Goal: Task Accomplishment & Management: Manage account settings

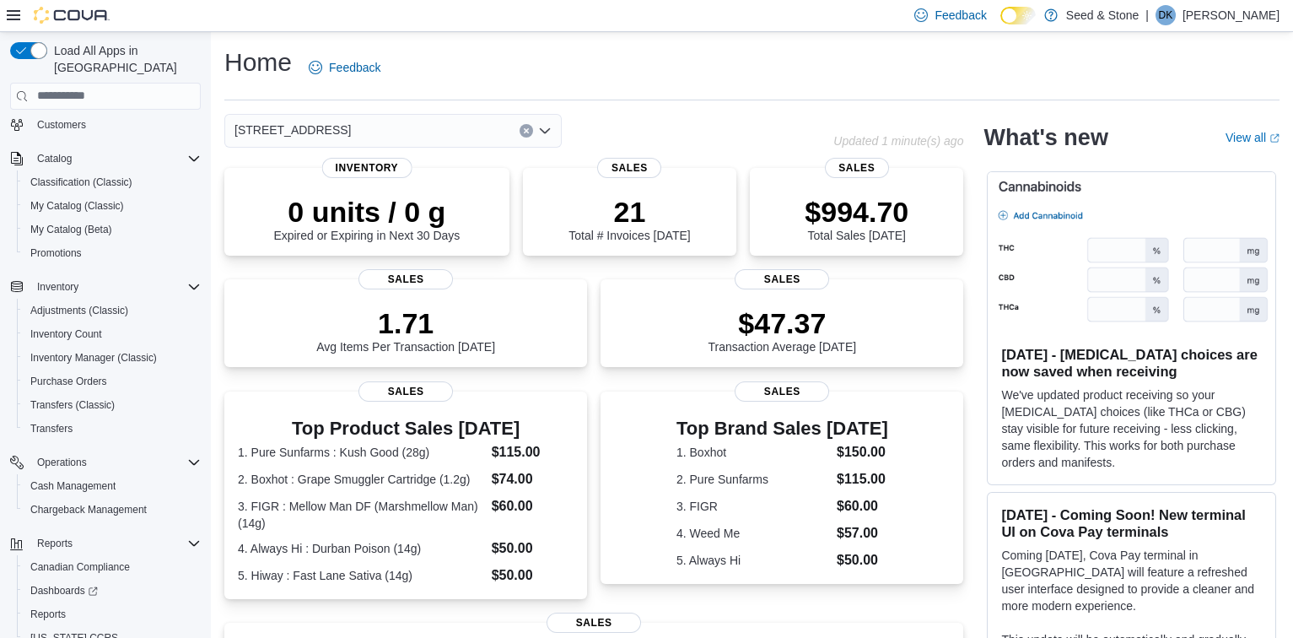
scroll to position [144, 0]
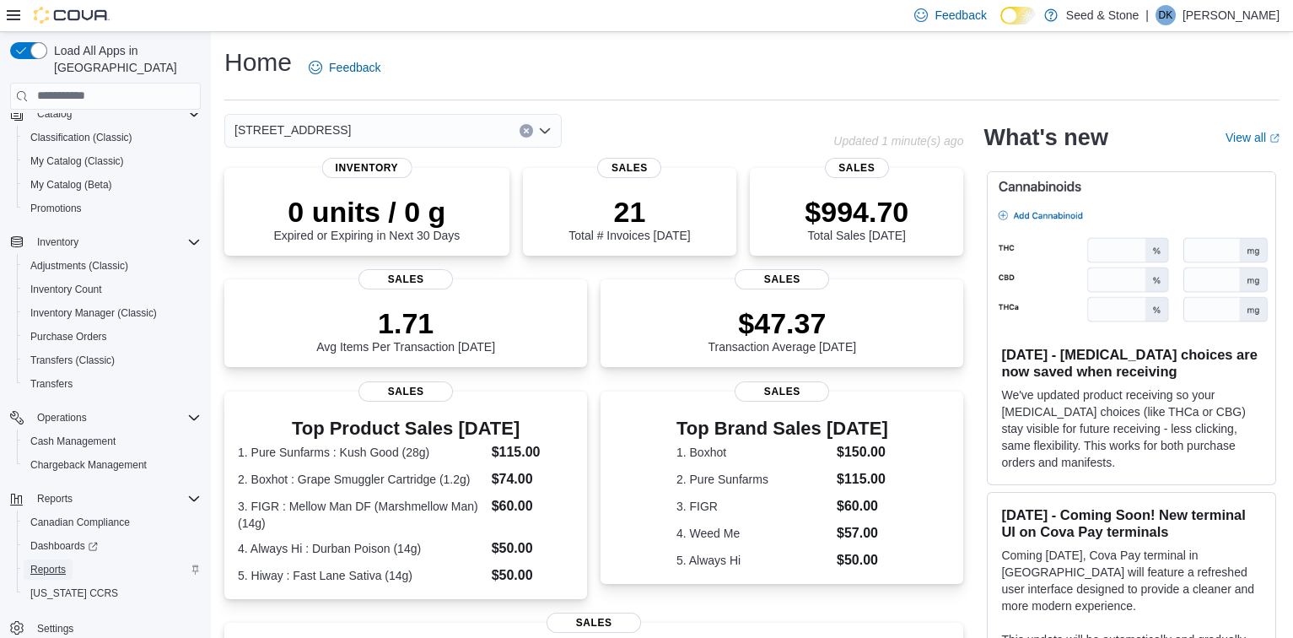
click at [51, 563] on span "Reports" at bounding box center [47, 569] width 35 height 13
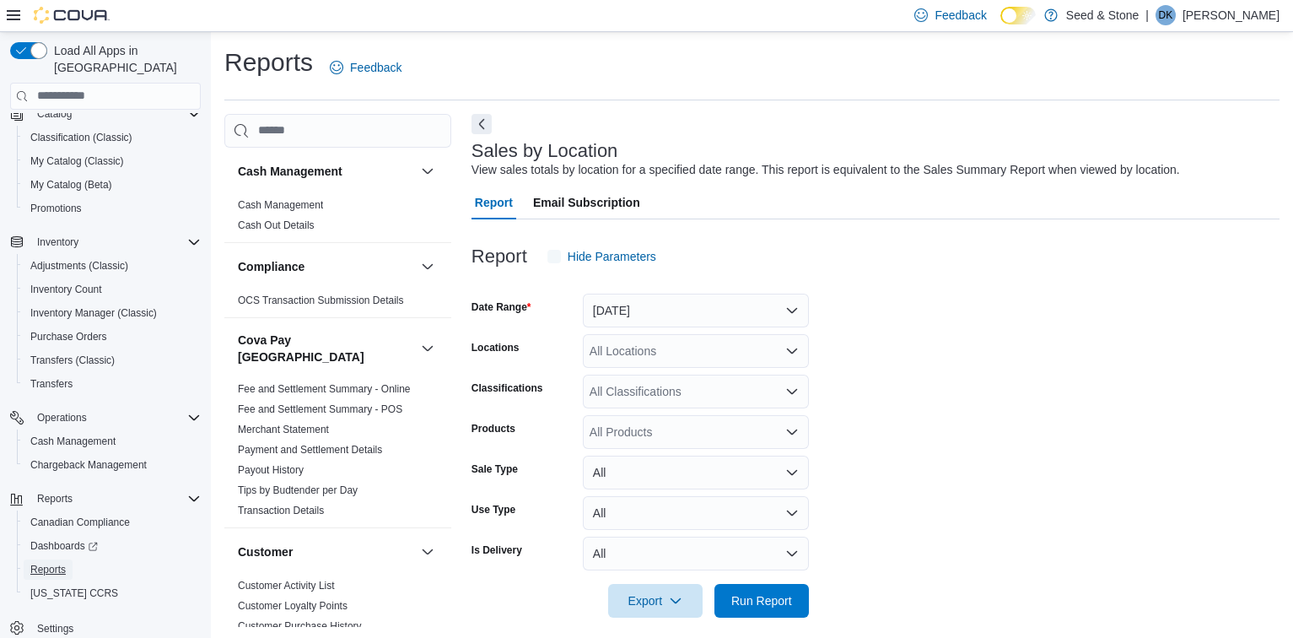
scroll to position [13, 0]
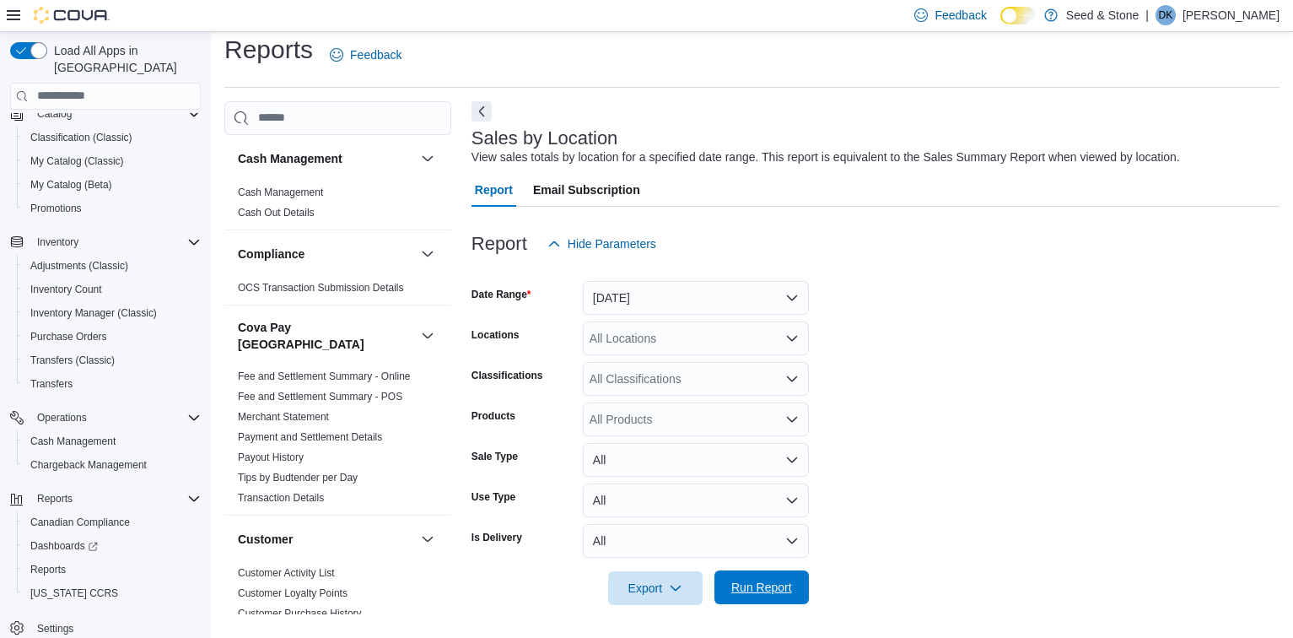
click at [779, 593] on span "Run Report" at bounding box center [762, 587] width 61 height 17
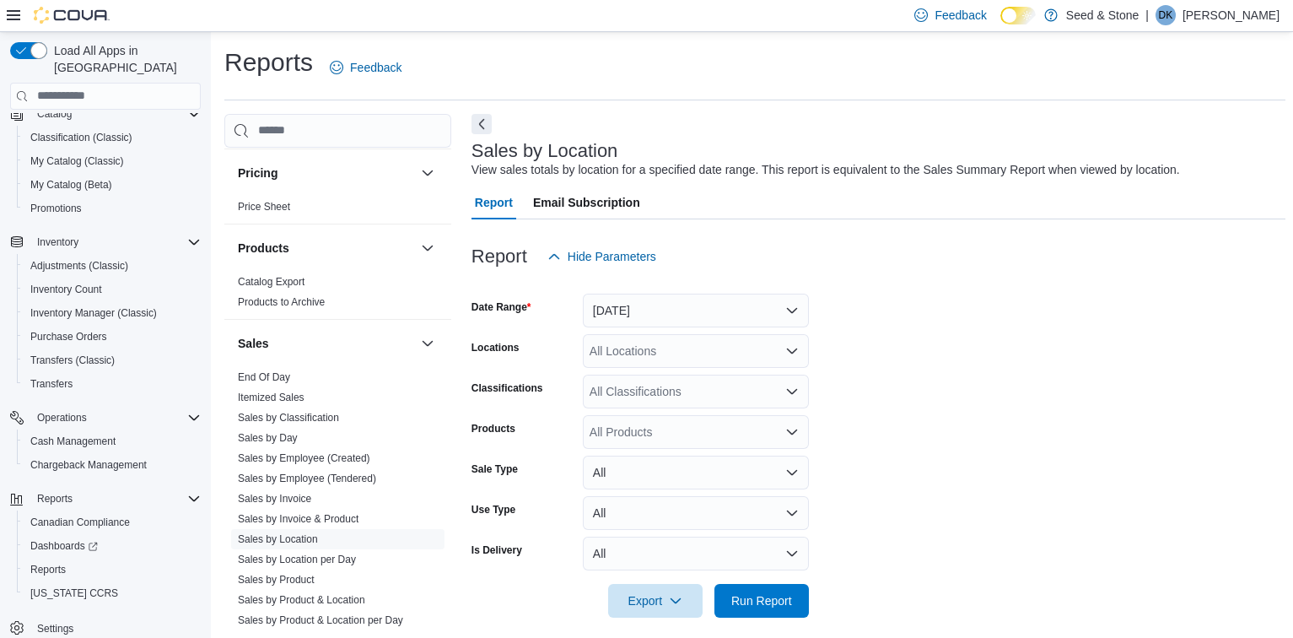
scroll to position [1342, 0]
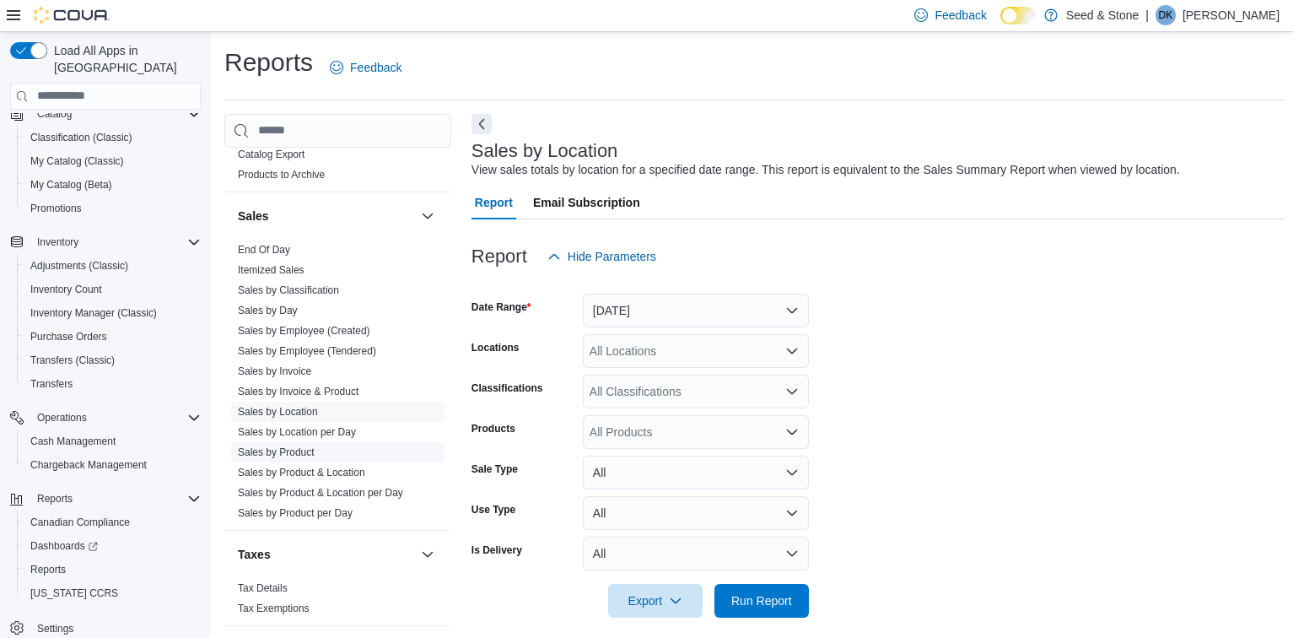
click at [291, 446] on link "Sales by Product" at bounding box center [276, 452] width 77 height 12
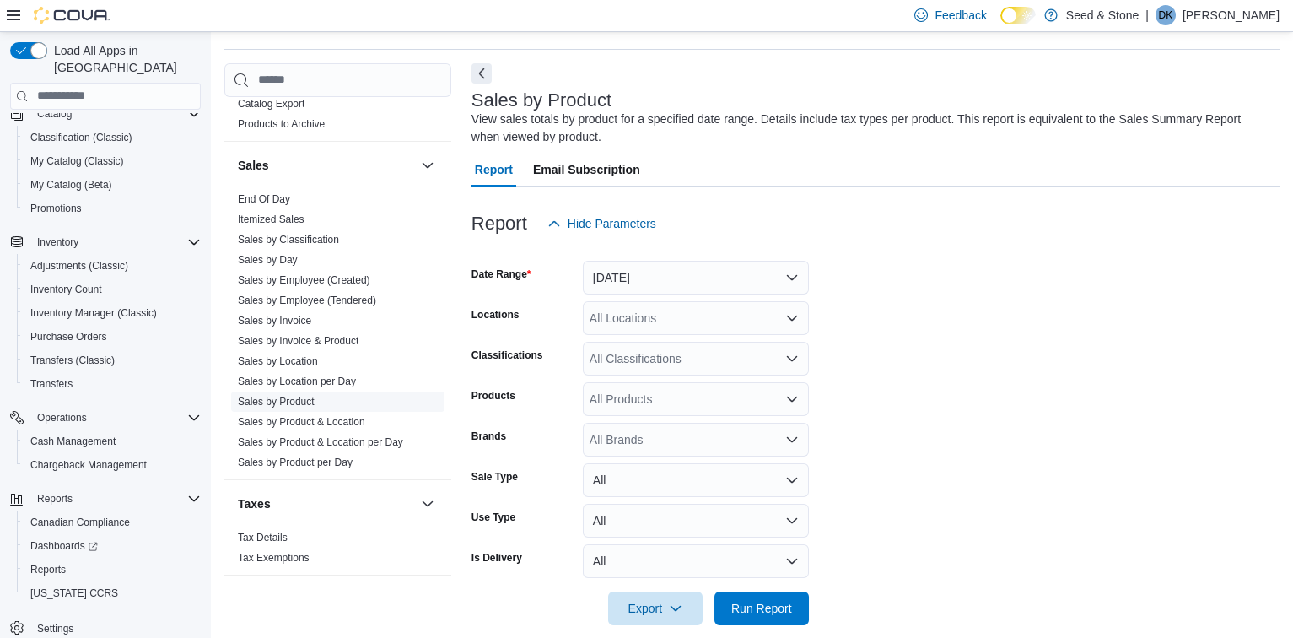
scroll to position [57, 0]
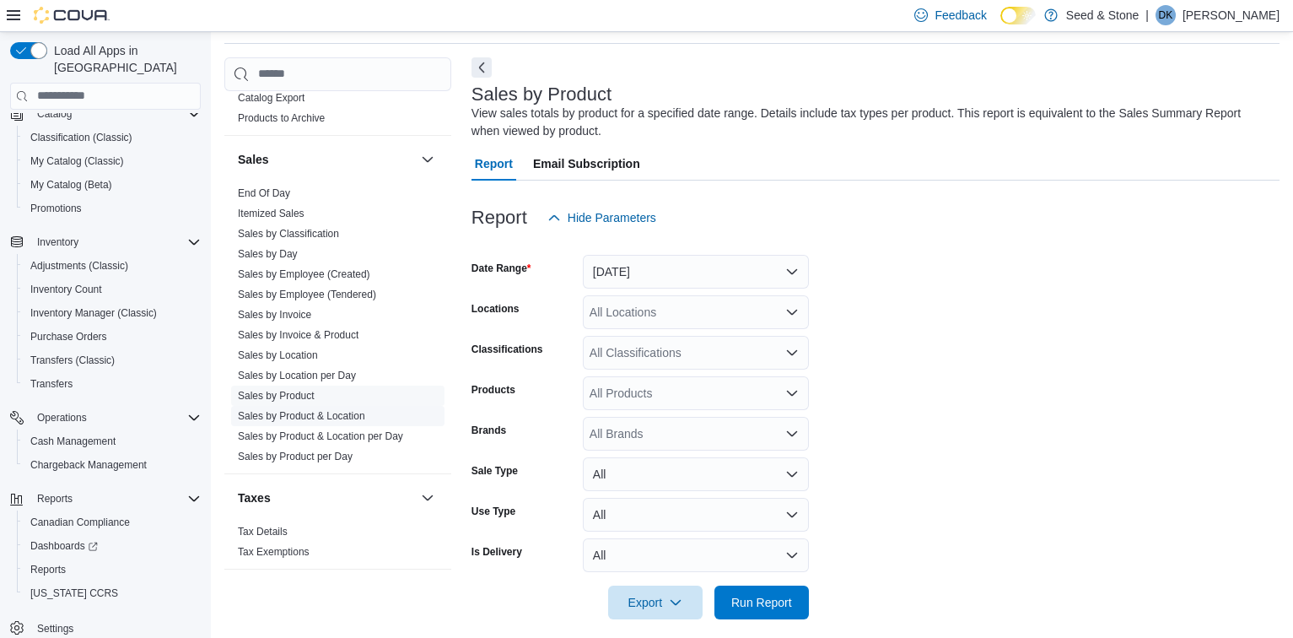
click at [321, 410] on link "Sales by Product & Location" at bounding box center [301, 416] width 127 height 12
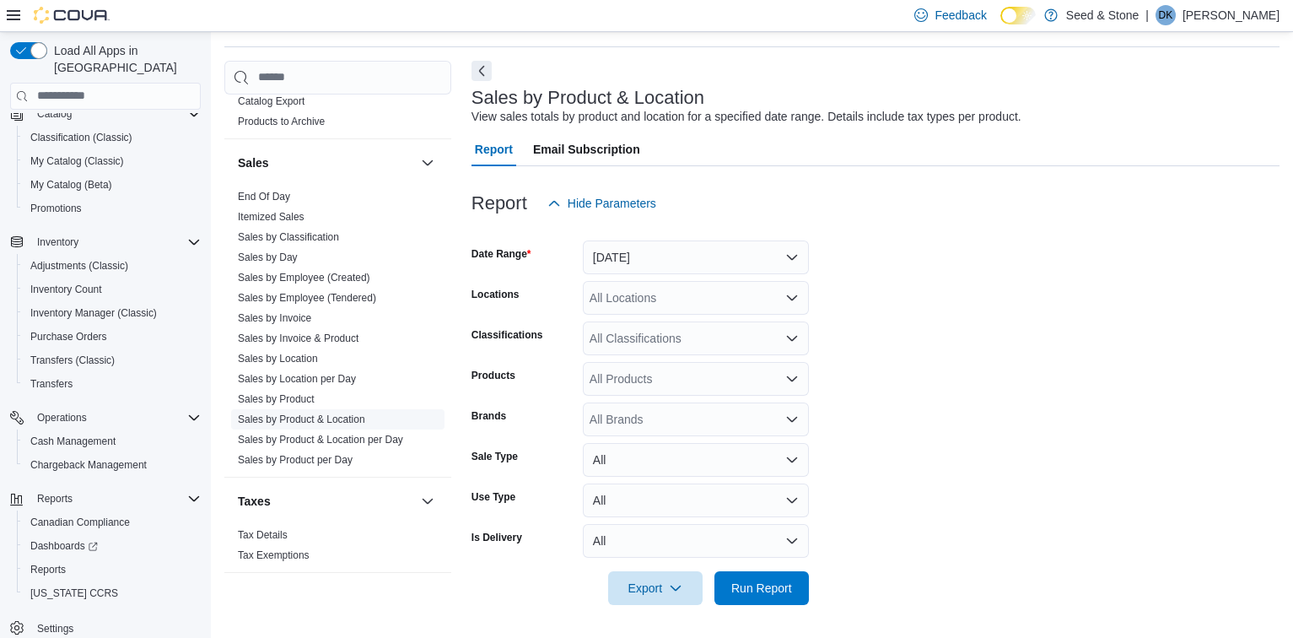
scroll to position [39, 0]
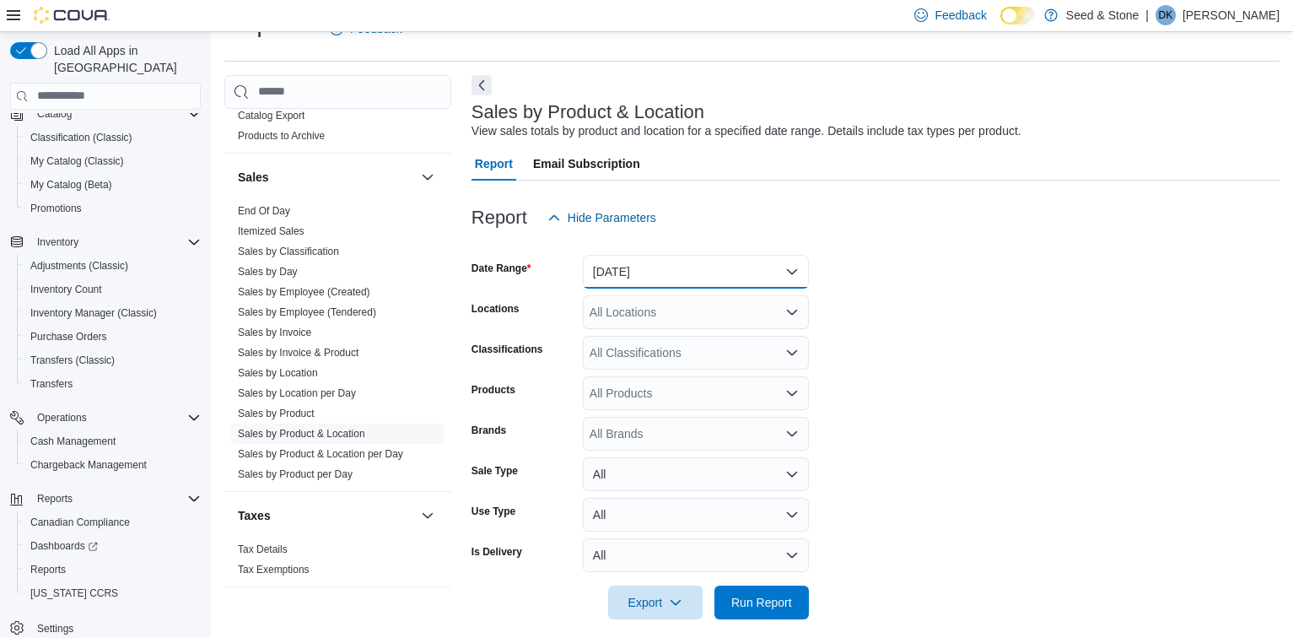
click at [791, 265] on button "[DATE]" at bounding box center [696, 272] width 226 height 34
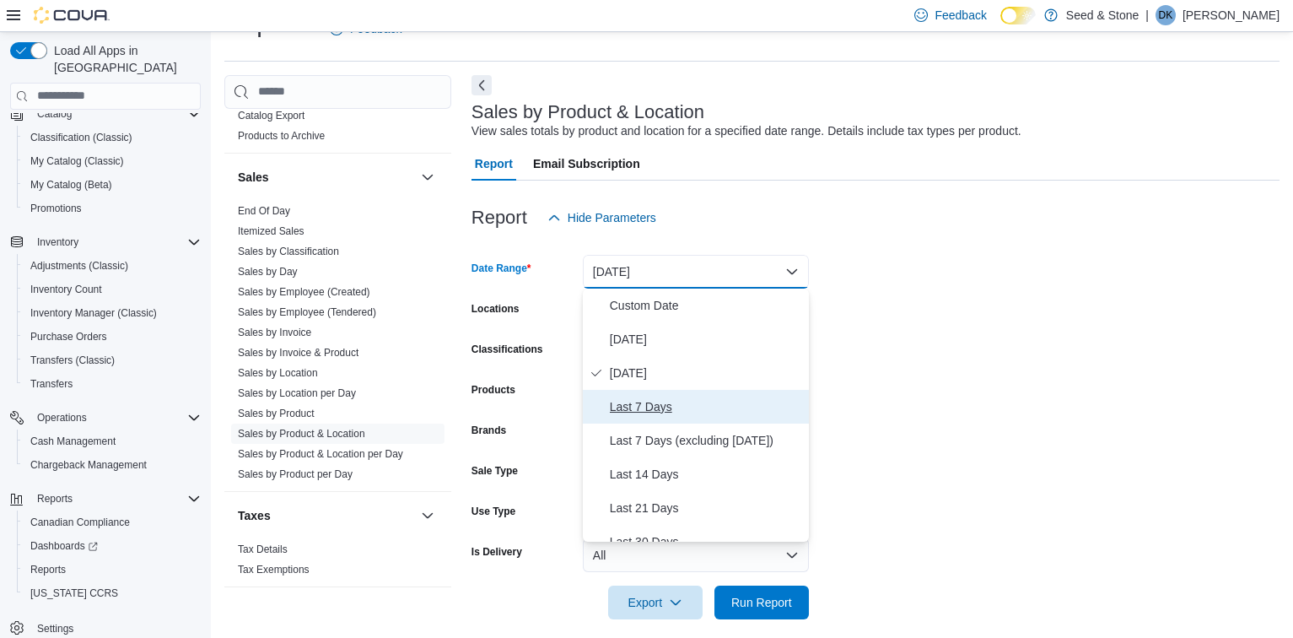
click at [636, 409] on span "Last 7 Days" at bounding box center [706, 407] width 192 height 20
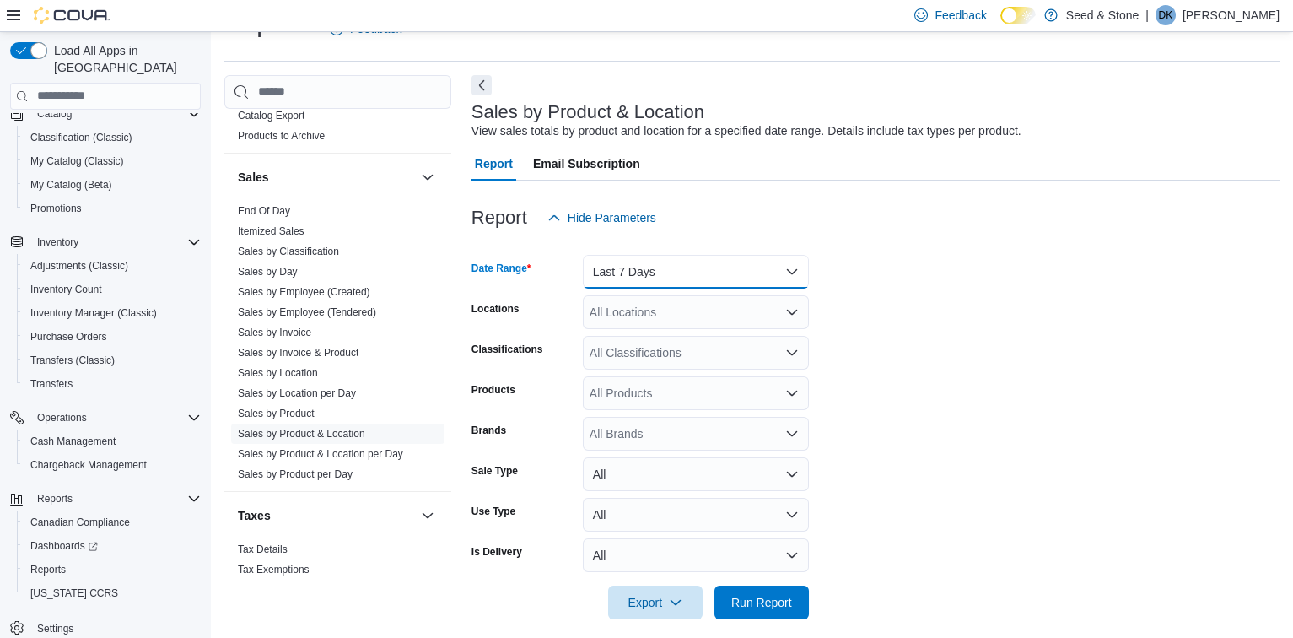
click at [791, 273] on button "Last 7 Days" at bounding box center [696, 272] width 226 height 34
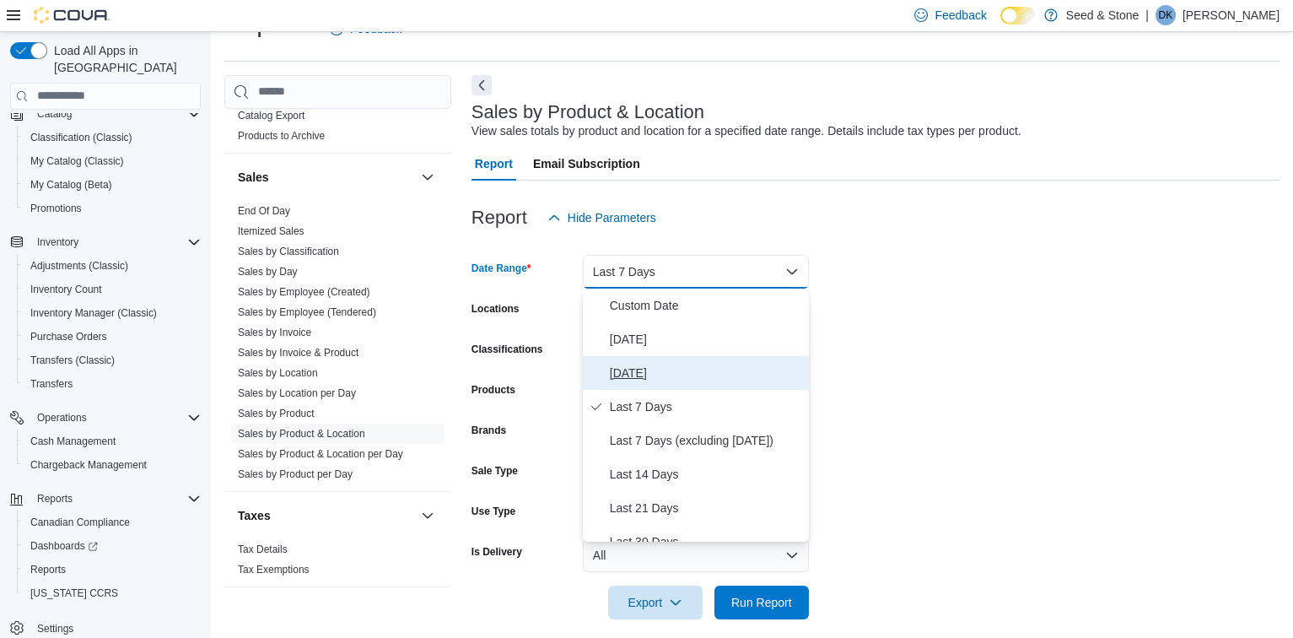
click at [634, 364] on span "Yesterday" at bounding box center [706, 373] width 192 height 20
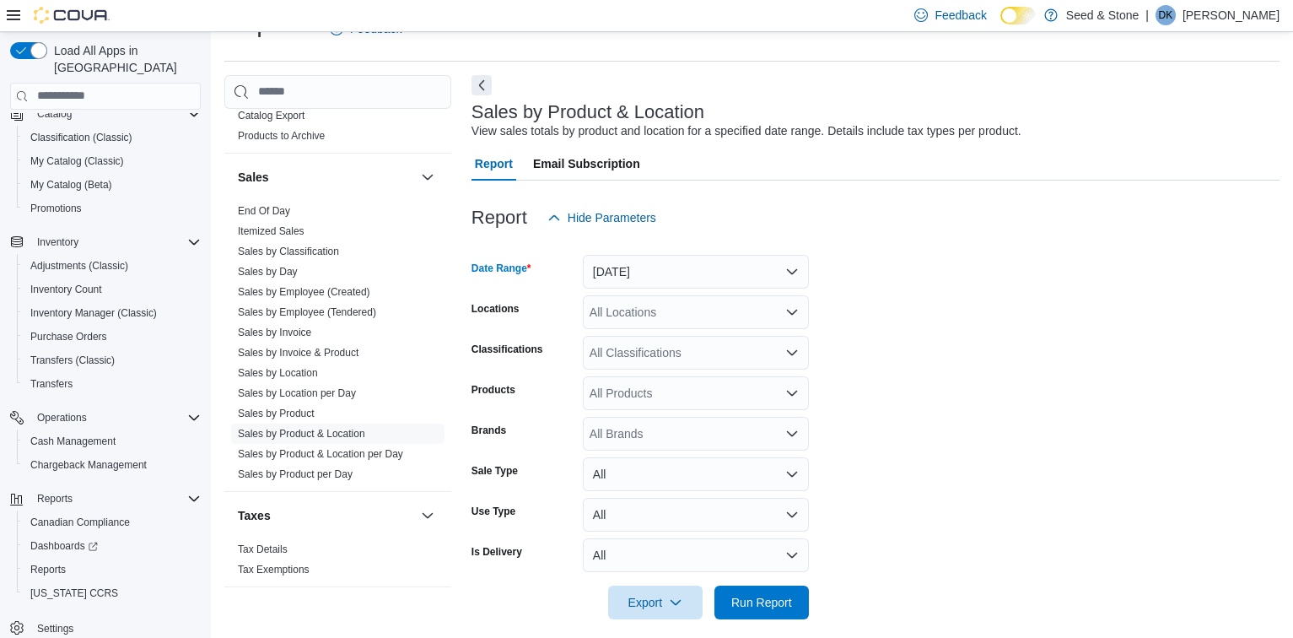
click at [777, 324] on div "All Locations" at bounding box center [696, 312] width 226 height 34
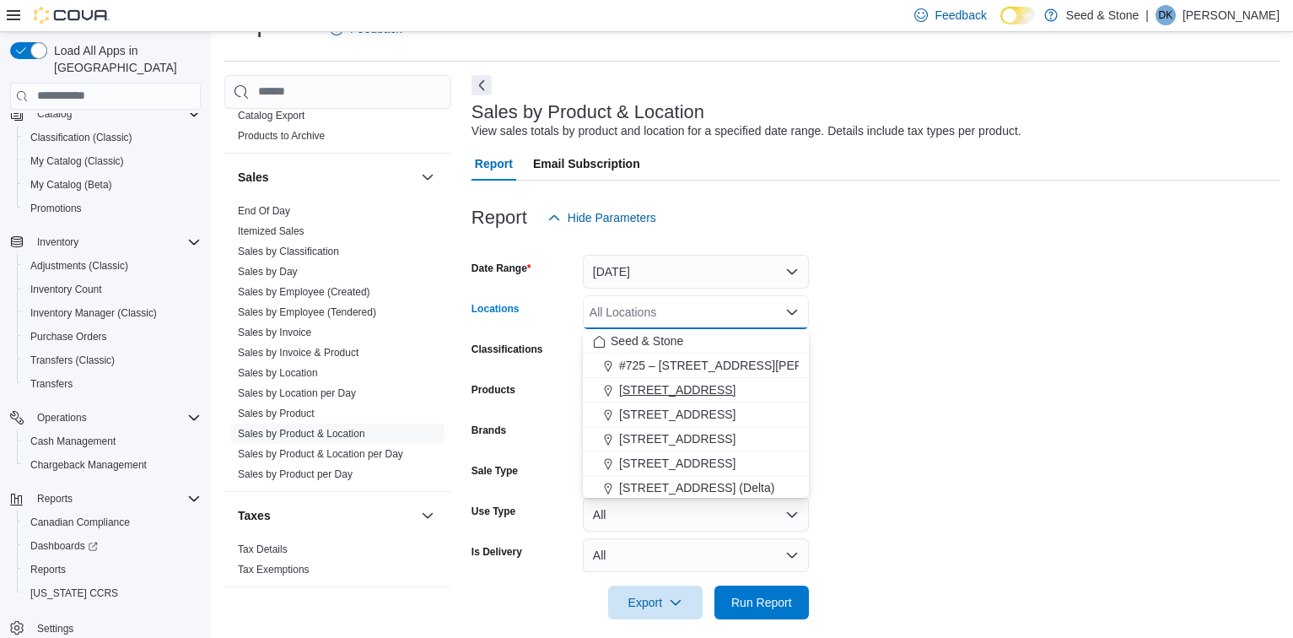
click at [692, 392] on span "1502 Admirals Road" at bounding box center [677, 389] width 116 height 17
click at [1149, 467] on form "Date Range Yesterday Locations 1502 Admirals Road Combo box. Selected. 1502 Adm…" at bounding box center [876, 427] width 808 height 385
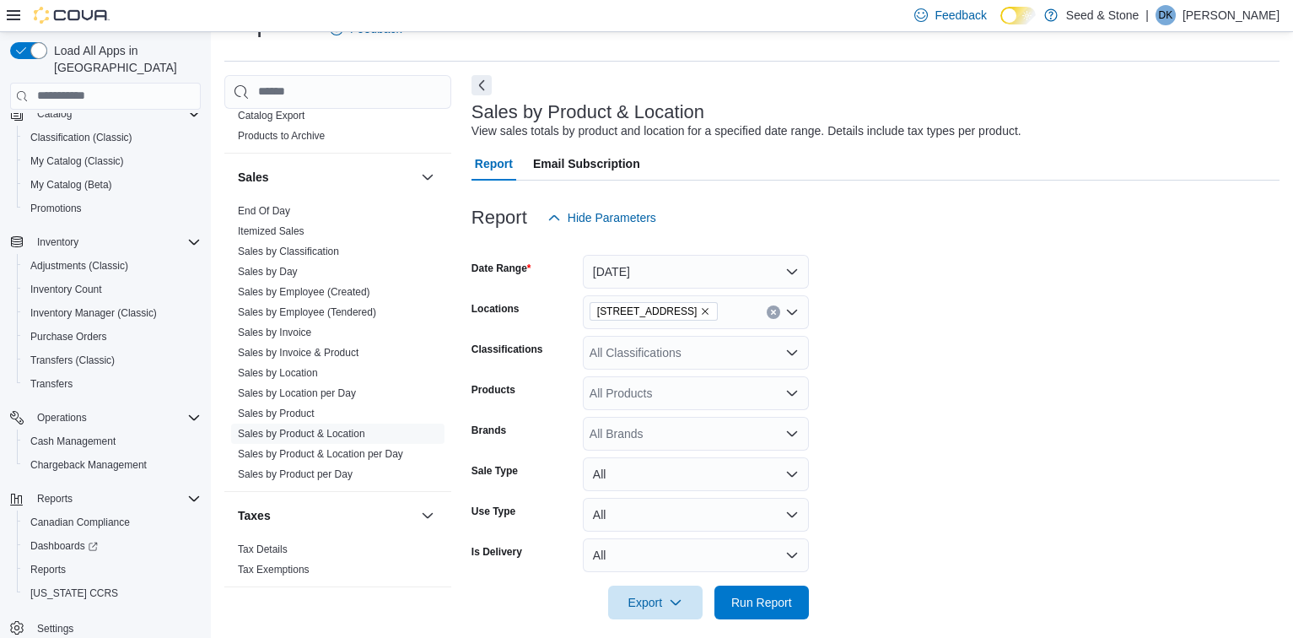
click at [793, 381] on div "All Products" at bounding box center [696, 393] width 226 height 34
type input "*"
paste input "*******"
type input "*******"
click at [727, 424] on div "Buzz : Loosies ...e-Rolls (10x1g)" at bounding box center [696, 421] width 206 height 17
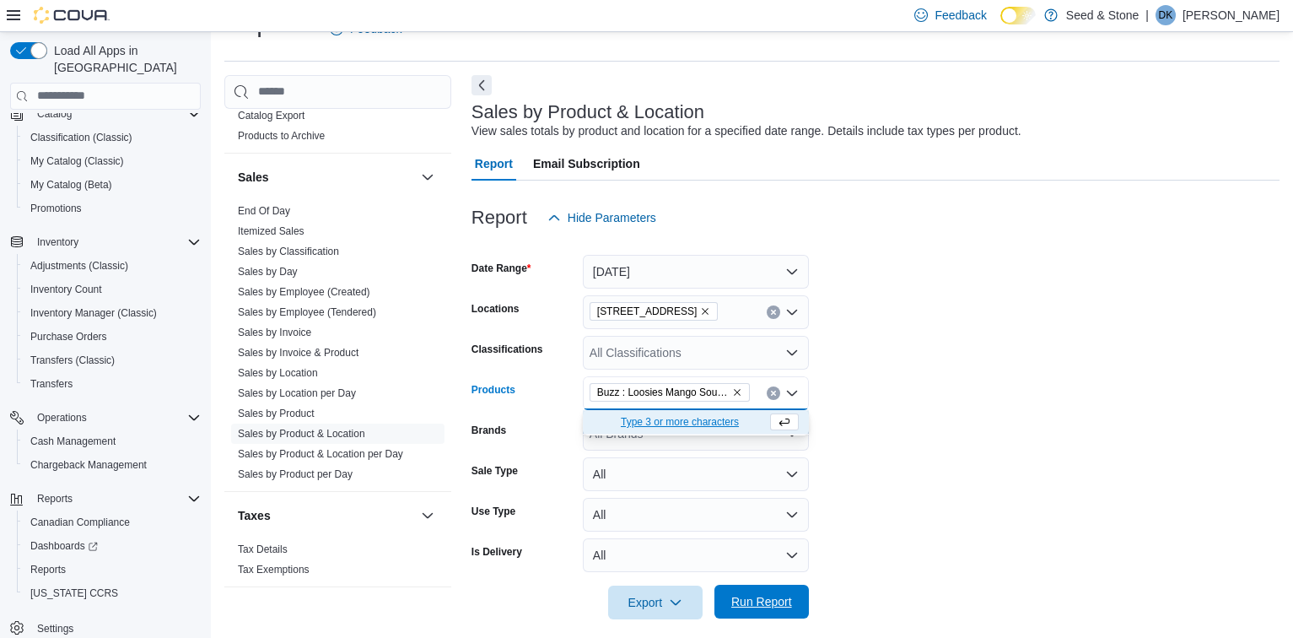
click at [778, 600] on span "Run Report" at bounding box center [762, 601] width 61 height 17
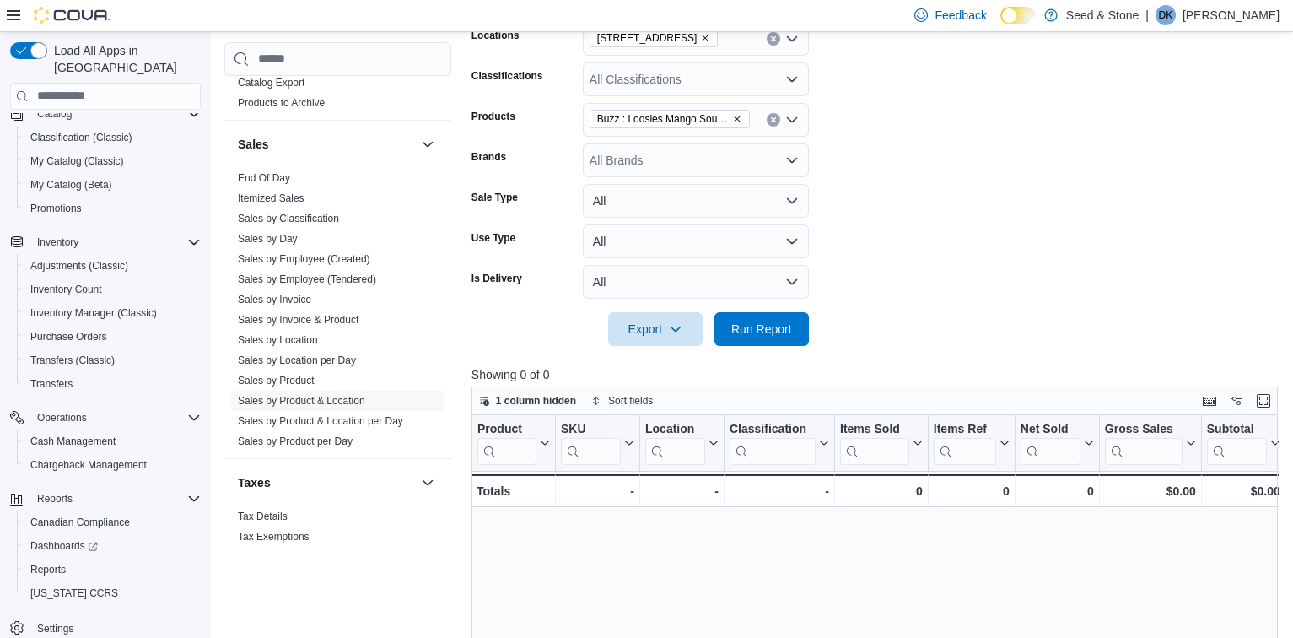
scroll to position [115, 0]
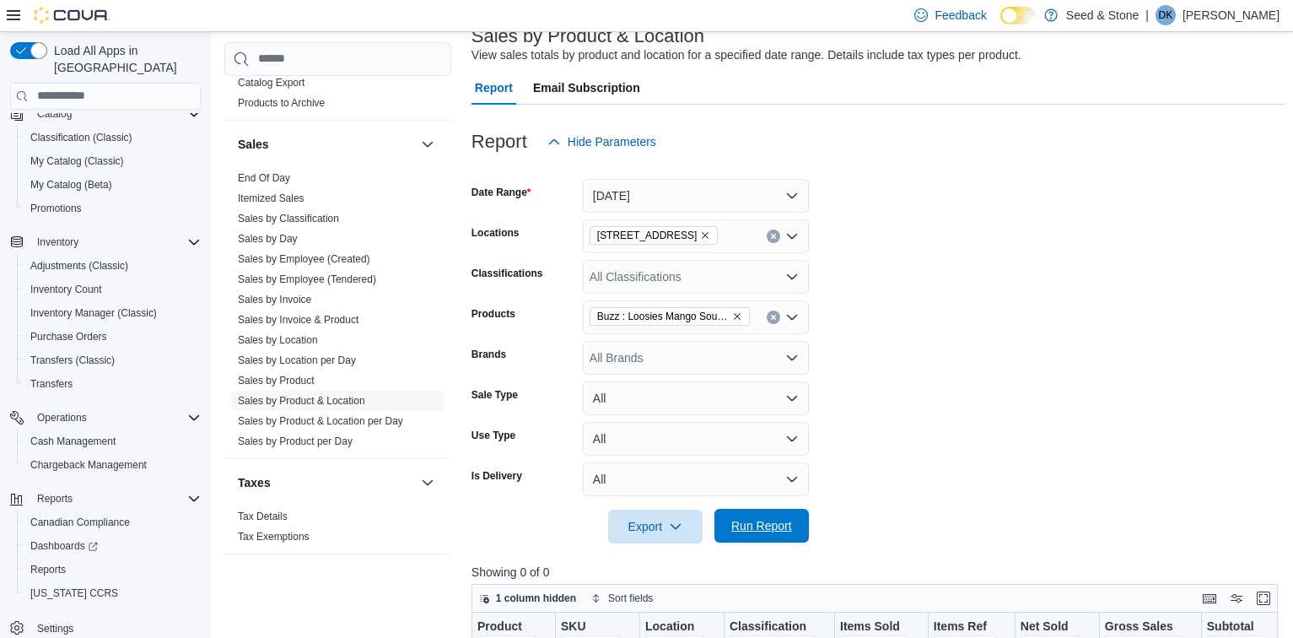
click at [779, 525] on span "Run Report" at bounding box center [762, 525] width 61 height 17
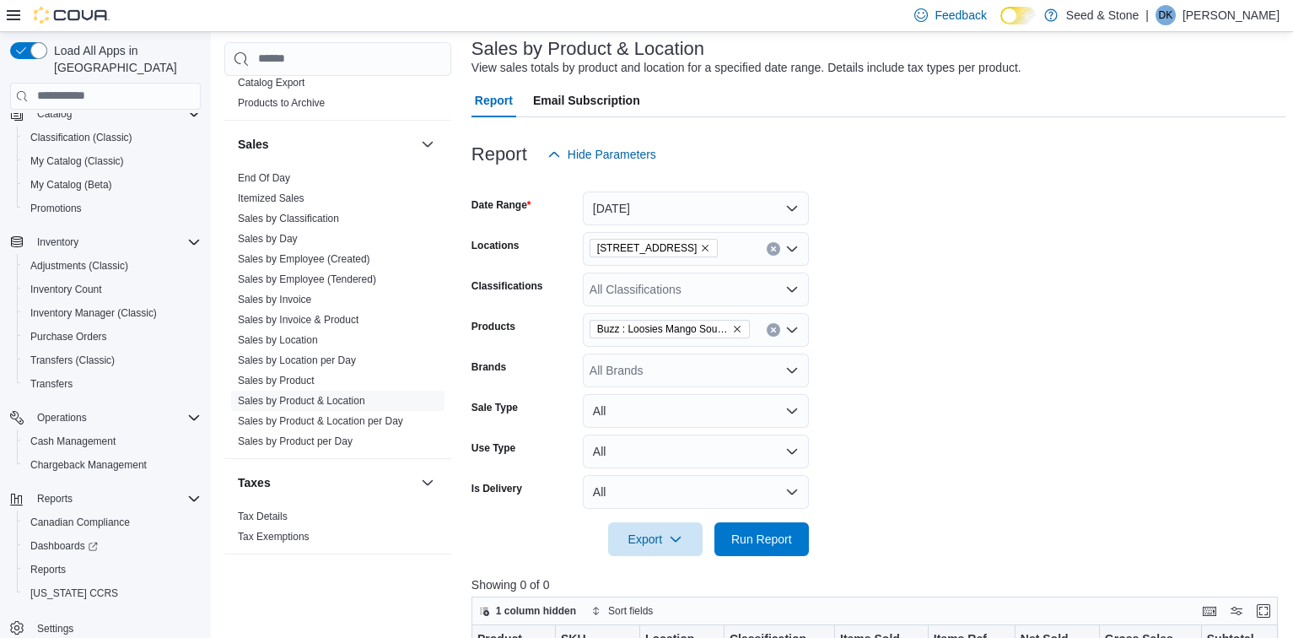
scroll to position [21, 0]
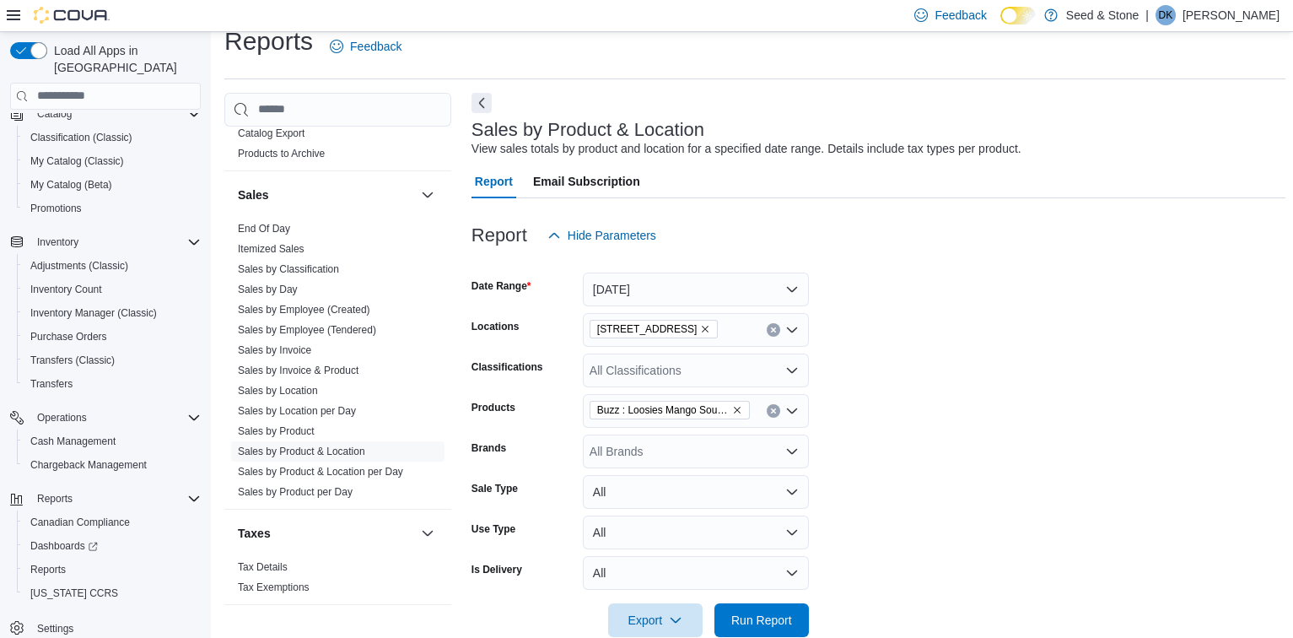
click at [711, 369] on div "All Classifications" at bounding box center [696, 371] width 226 height 34
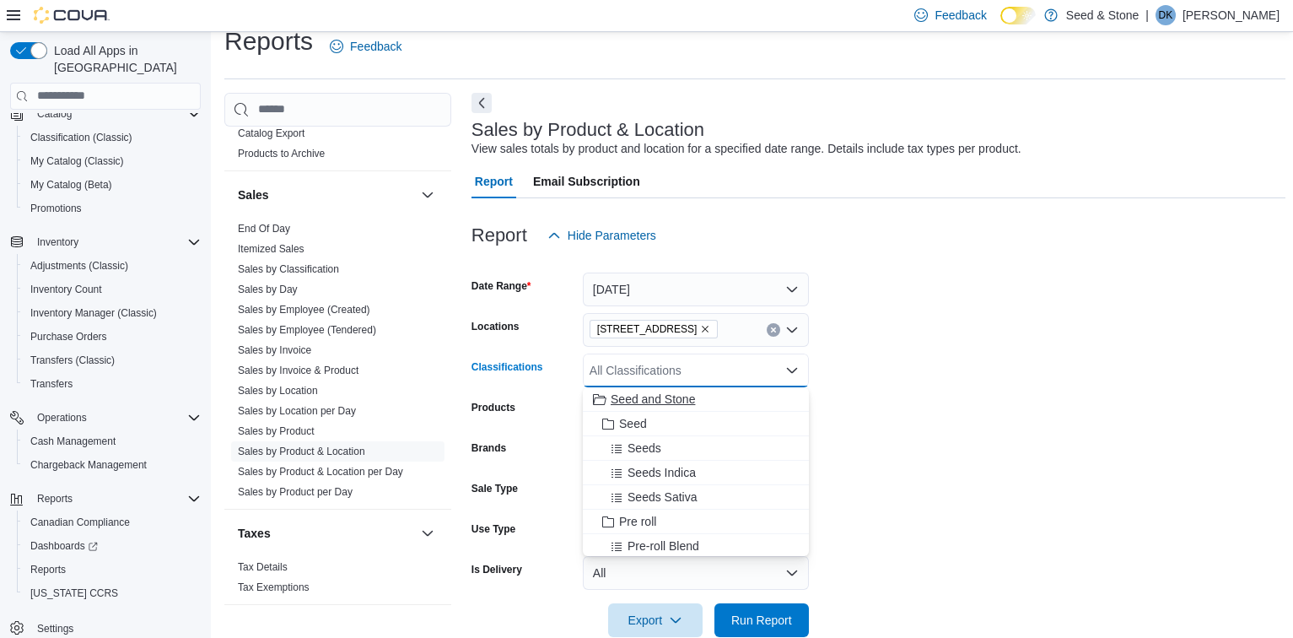
click at [706, 402] on div "Seed and Stone" at bounding box center [696, 399] width 206 height 17
click at [1201, 337] on form "Date Range Yesterday Locations 1502 Admirals Road Classifications Seed and Ston…" at bounding box center [879, 444] width 814 height 385
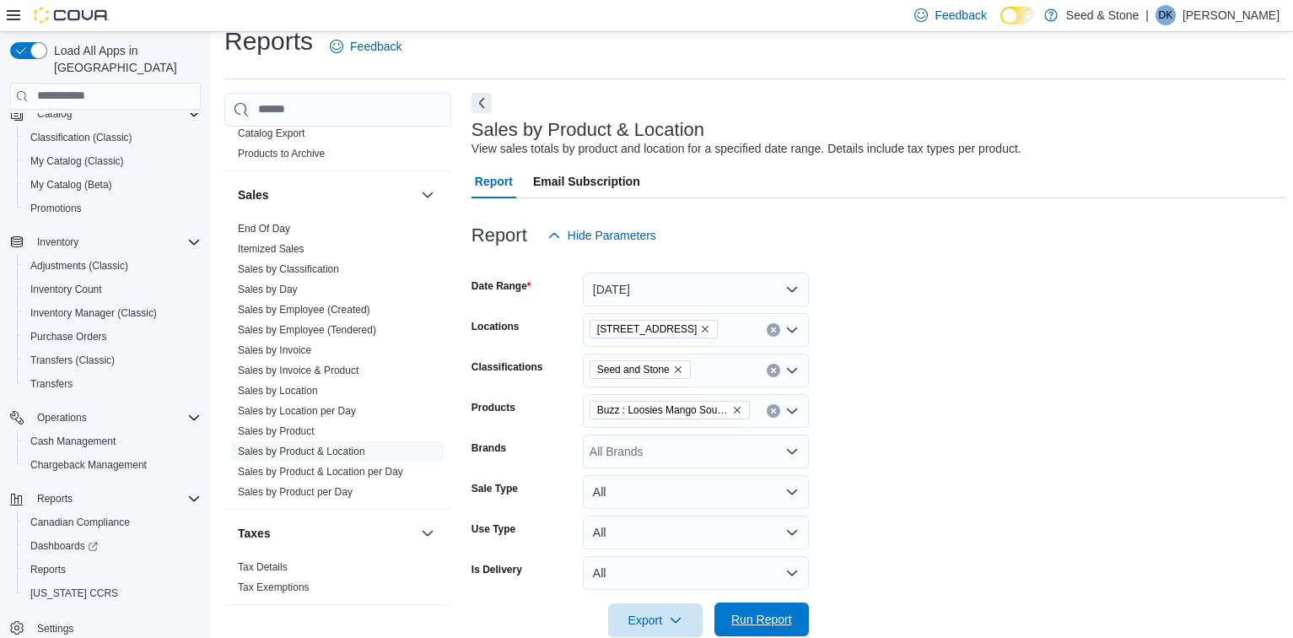
click at [784, 613] on span "Run Report" at bounding box center [762, 619] width 61 height 17
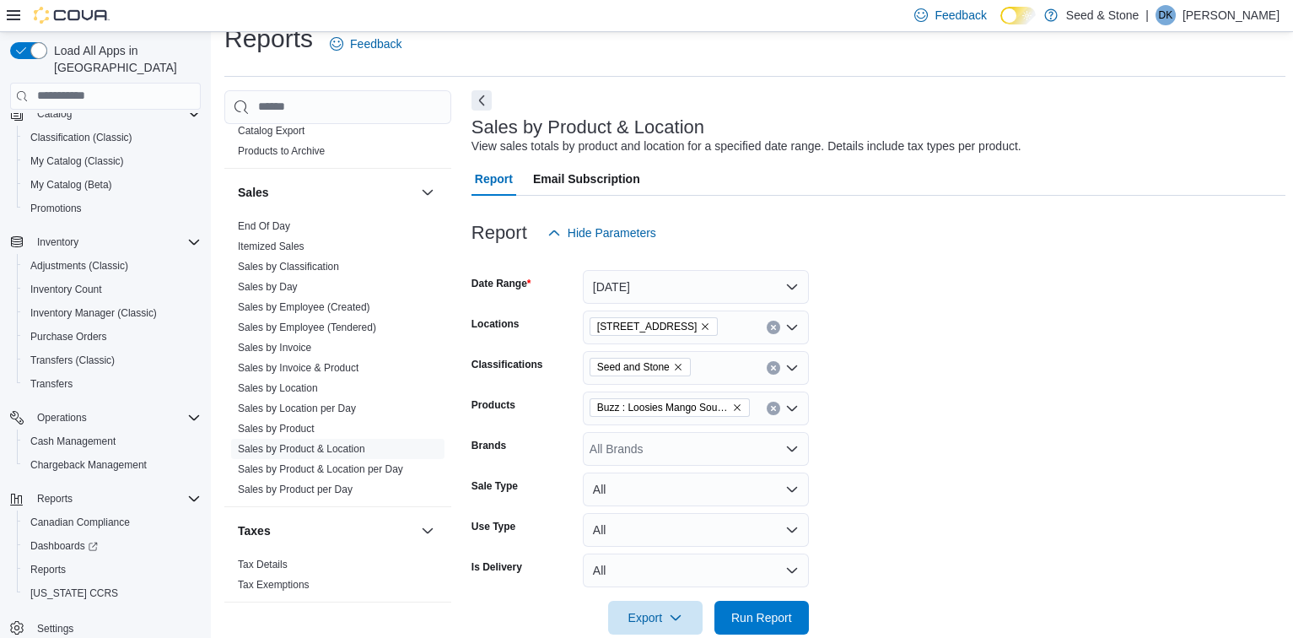
scroll to position [21, 0]
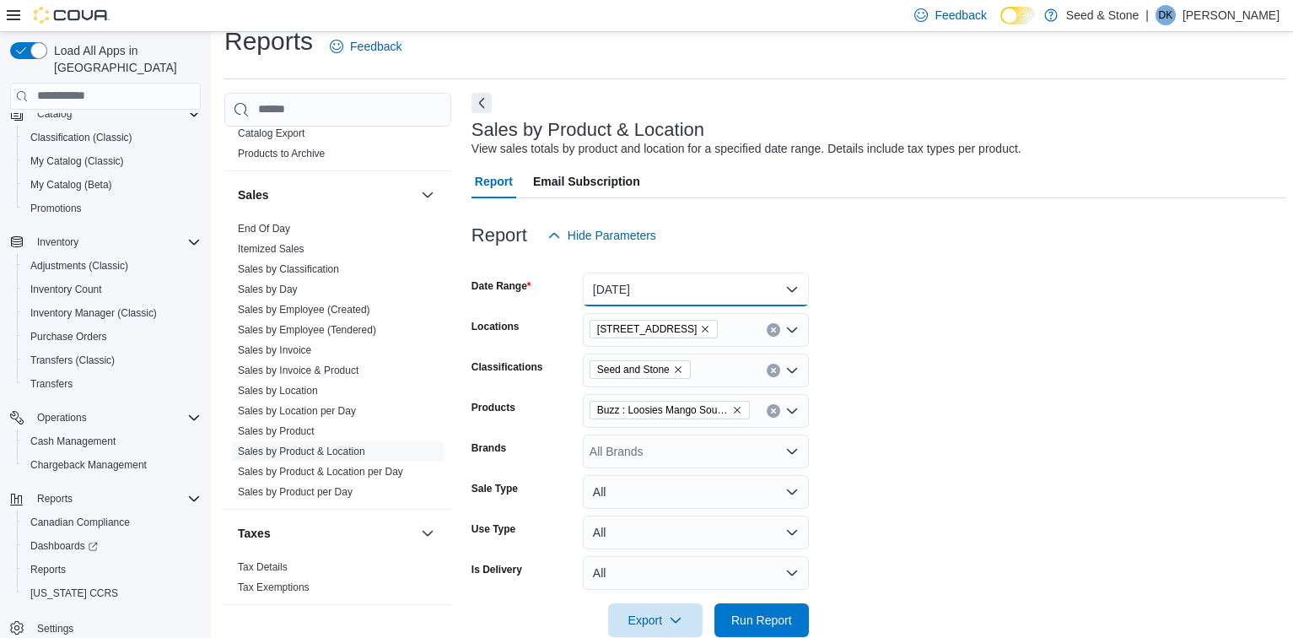
click at [796, 287] on button "Yesterday" at bounding box center [696, 290] width 226 height 34
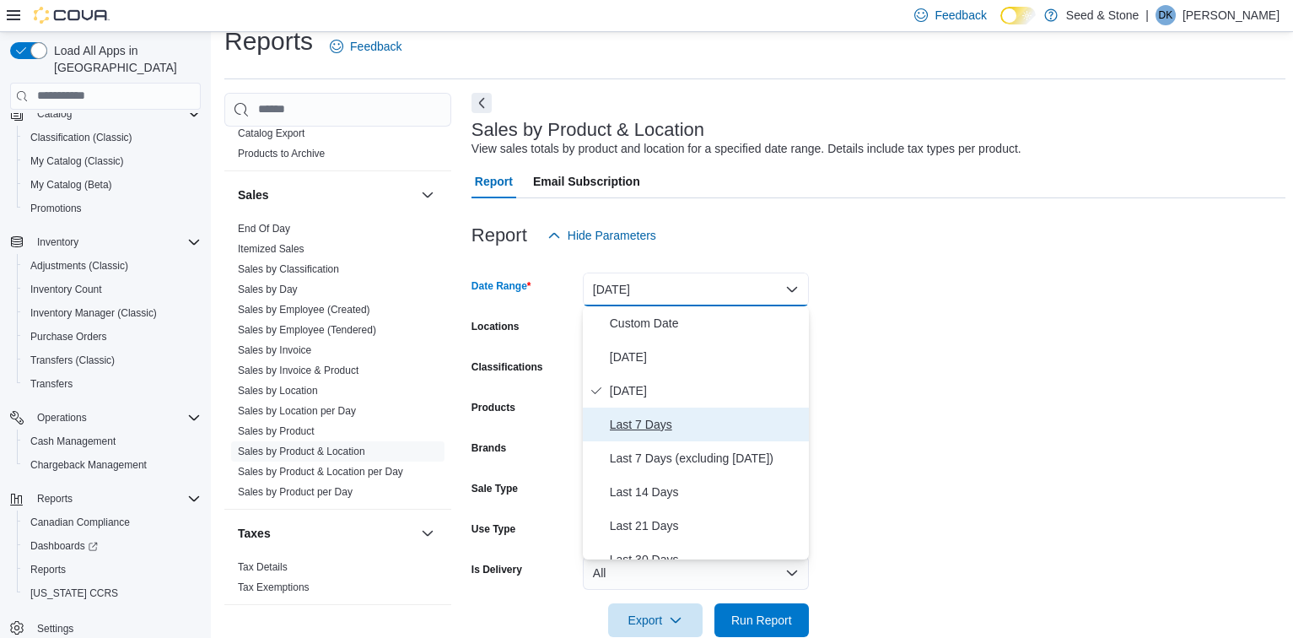
click at [651, 419] on span "Last 7 Days" at bounding box center [706, 424] width 192 height 20
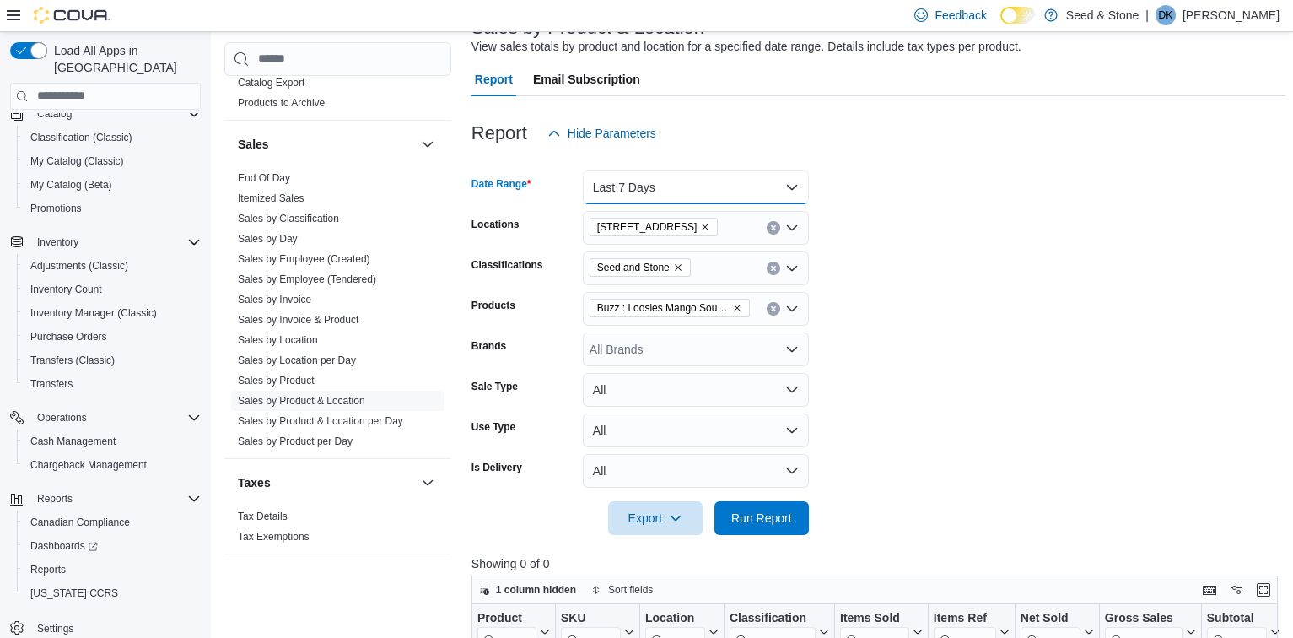
scroll to position [302, 0]
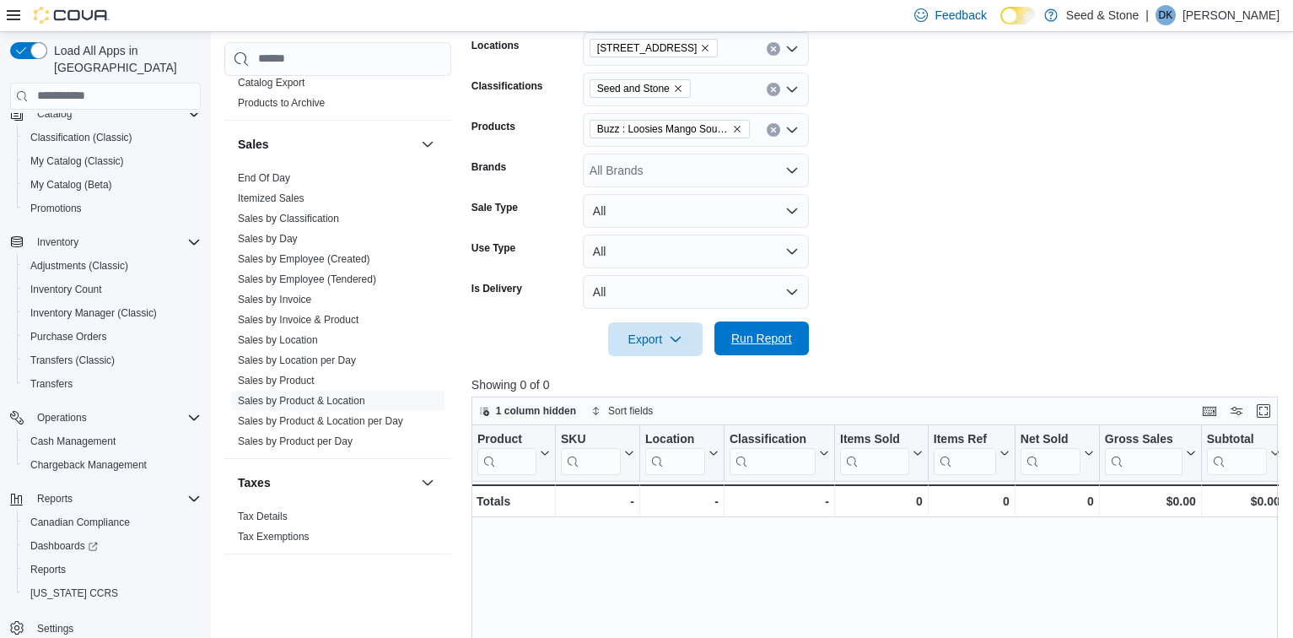
click at [769, 340] on span "Run Report" at bounding box center [762, 338] width 61 height 17
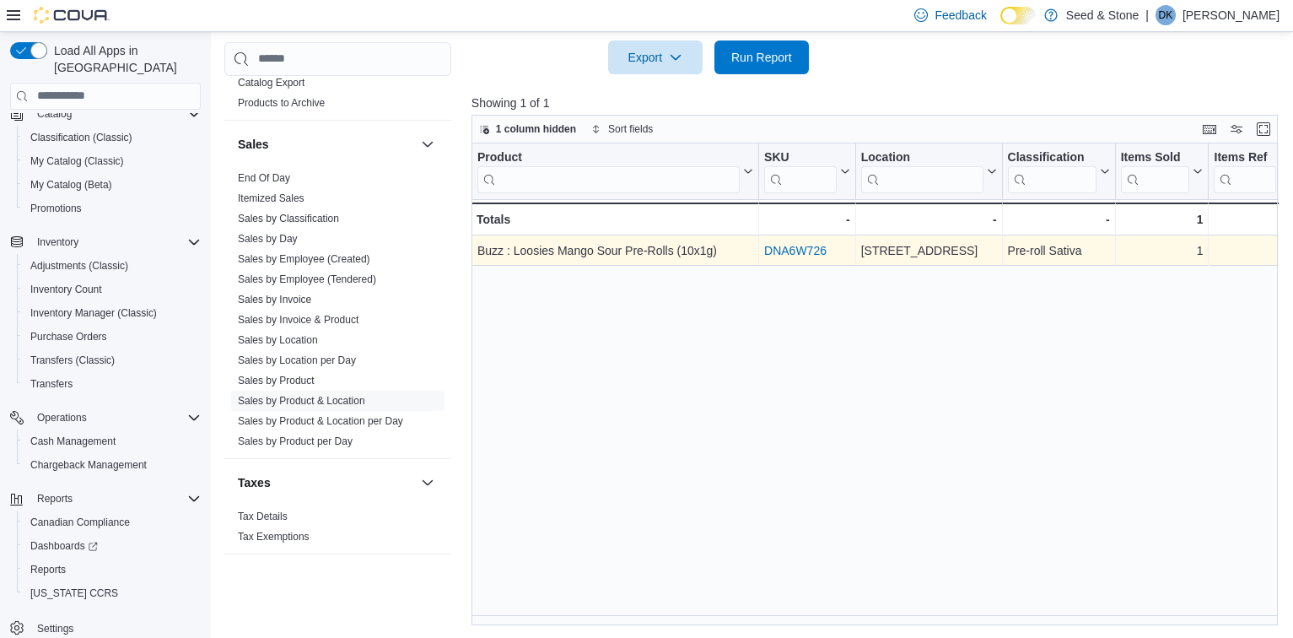
click at [784, 249] on link "DNA6W726" at bounding box center [795, 250] width 62 height 13
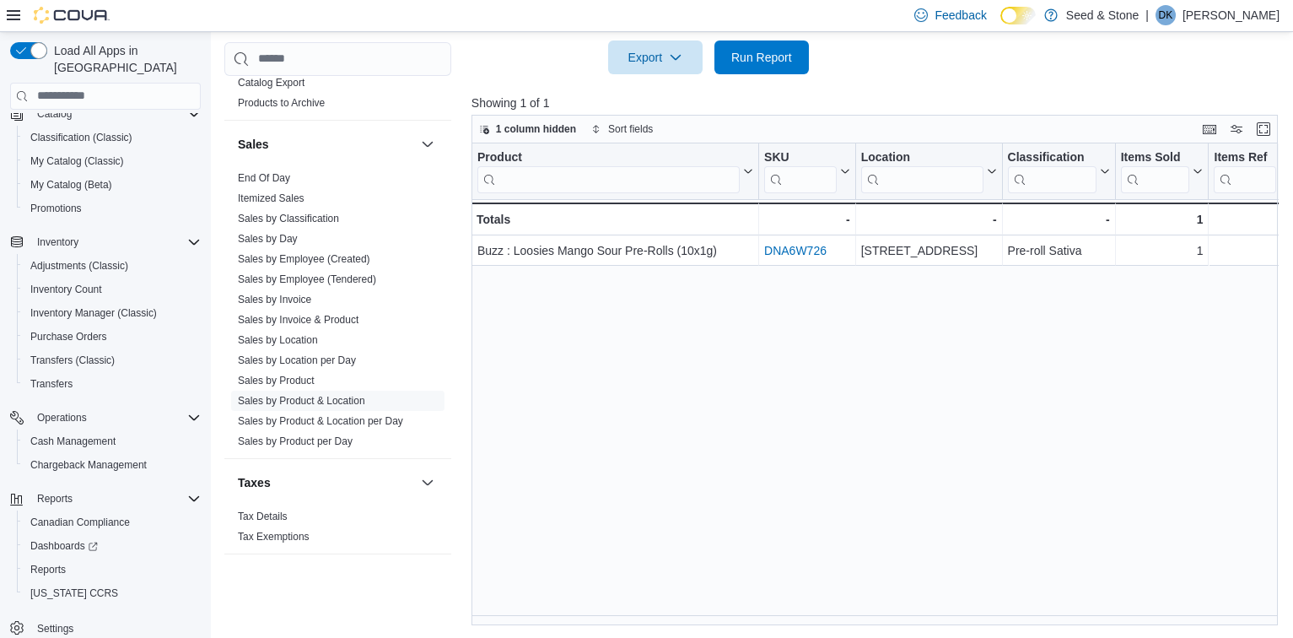
click at [634, 630] on div "Reports Feedback Cash Management Cash Management Cash Out Details Compliance OC…" at bounding box center [755, 43] width 1088 height 1190
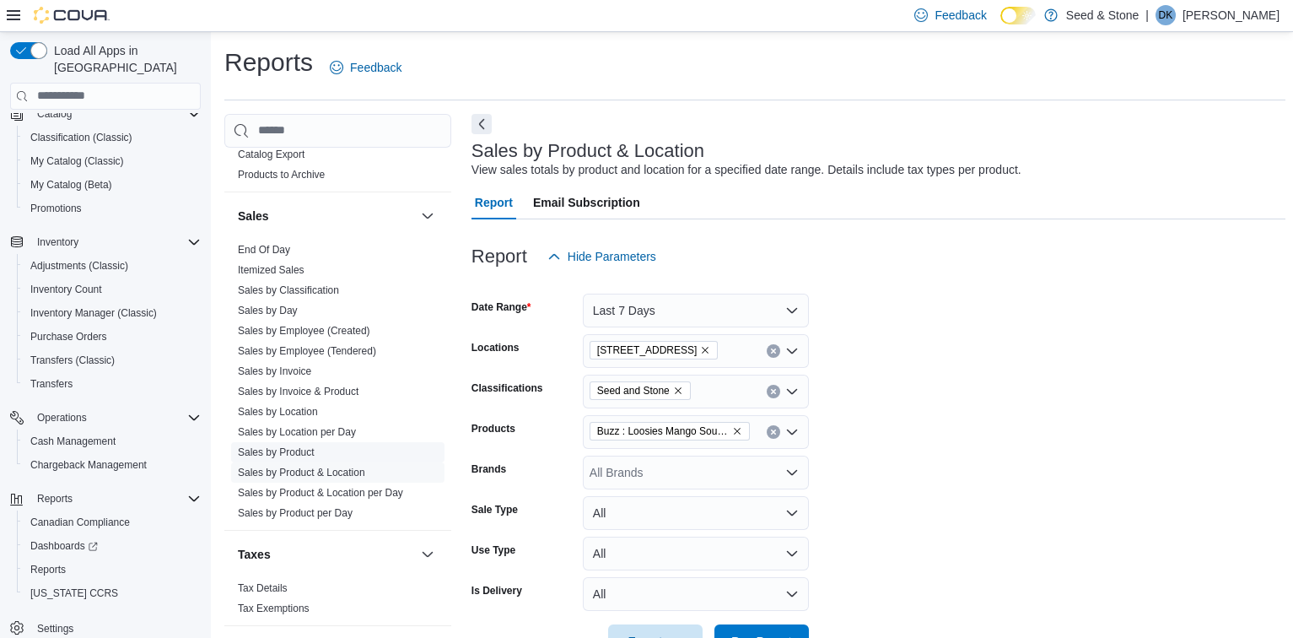
click at [289, 446] on link "Sales by Product" at bounding box center [276, 452] width 77 height 12
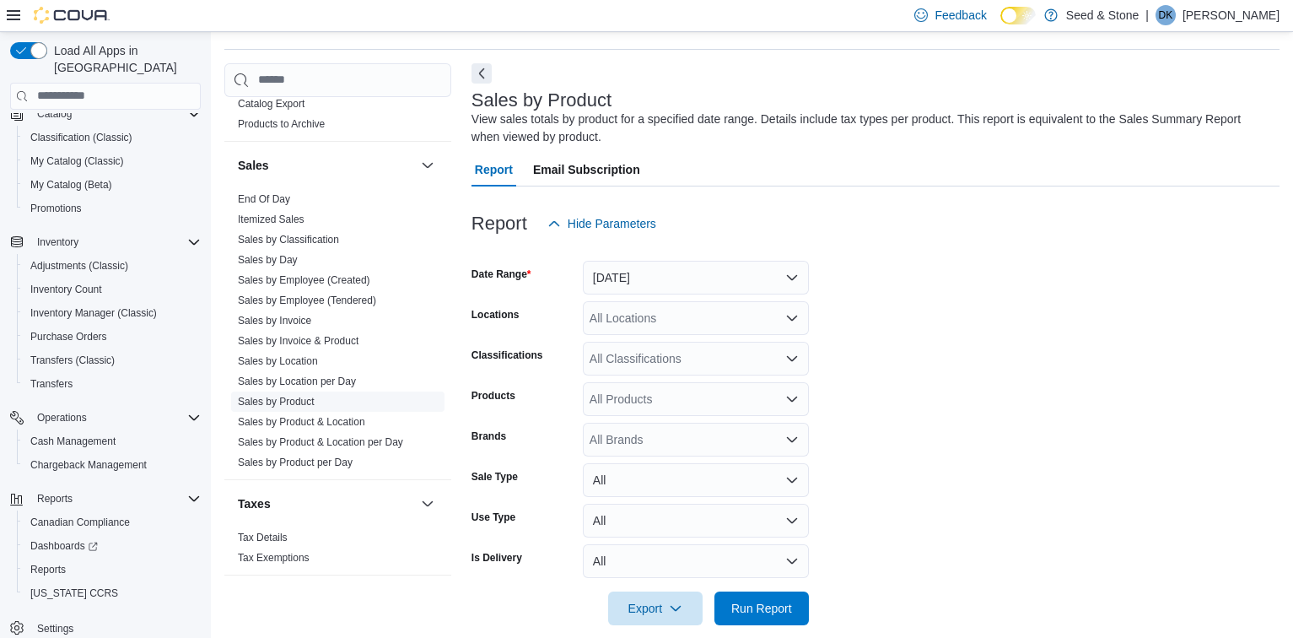
scroll to position [57, 0]
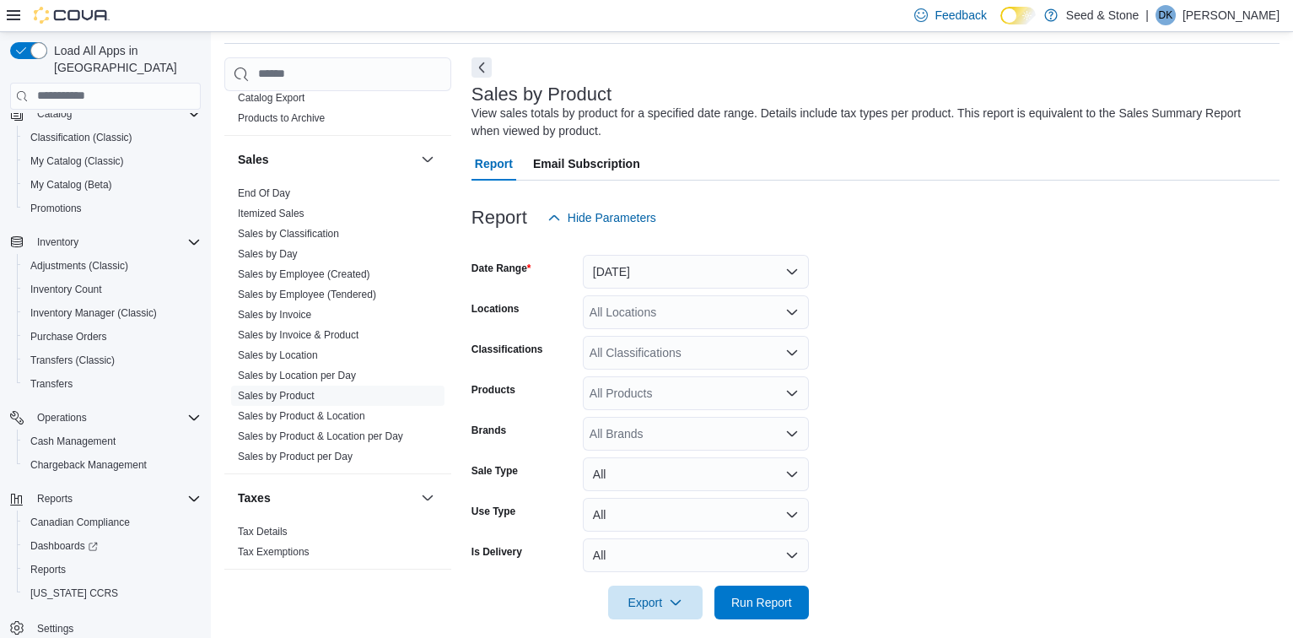
click at [793, 310] on icon "Open list of options" at bounding box center [792, 311] width 13 height 13
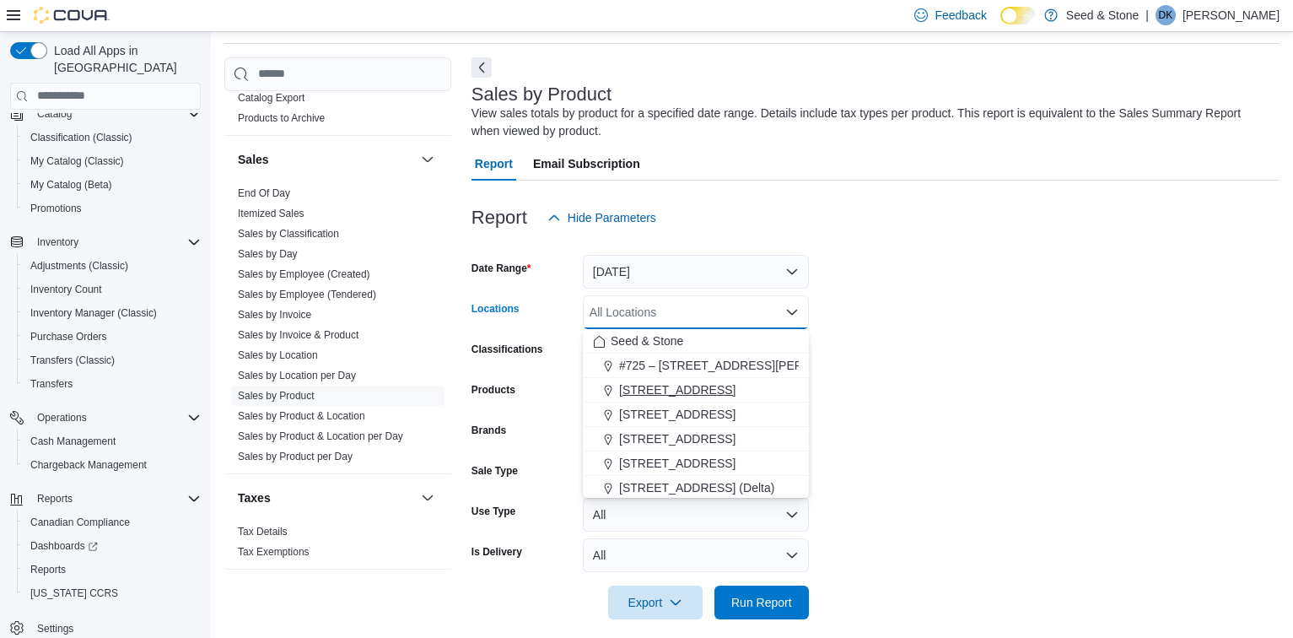
click at [703, 390] on span "1502 Admirals Road" at bounding box center [677, 389] width 116 height 17
click at [1093, 285] on form "Date Range Yesterday Locations 1502 Admirals Road Combo box. Selected. 1502 Adm…" at bounding box center [876, 427] width 808 height 385
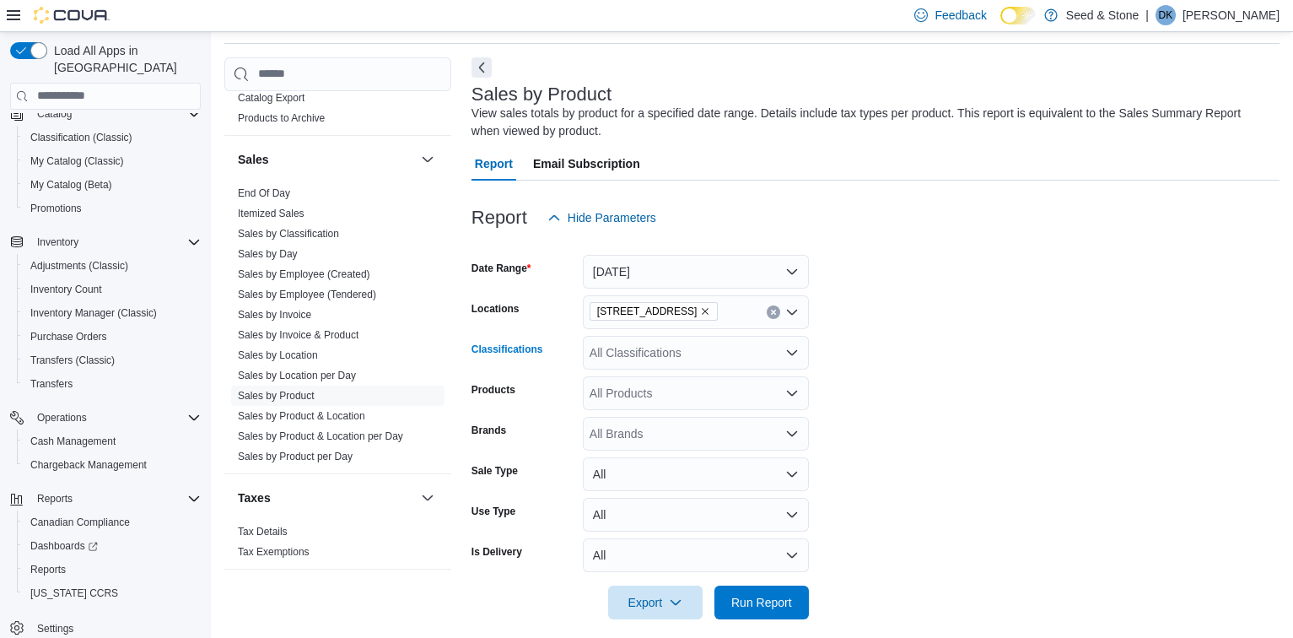
click at [788, 354] on icon "Open list of options" at bounding box center [792, 352] width 13 height 13
click at [974, 358] on form "Date Range Yesterday Locations 1502 Admirals Road Classifications All Classific…" at bounding box center [876, 427] width 808 height 385
click at [792, 398] on icon "Open list of options" at bounding box center [792, 392] width 13 height 13
drag, startPoint x: 706, startPoint y: 394, endPoint x: 632, endPoint y: 390, distance: 74.4
click at [632, 390] on div "All Products" at bounding box center [696, 393] width 226 height 34
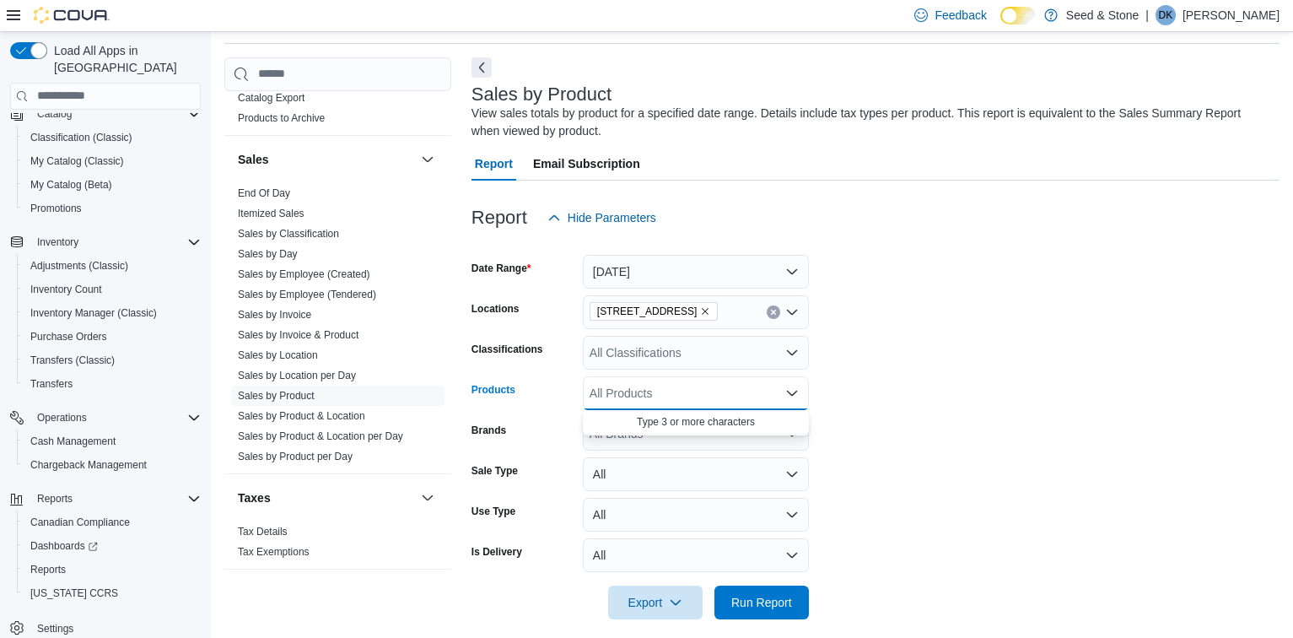
drag, startPoint x: 632, startPoint y: 391, endPoint x: 1226, endPoint y: 343, distance: 595.9
click at [1240, 344] on form "Date Range Yesterday Locations 1502 Admirals Road Classifications All Classific…" at bounding box center [876, 427] width 808 height 385
click at [740, 424] on div "All Brands" at bounding box center [696, 434] width 226 height 34
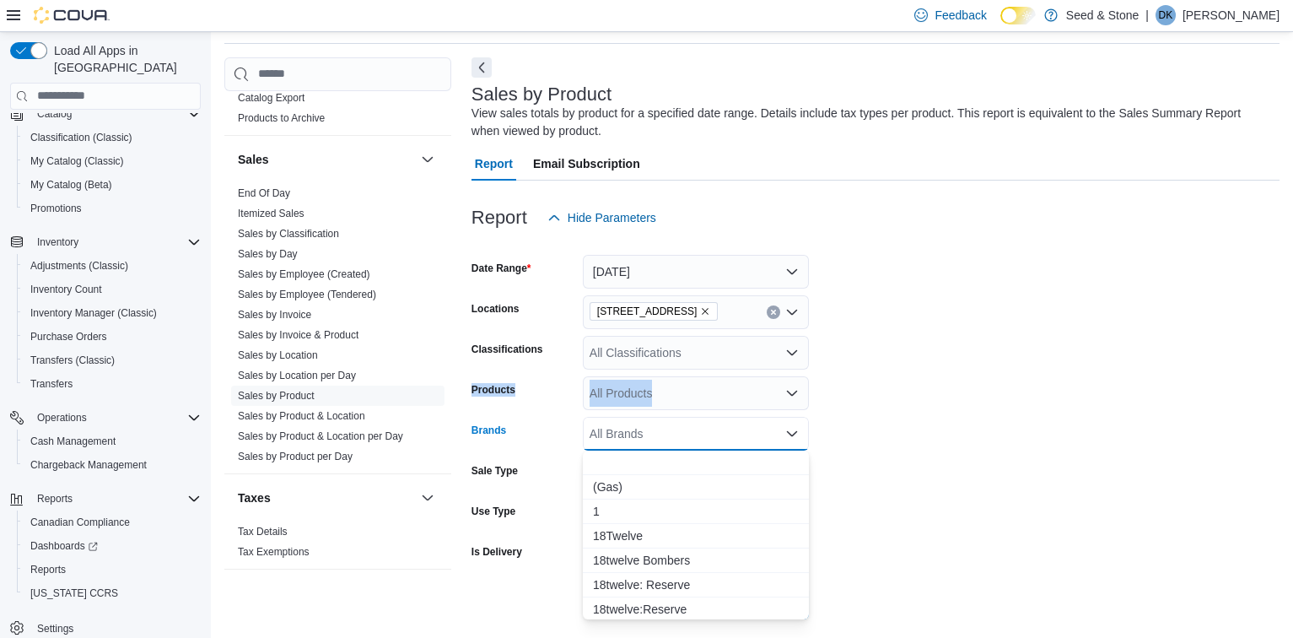
click at [996, 369] on form "Date Range Yesterday Locations 1502 Admirals Road Classifications All Classific…" at bounding box center [876, 427] width 808 height 385
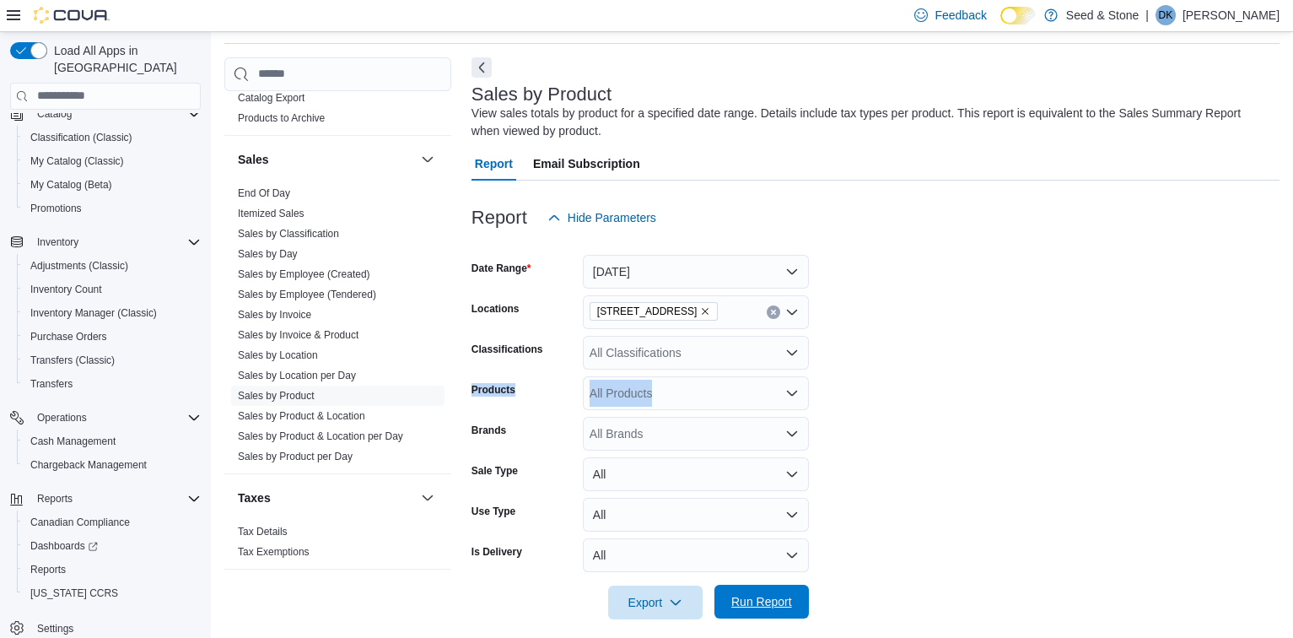
click at [773, 598] on span "Run Report" at bounding box center [762, 601] width 61 height 17
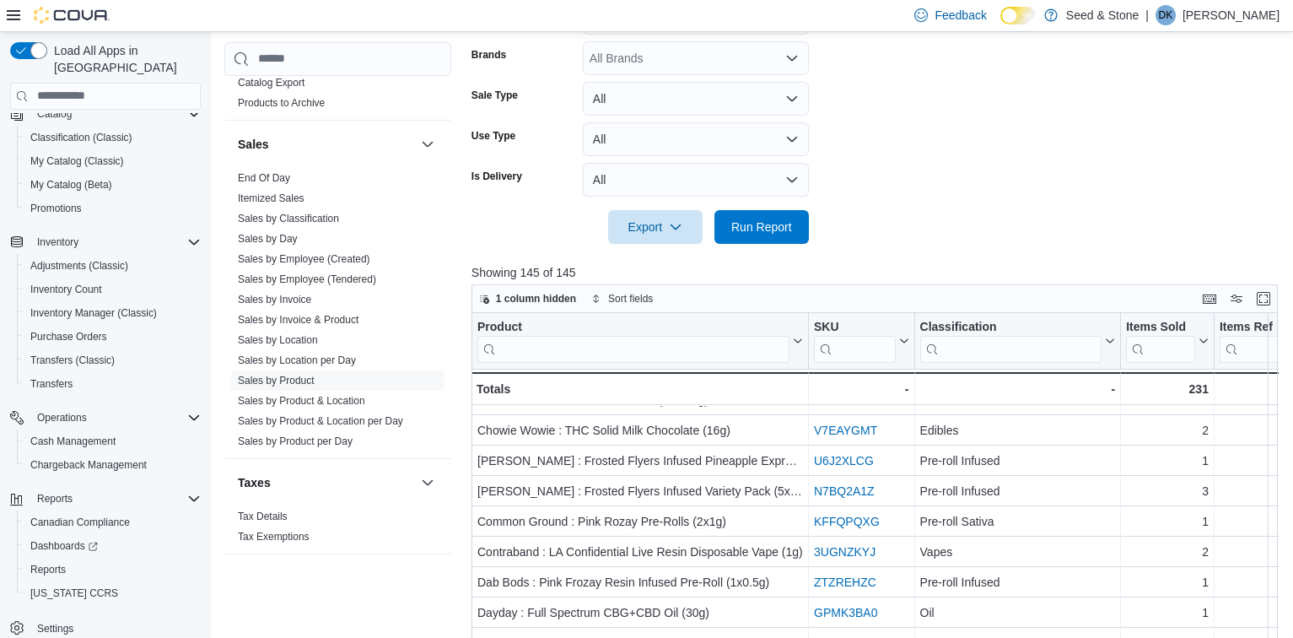
scroll to position [562, 0]
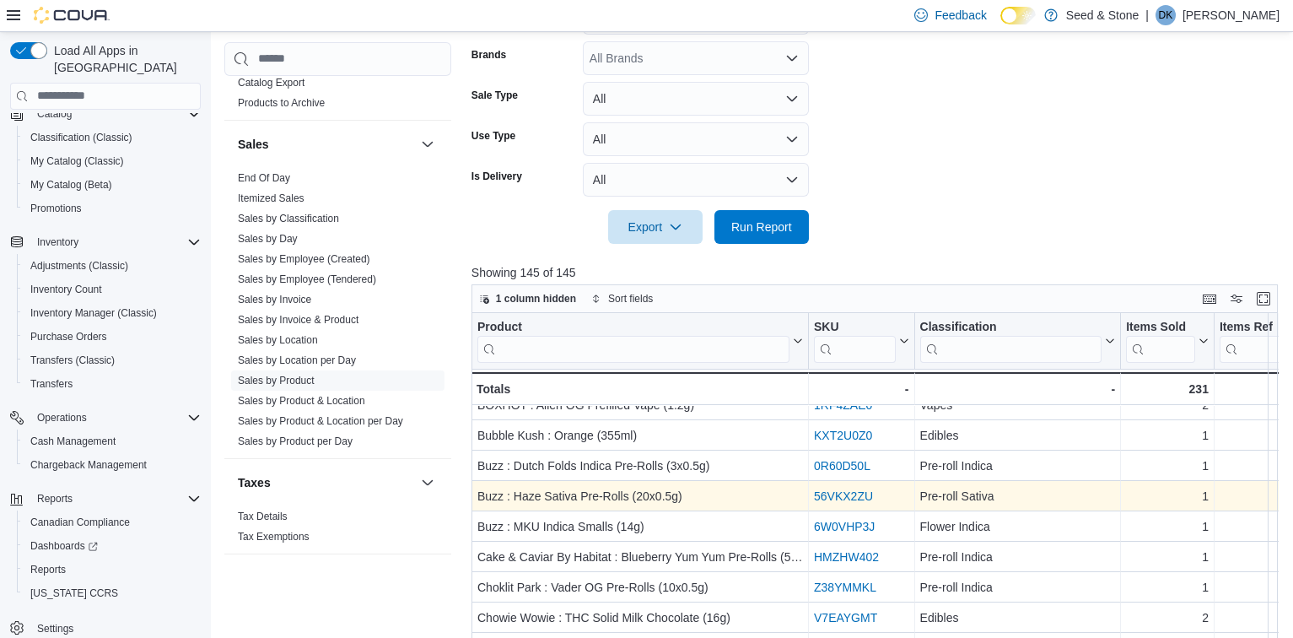
click at [867, 493] on link "56VKX2ZU" at bounding box center [843, 495] width 59 height 13
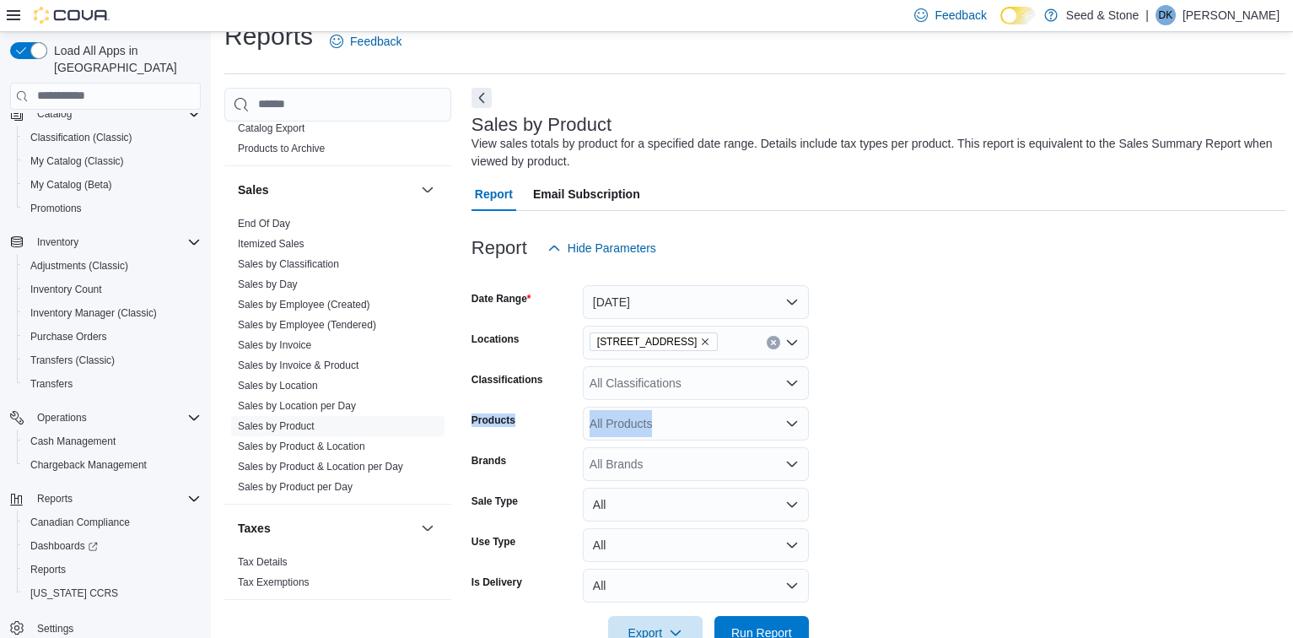
scroll to position [0, 0]
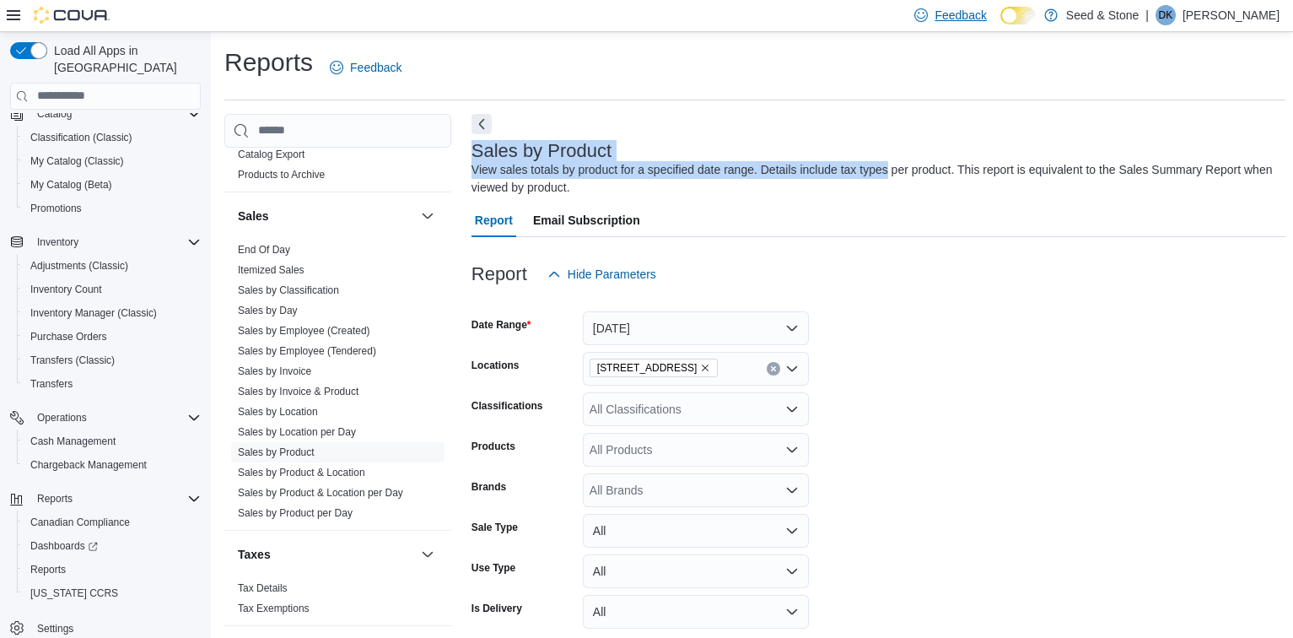
click at [973, 67] on div "Reports Feedback Cash Management Cash Management Cash Out Details Compliance OC…" at bounding box center [754, 636] width 1061 height 1181
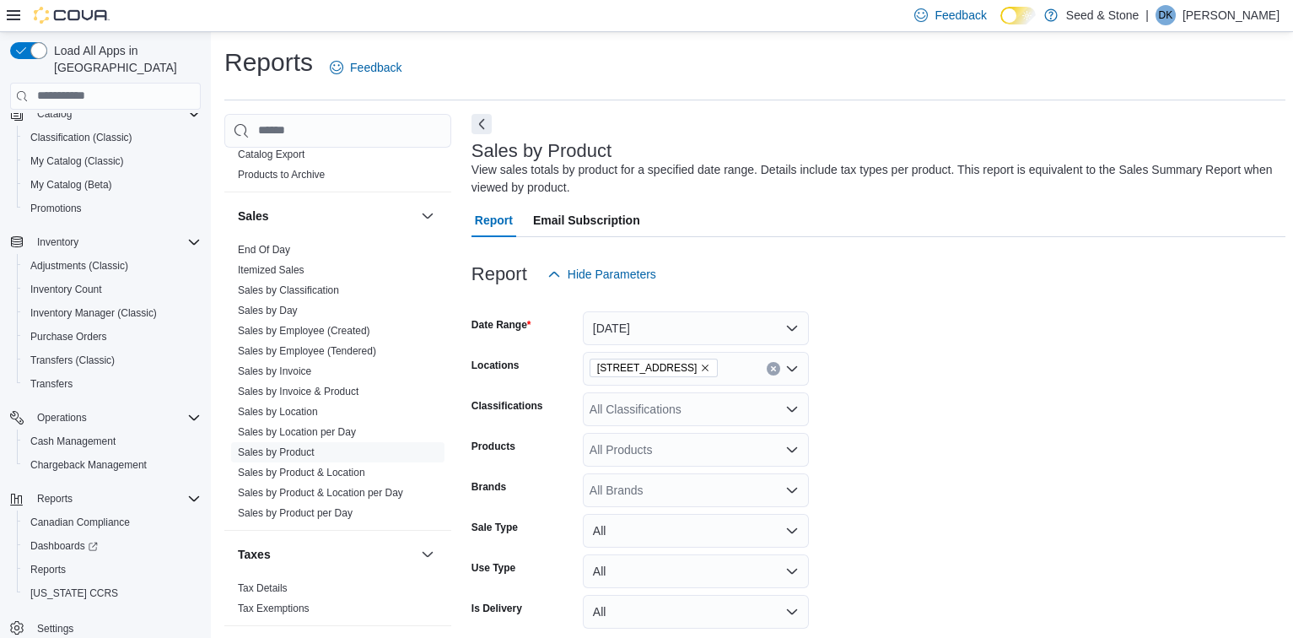
click at [727, 408] on div "All Classifications" at bounding box center [696, 409] width 226 height 34
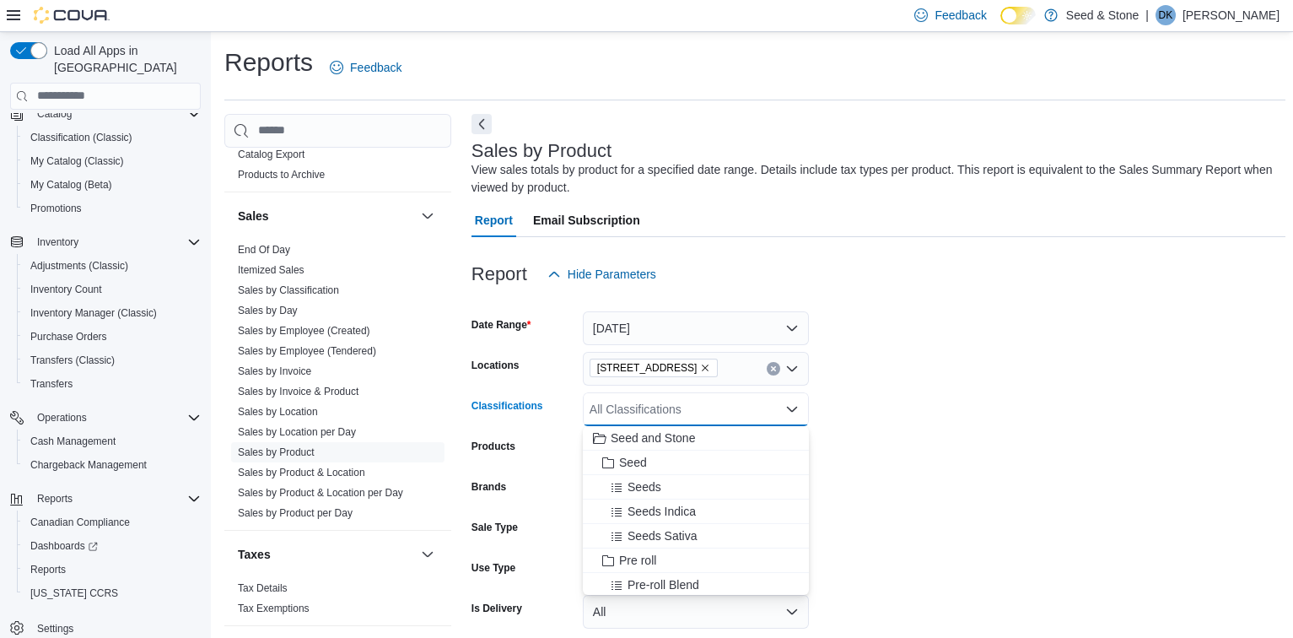
click at [941, 398] on form "Date Range Yesterday Locations 1502 Admirals Road Classifications All Classific…" at bounding box center [879, 483] width 814 height 385
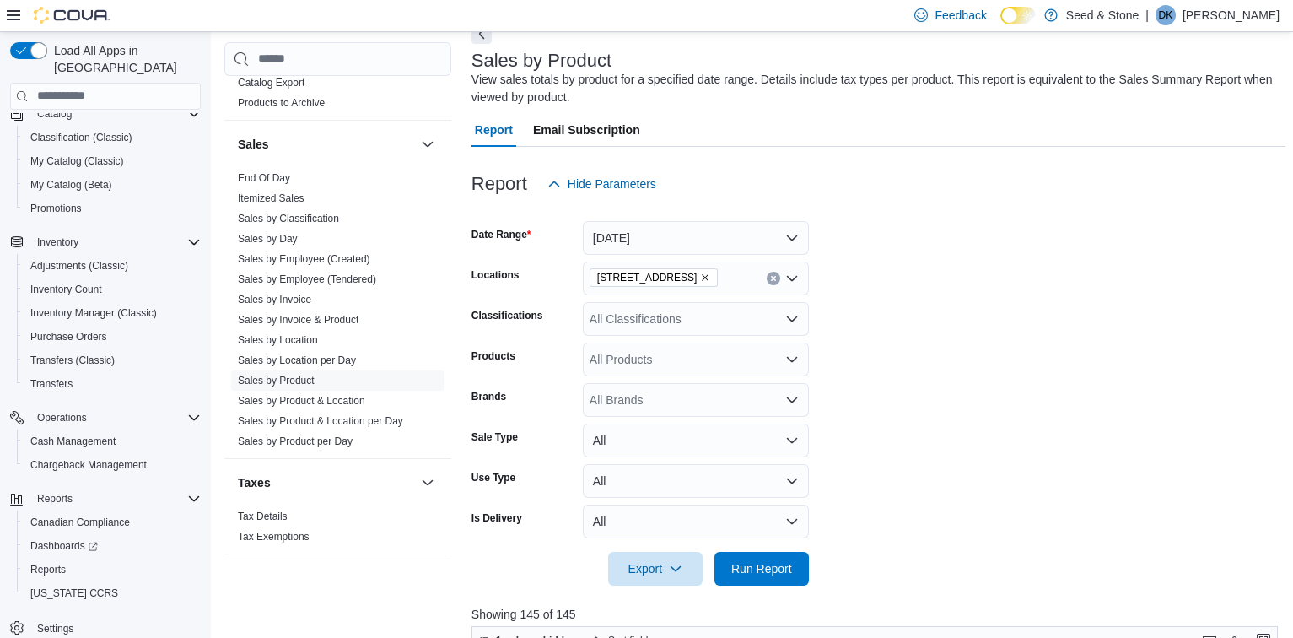
scroll to position [94, 0]
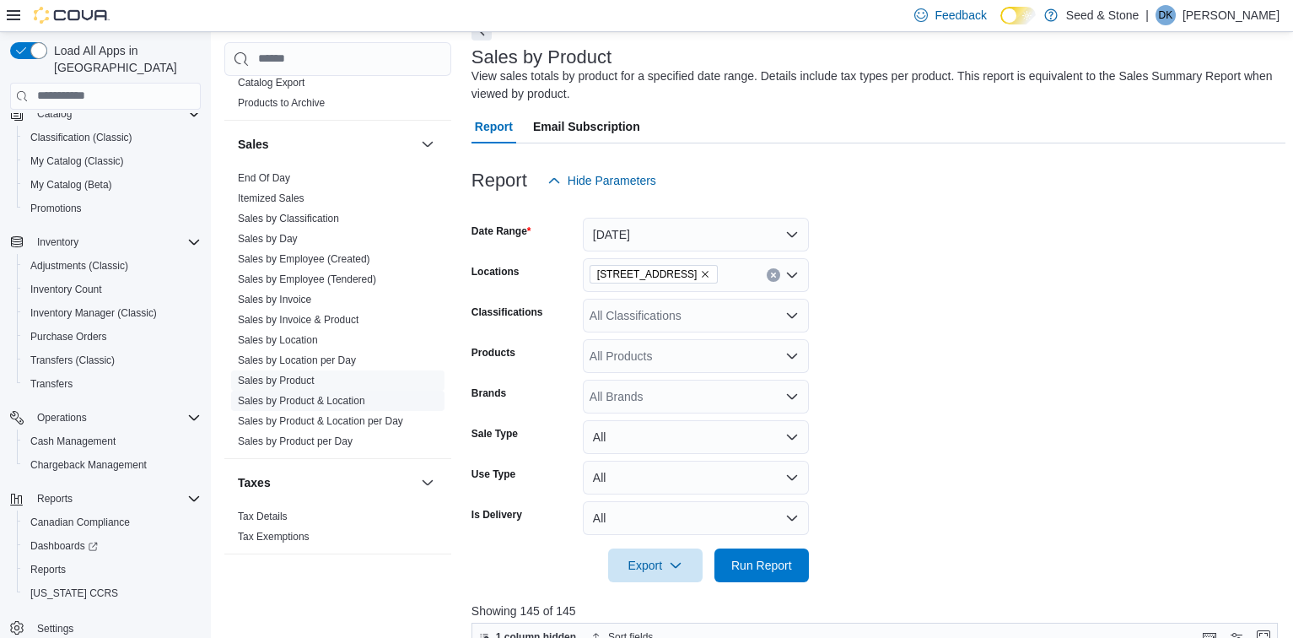
click at [311, 391] on span "Sales by Product & Location" at bounding box center [337, 401] width 213 height 20
click at [284, 395] on link "Sales by Product & Location" at bounding box center [301, 401] width 127 height 12
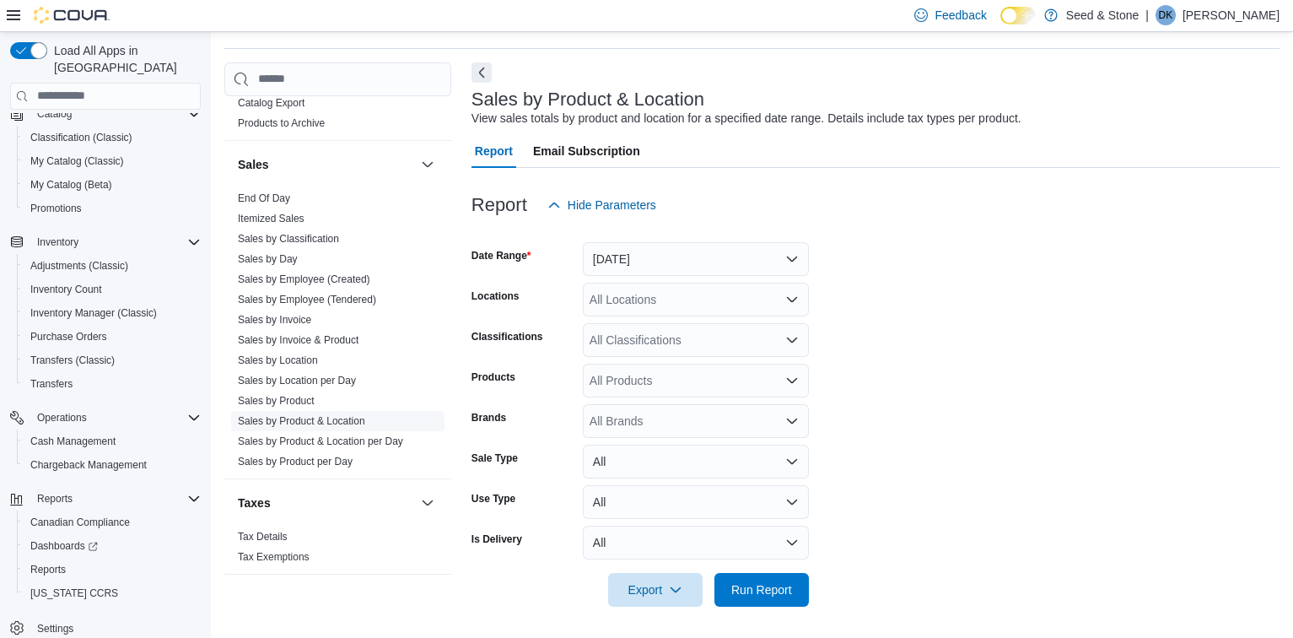
scroll to position [39, 0]
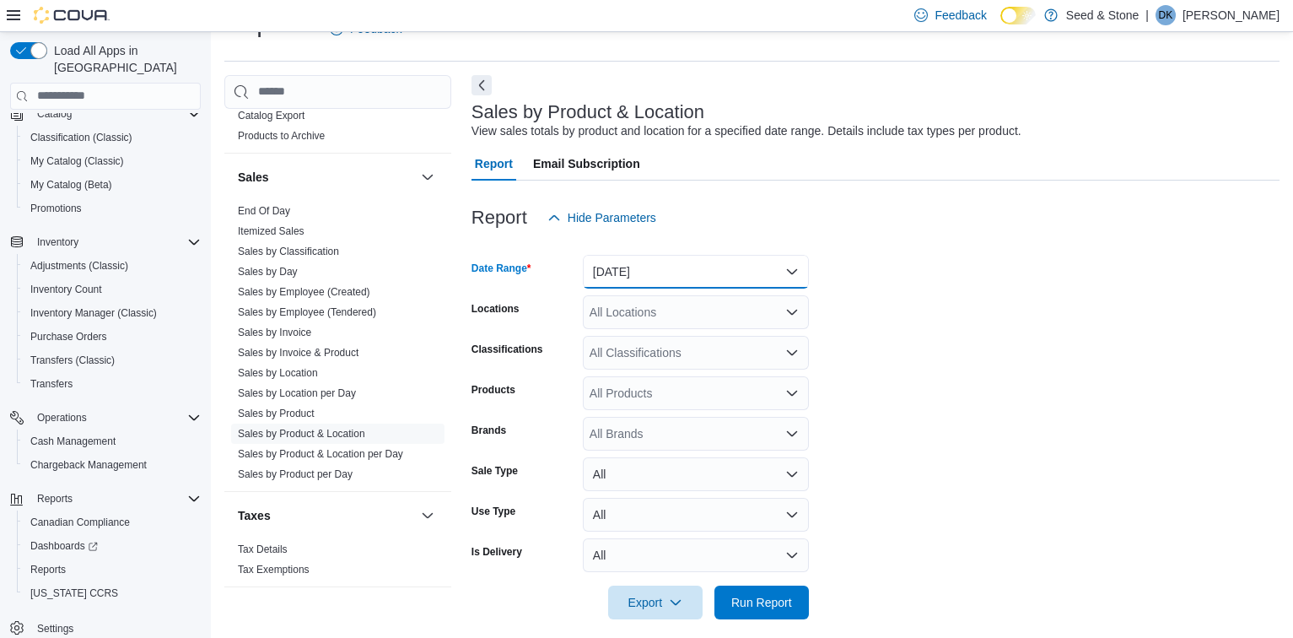
click at [776, 267] on button "Yesterday" at bounding box center [696, 272] width 226 height 34
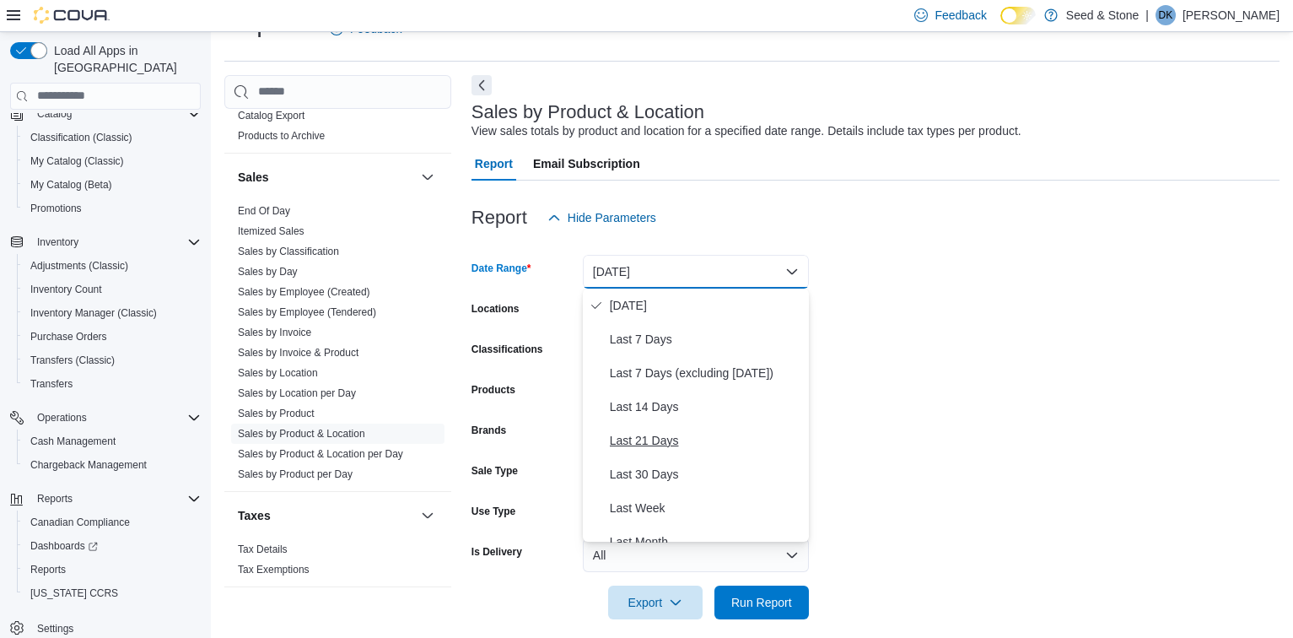
scroll to position [94, 0]
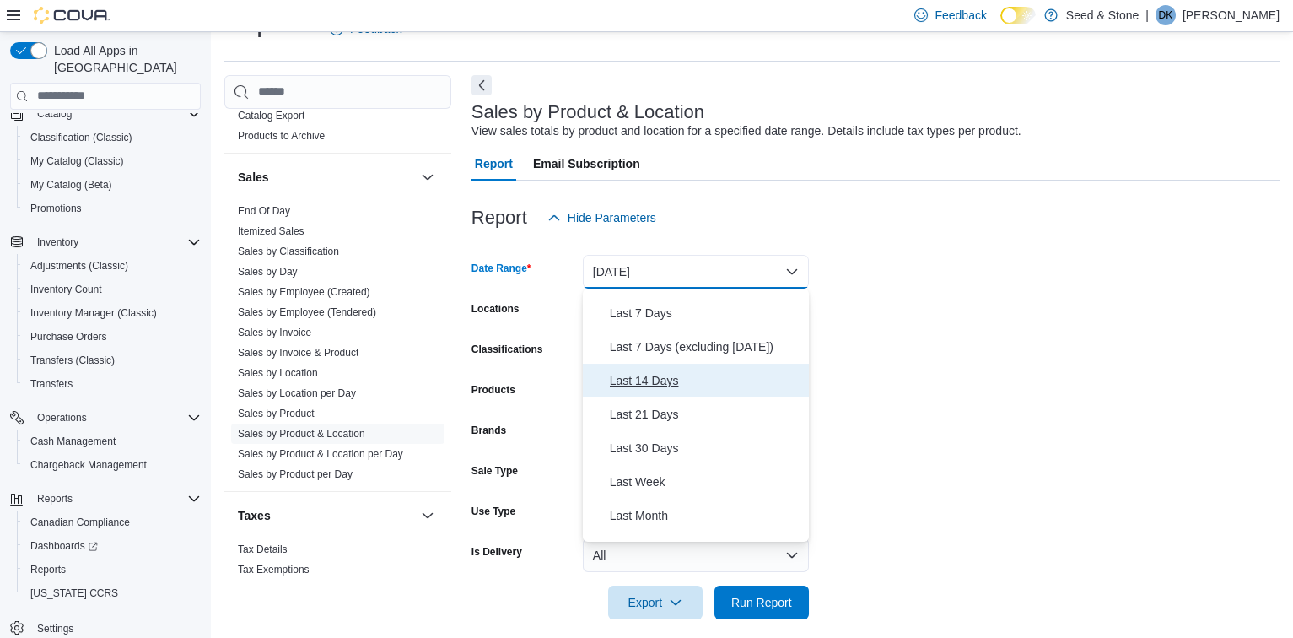
drag, startPoint x: 657, startPoint y: 380, endPoint x: 657, endPoint y: 370, distance: 9.3
click at [657, 370] on span "Last 14 Days" at bounding box center [706, 380] width 192 height 20
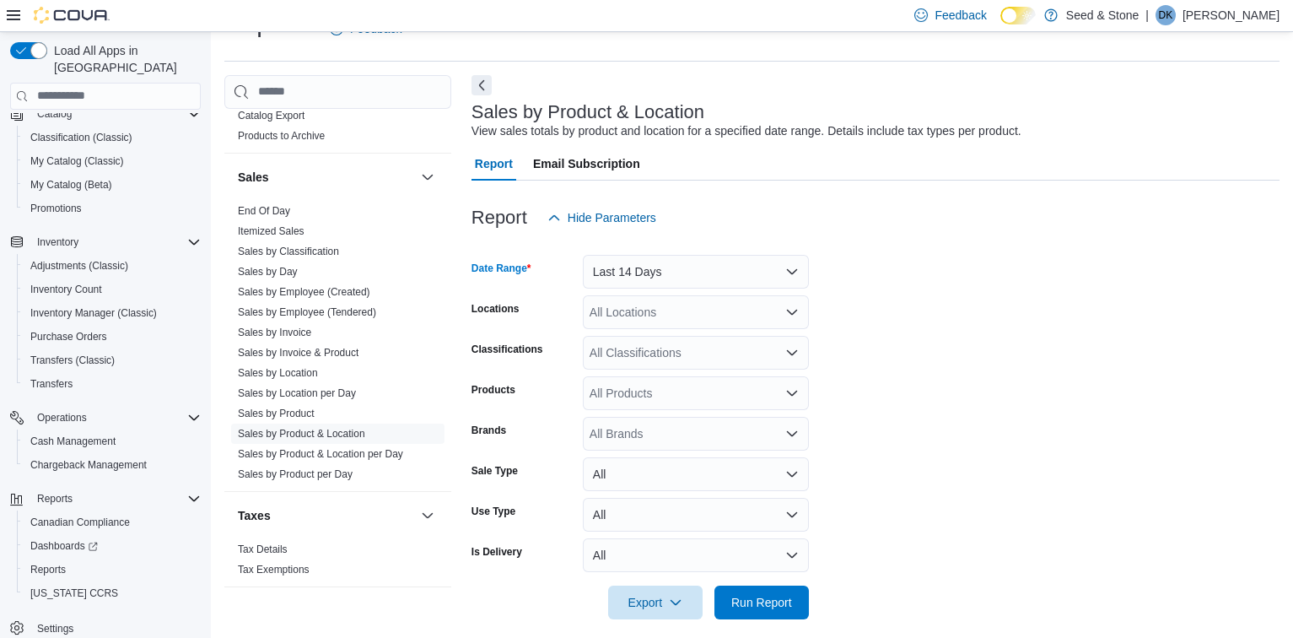
click at [791, 313] on icon "Open list of options" at bounding box center [792, 312] width 10 height 5
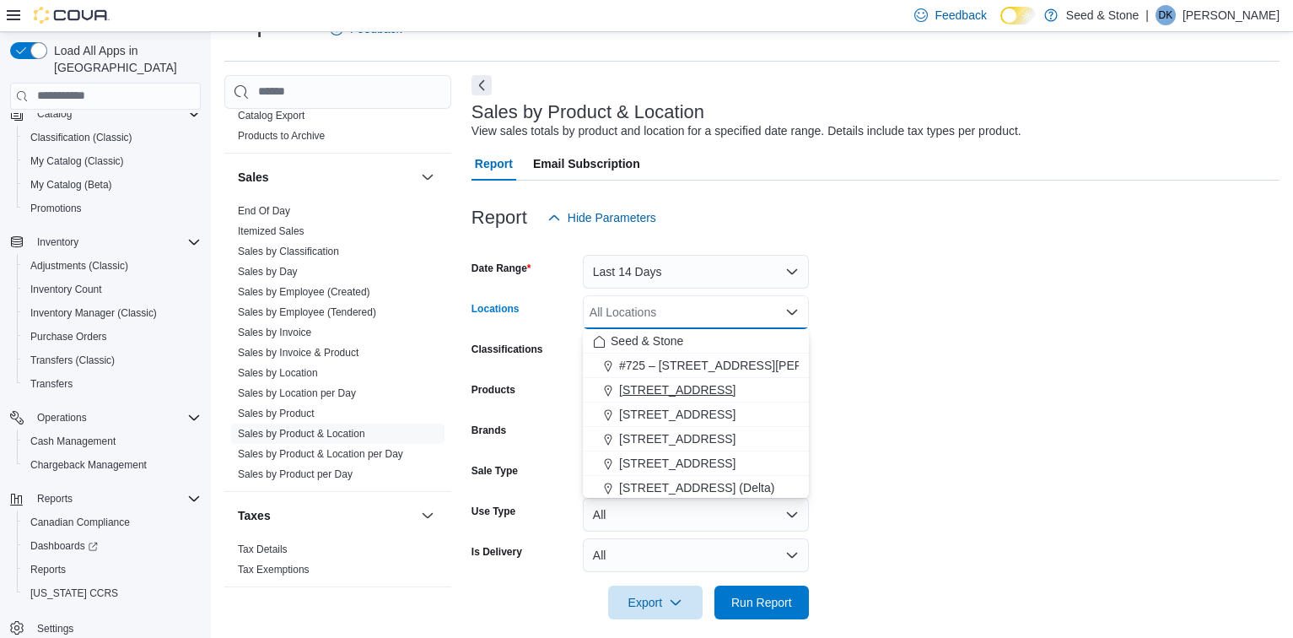
click at [727, 381] on div "1502 Admirals Road" at bounding box center [696, 389] width 206 height 17
click at [1172, 227] on div "Report Hide Parameters" at bounding box center [876, 218] width 808 height 34
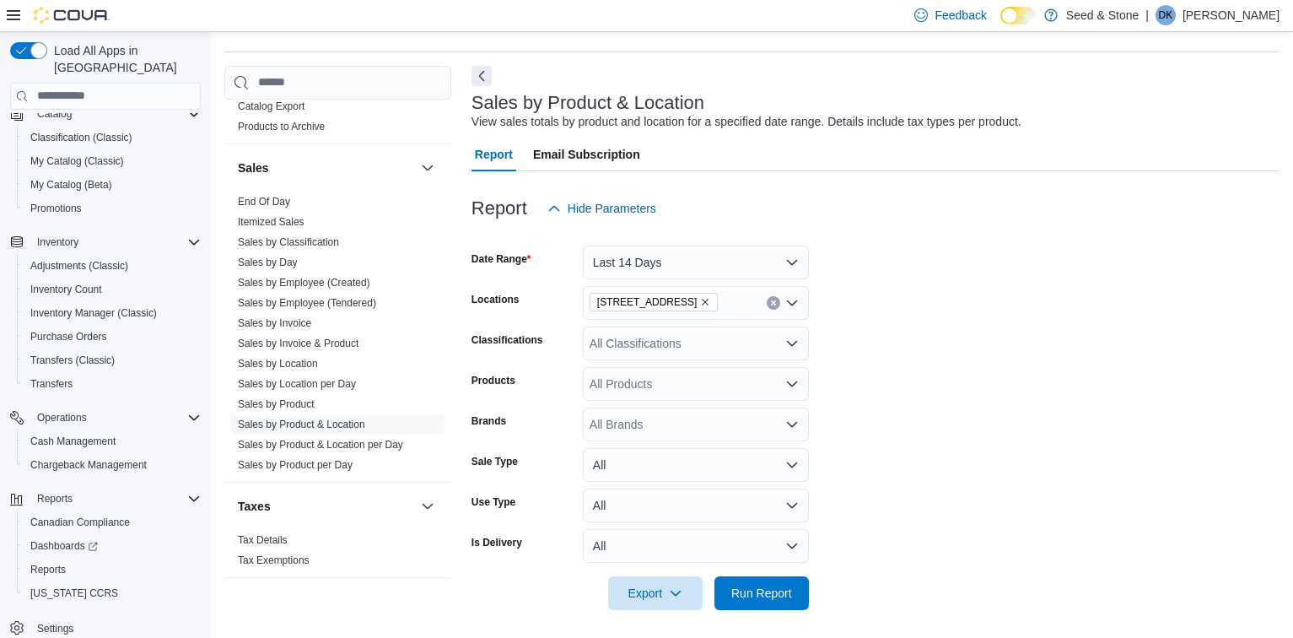
scroll to position [53, 0]
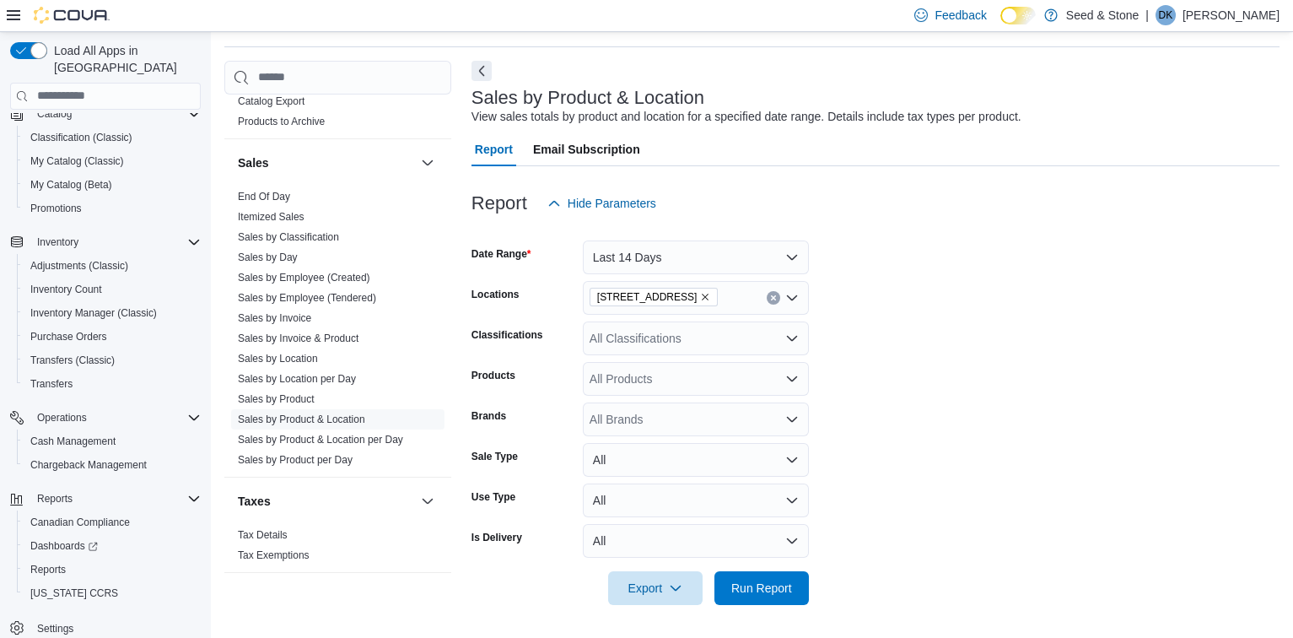
click at [728, 380] on div "All Products" at bounding box center [696, 379] width 226 height 34
drag, startPoint x: 730, startPoint y: 377, endPoint x: 898, endPoint y: 551, distance: 241.7
click at [1127, 362] on form "Date Range Last 14 Days Locations 1502 Admirals Road Classifications All Classi…" at bounding box center [876, 412] width 808 height 385
drag, startPoint x: 636, startPoint y: 382, endPoint x: 598, endPoint y: 374, distance: 38.9
click at [598, 374] on div "All Products" at bounding box center [696, 379] width 226 height 34
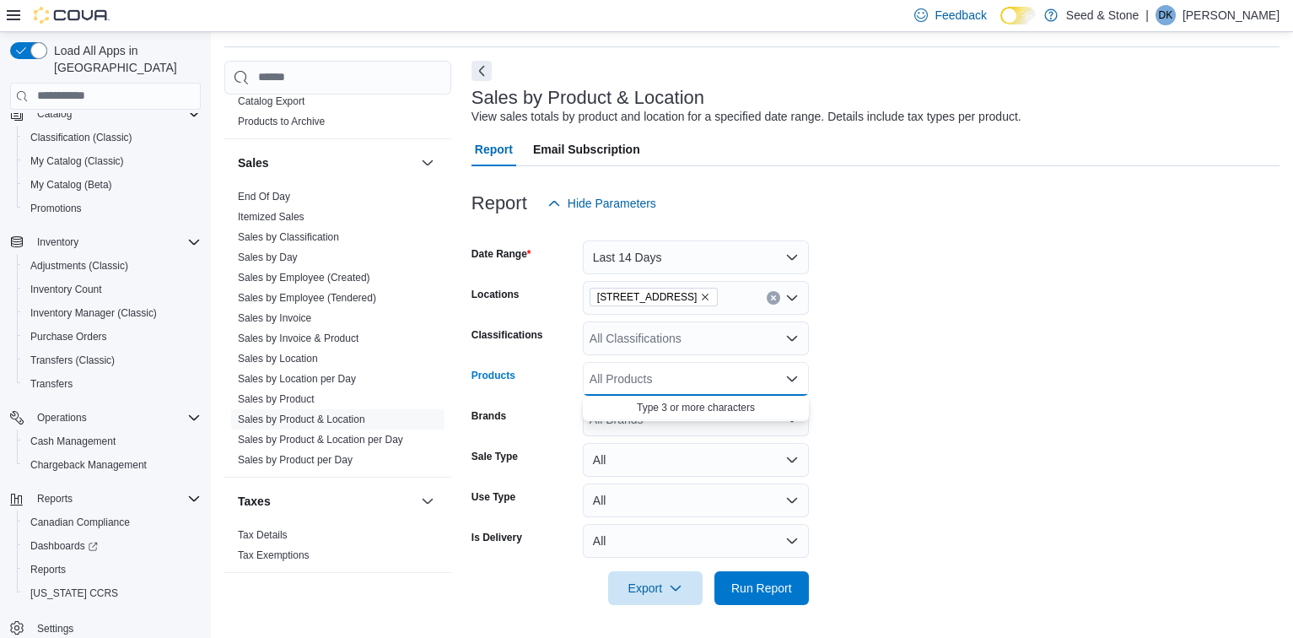
drag, startPoint x: 642, startPoint y: 377, endPoint x: 607, endPoint y: 370, distance: 36.1
click at [606, 370] on div "All Products" at bounding box center [696, 379] width 226 height 34
paste input "********"
type input "********"
click at [725, 409] on div "Buzz : Loosies ...e-Rolls (10x1g)" at bounding box center [696, 407] width 206 height 17
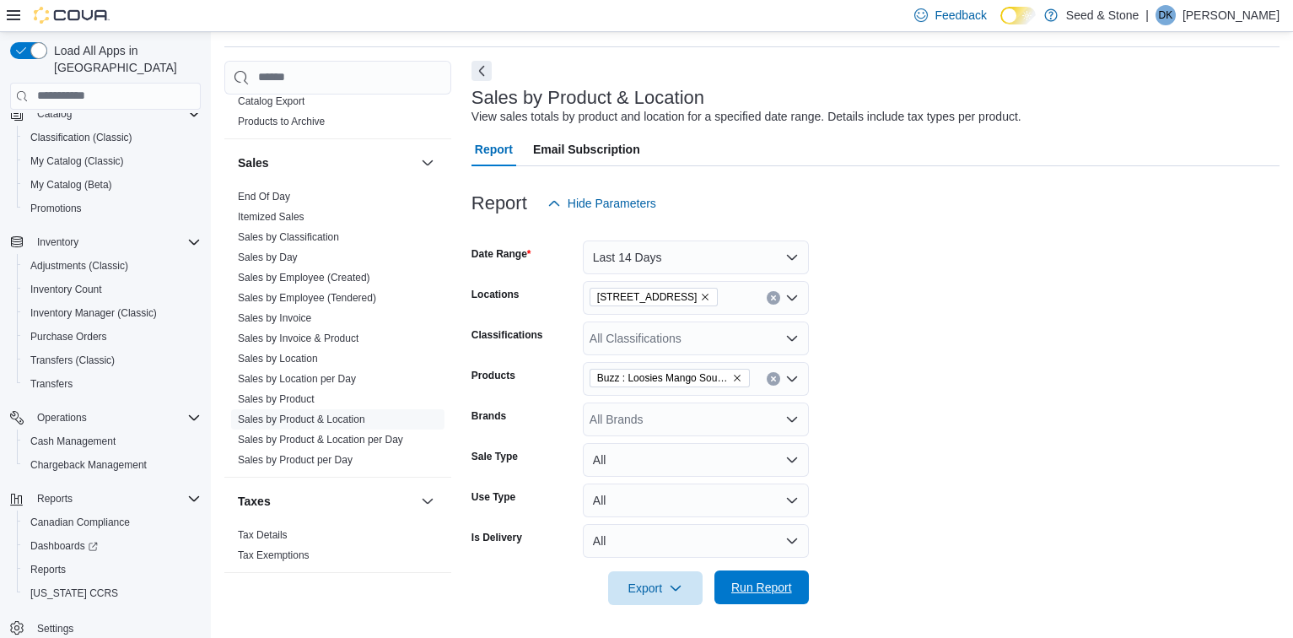
click at [776, 582] on span "Run Report" at bounding box center [762, 587] width 61 height 17
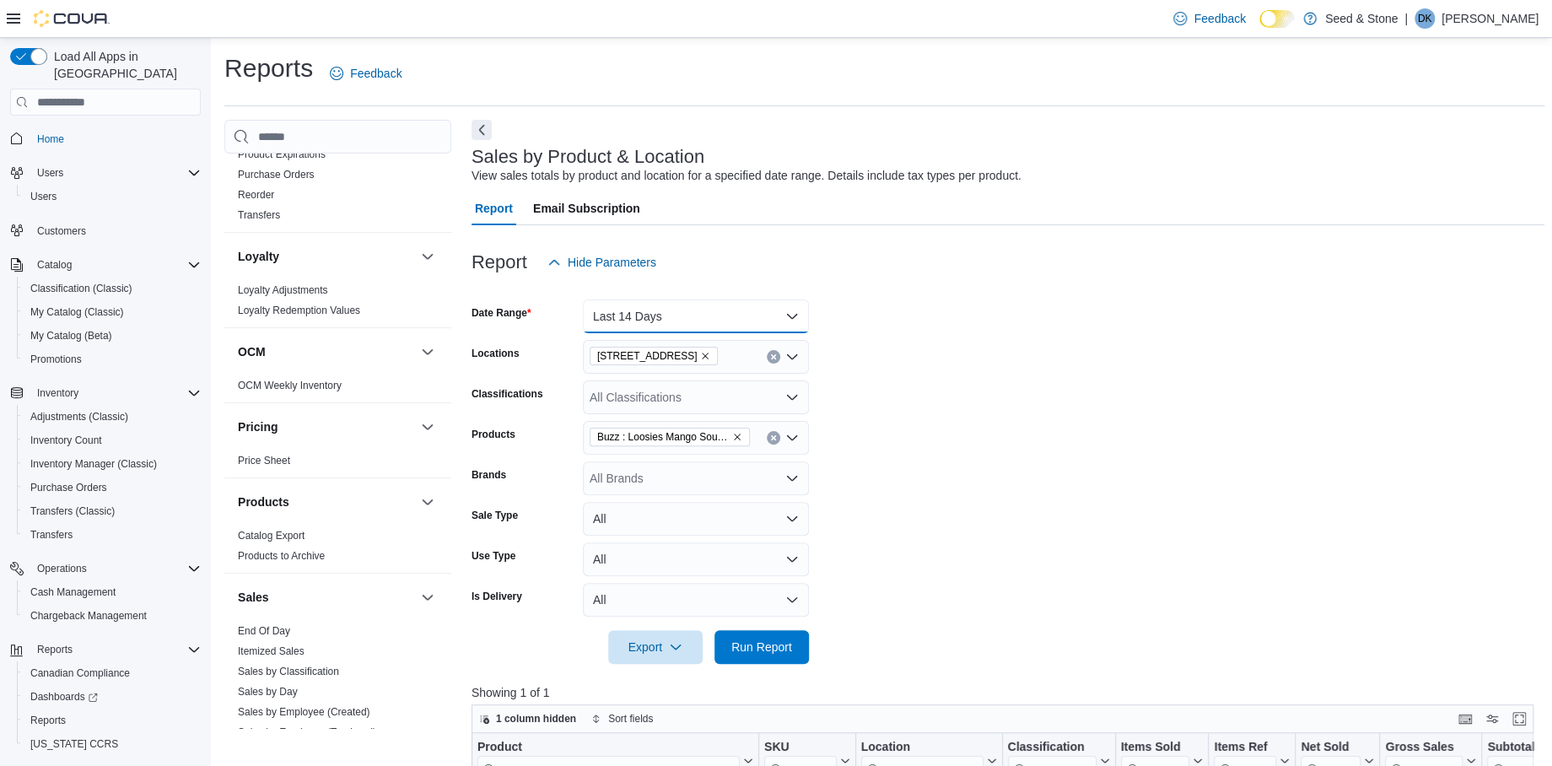
click at [796, 305] on button "Last 14 Days" at bounding box center [696, 317] width 226 height 34
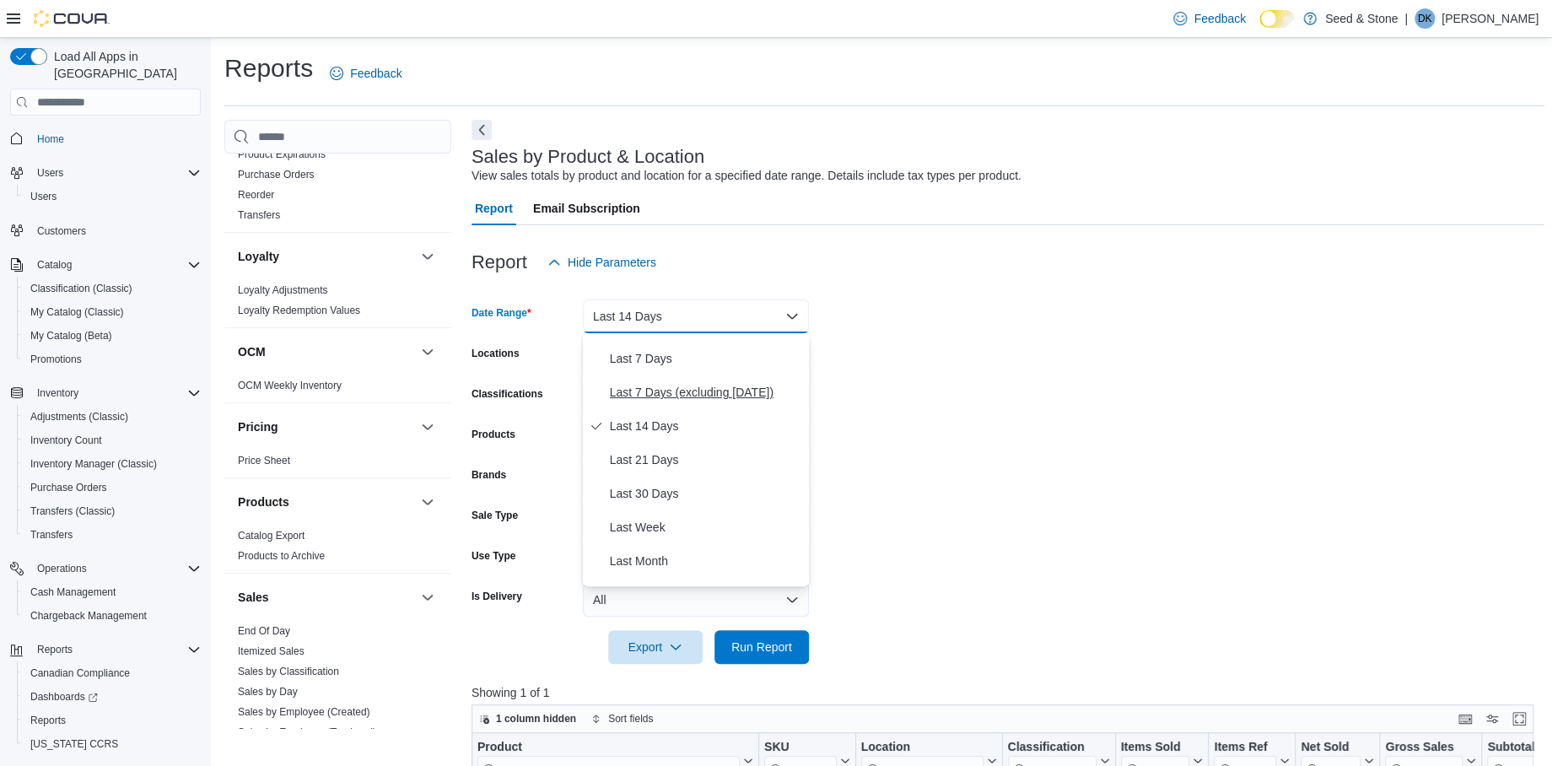
scroll to position [112, 0]
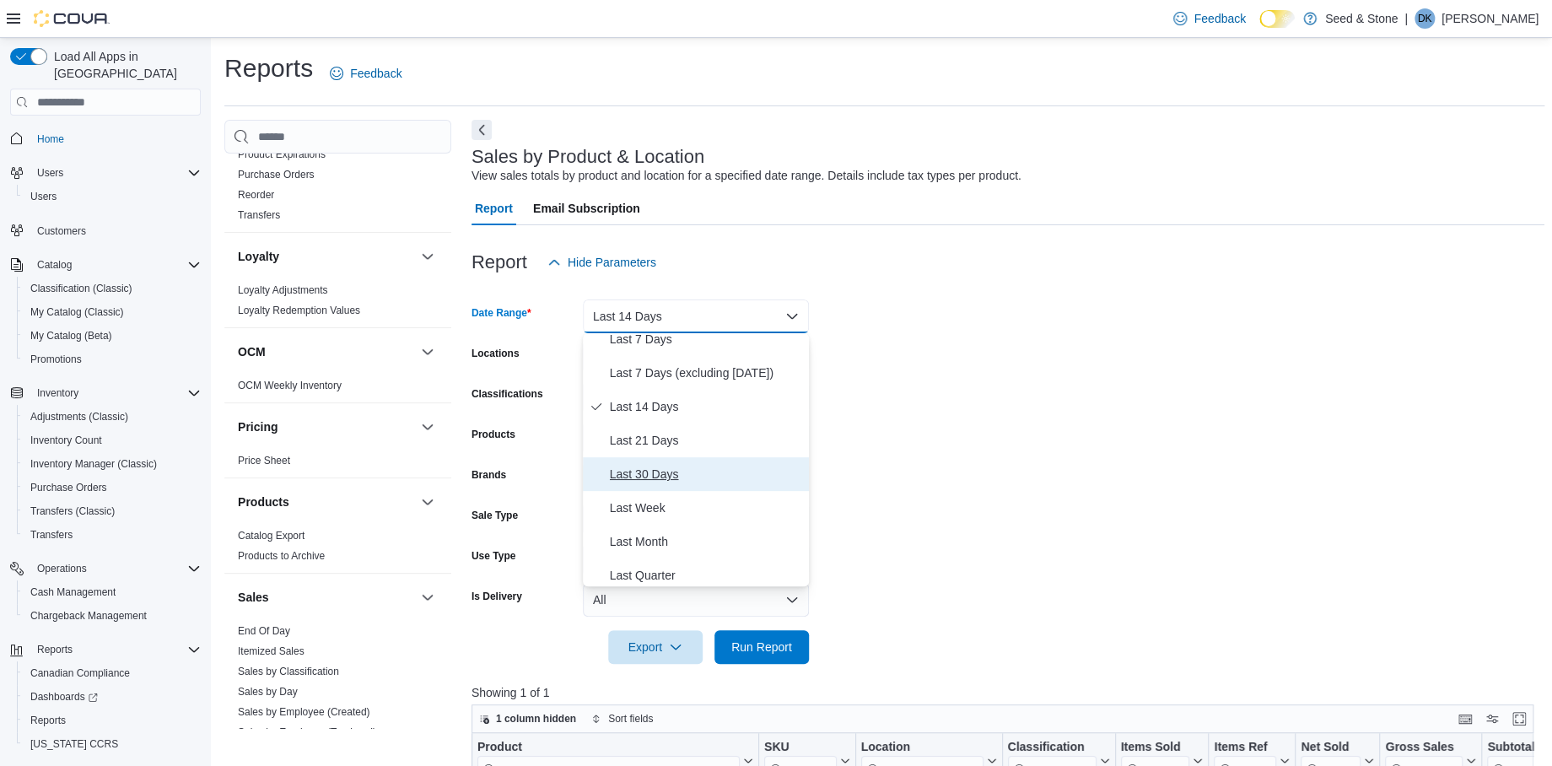
click at [656, 467] on span "Last 30 Days" at bounding box center [706, 474] width 192 height 20
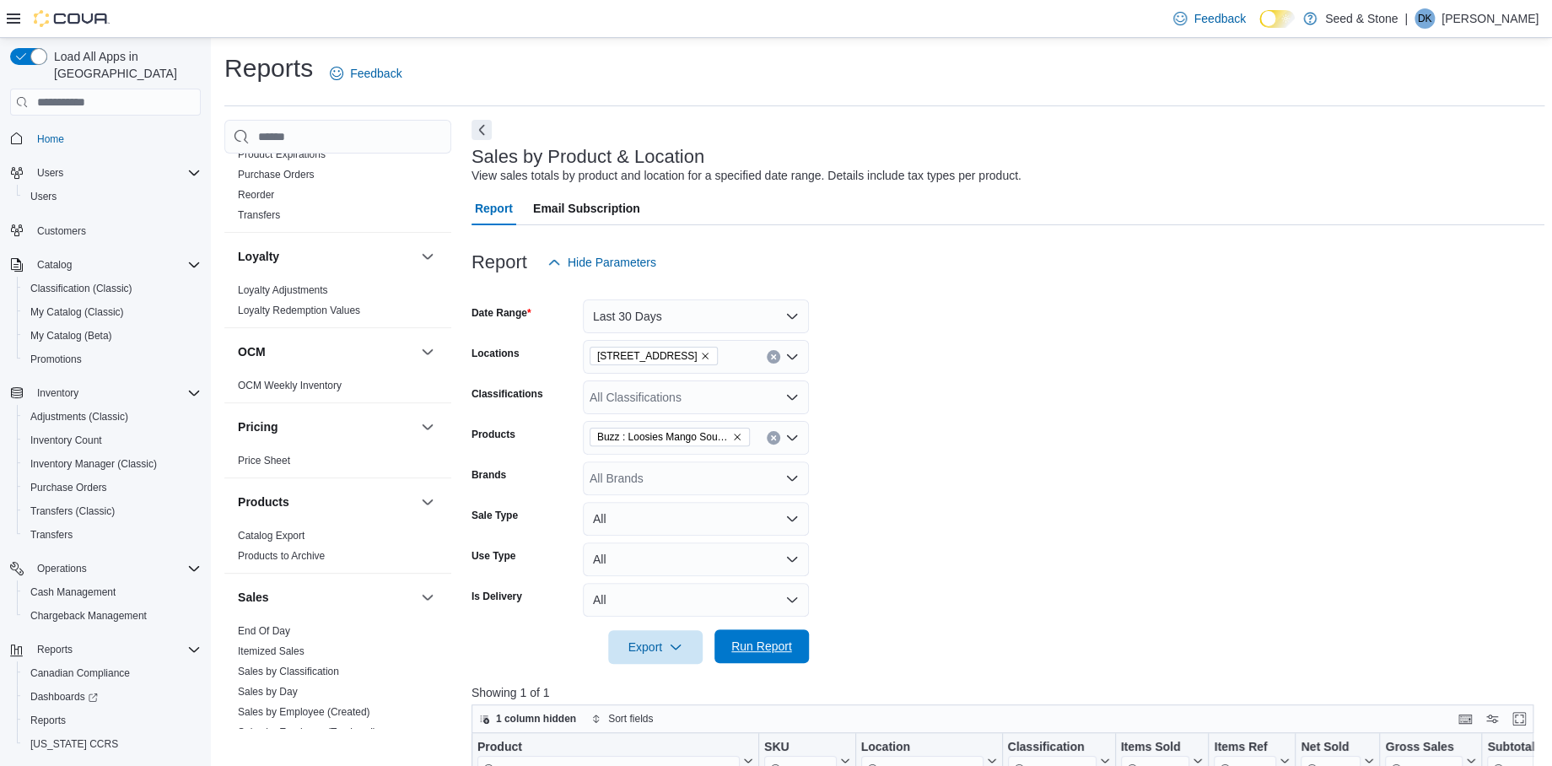
click at [774, 637] on span "Run Report" at bounding box center [762, 646] width 61 height 17
click at [791, 316] on button "Last 30 Days" at bounding box center [696, 317] width 226 height 34
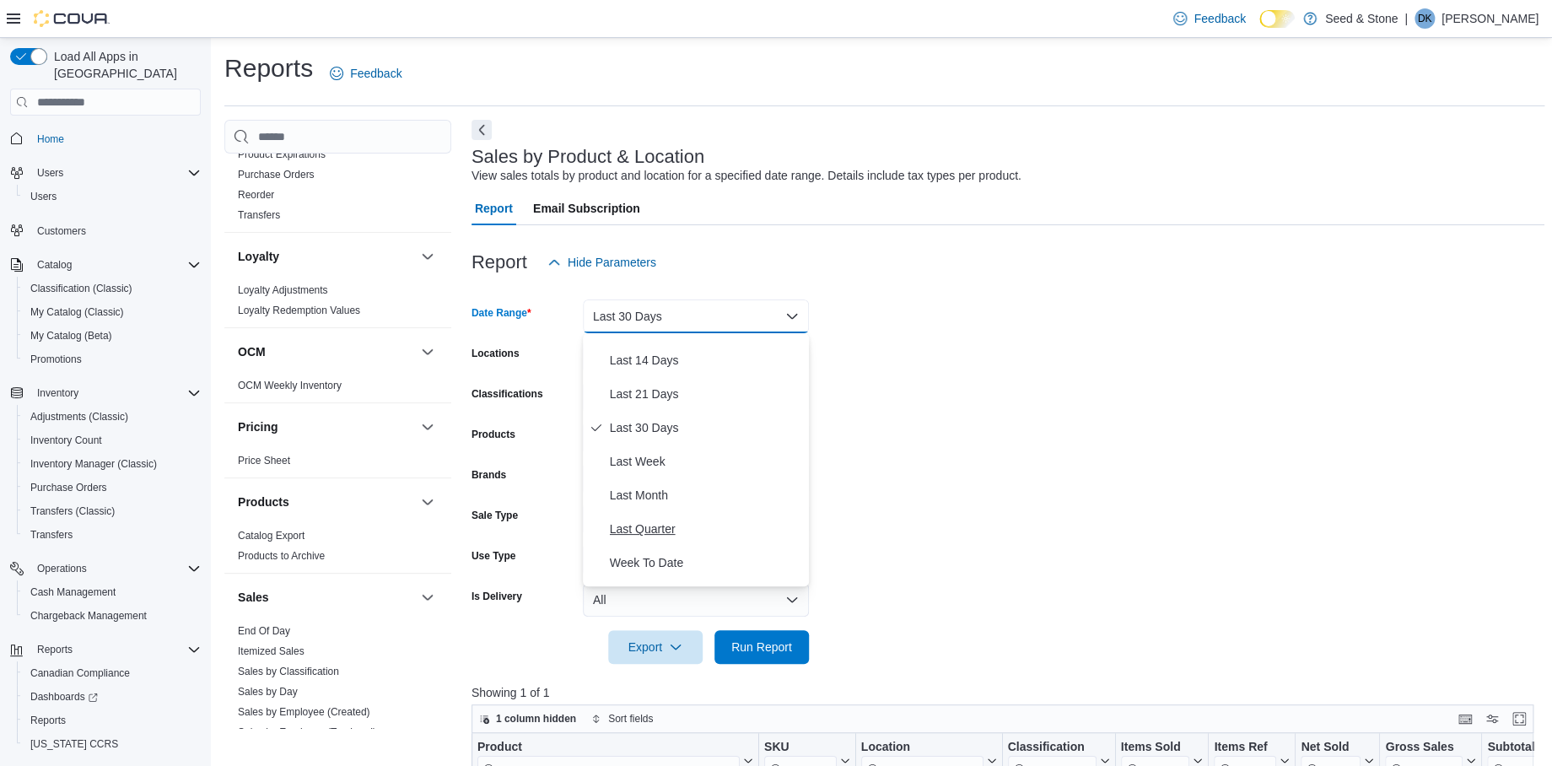
scroll to position [128, 0]
click at [651, 549] on span "Last Quarter" at bounding box center [706, 559] width 192 height 20
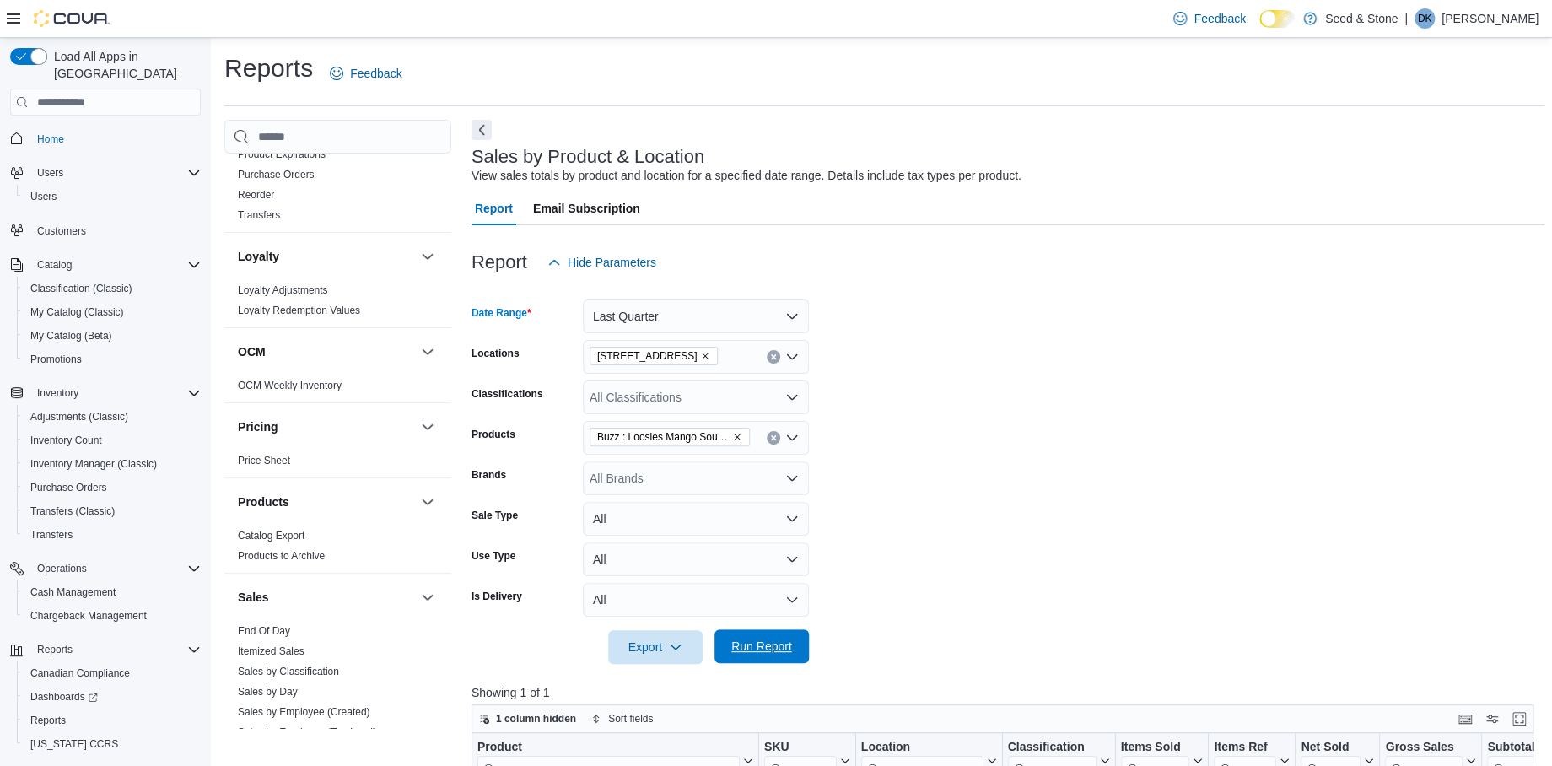
click at [775, 637] on span "Run Report" at bounding box center [762, 646] width 61 height 17
click at [762, 637] on span "Run Report" at bounding box center [762, 646] width 61 height 17
click at [795, 308] on button "Last Quarter" at bounding box center [696, 317] width 226 height 34
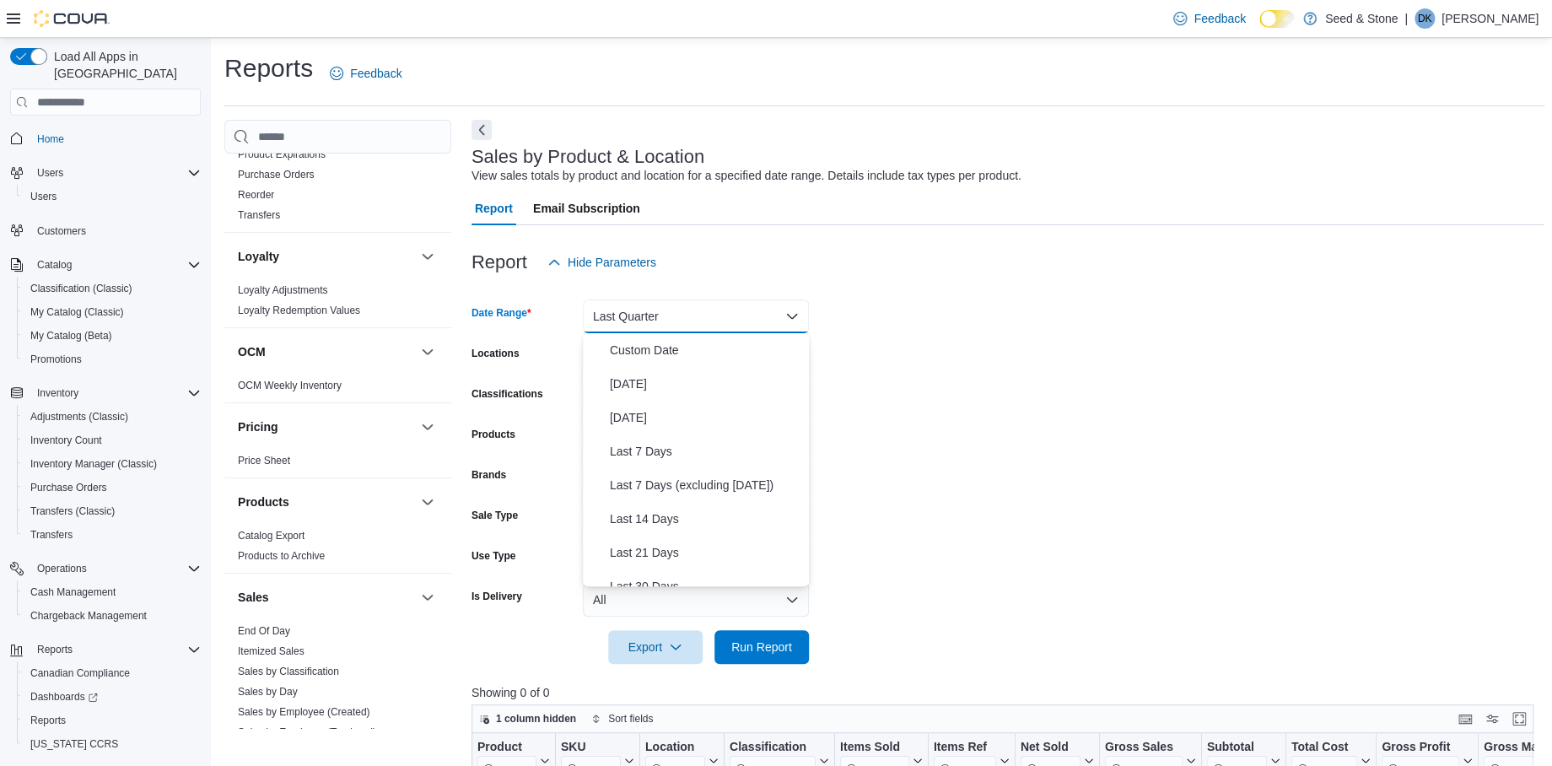
scroll to position [227, 0]
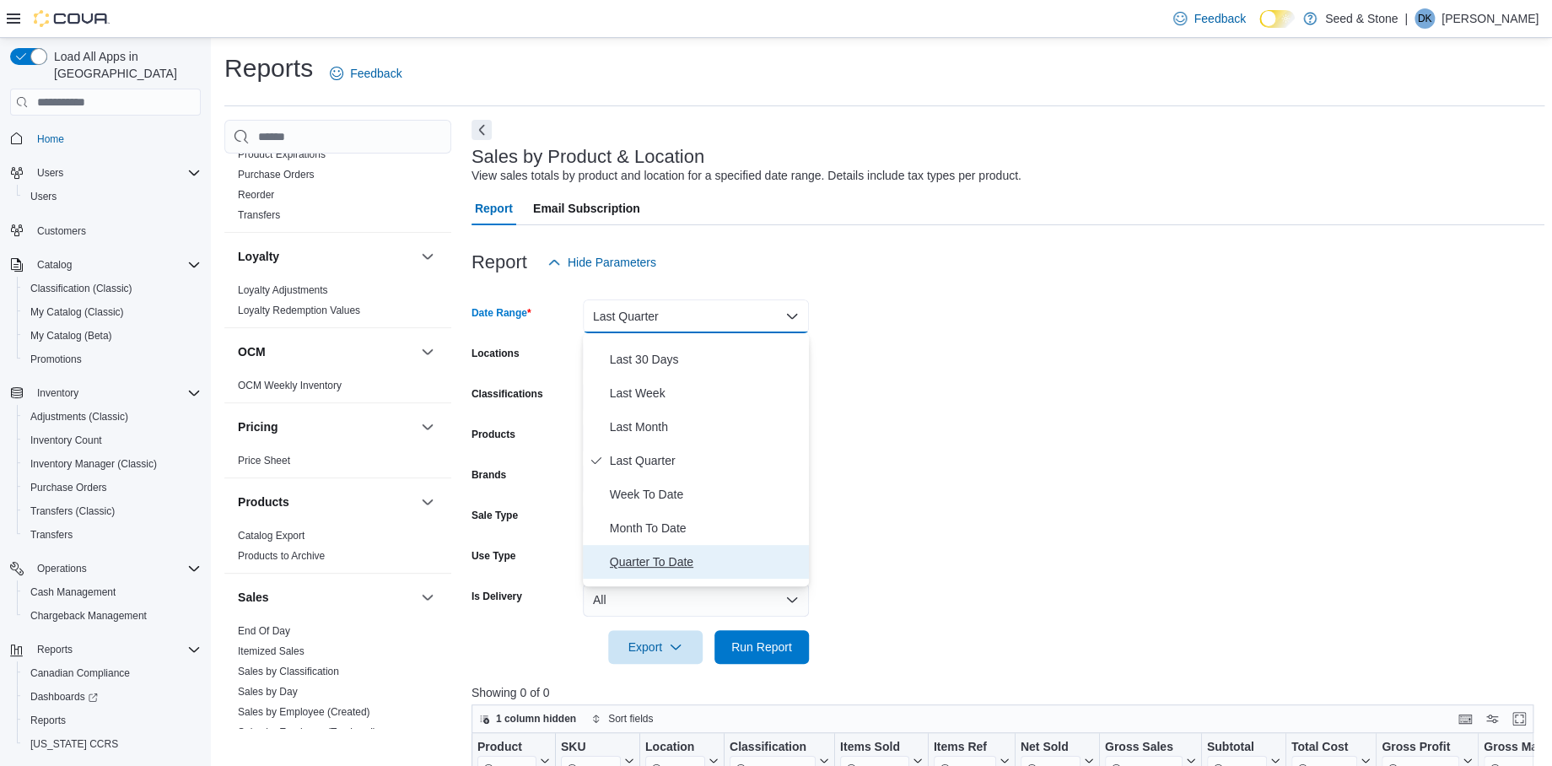
click at [684, 552] on span "Quarter To Date" at bounding box center [706, 562] width 192 height 20
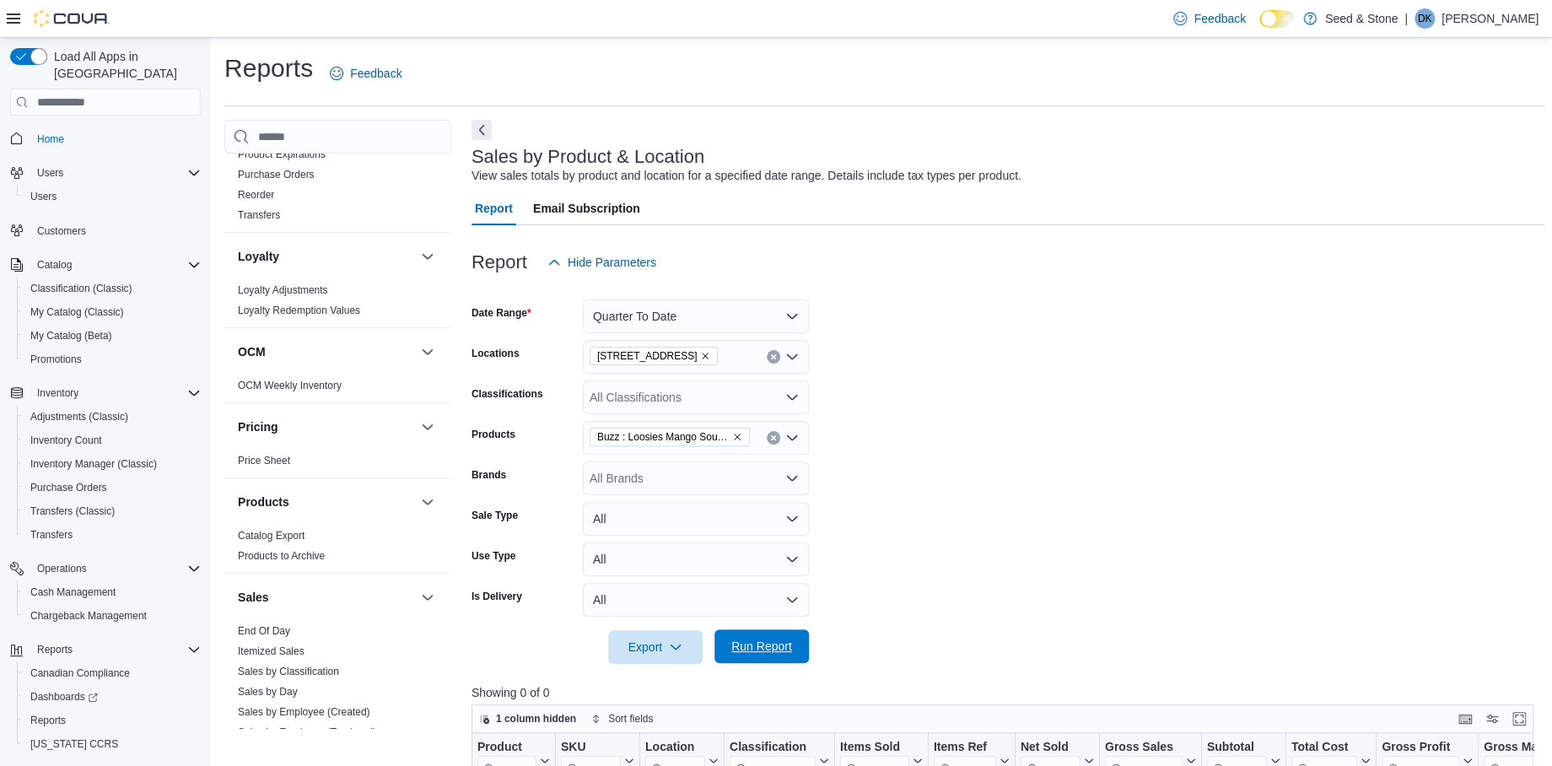
click at [776, 637] on span "Run Report" at bounding box center [762, 646] width 61 height 17
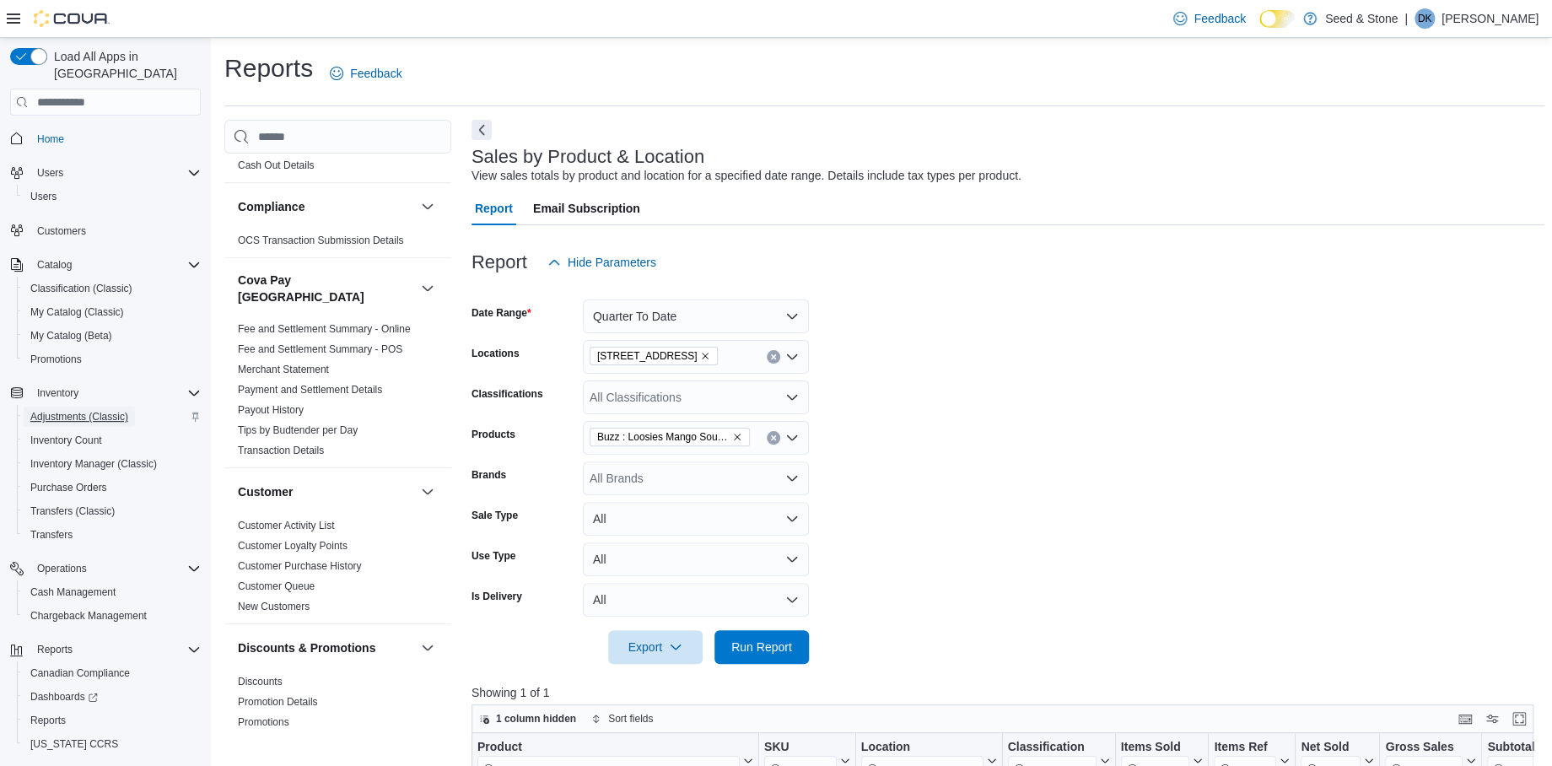
click at [95, 410] on span "Adjustments (Classic)" at bounding box center [79, 416] width 98 height 13
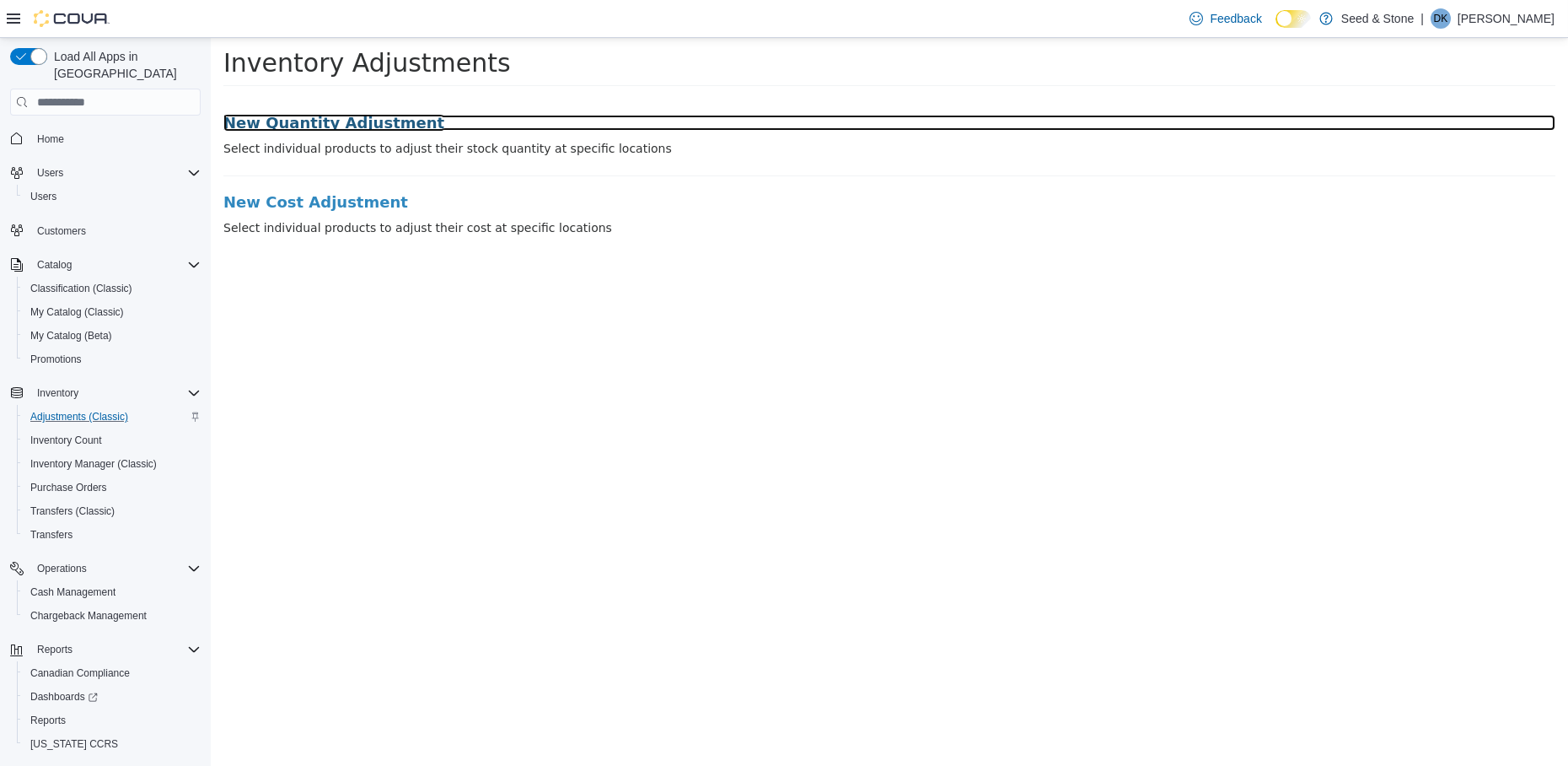
click at [359, 121] on h3 "New Quantity Adjustment" at bounding box center [889, 123] width 1332 height 17
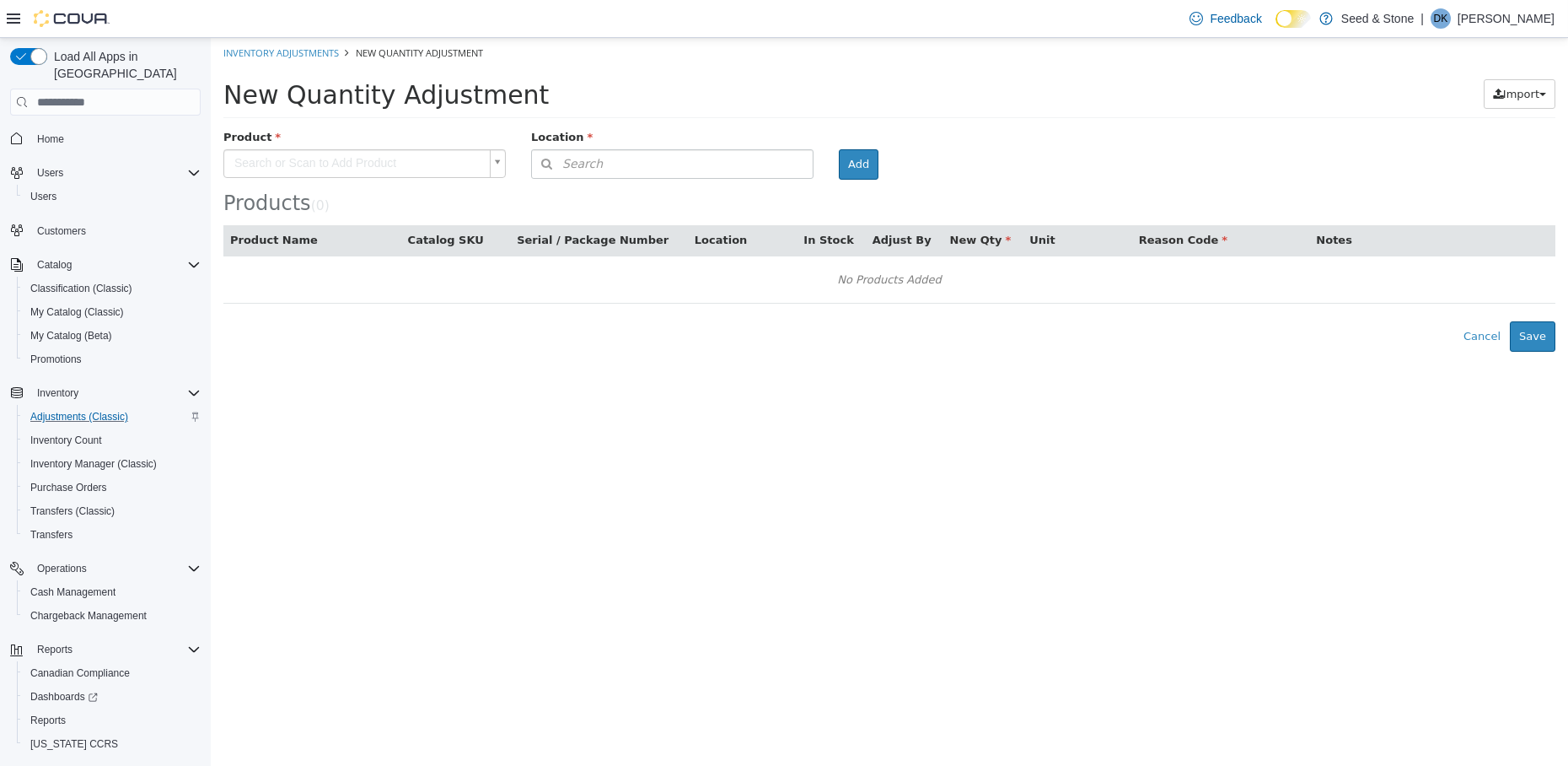
click at [355, 161] on body "× Inventory Adjustments New Quantity Adjustment New Quantity Adjustment Import …" at bounding box center [889, 195] width 1357 height 314
type input "*******"
type input "**********"
click at [766, 163] on button "Search" at bounding box center [673, 164] width 283 height 30
click at [783, 202] on span "or browse" at bounding box center [772, 194] width 83 height 29
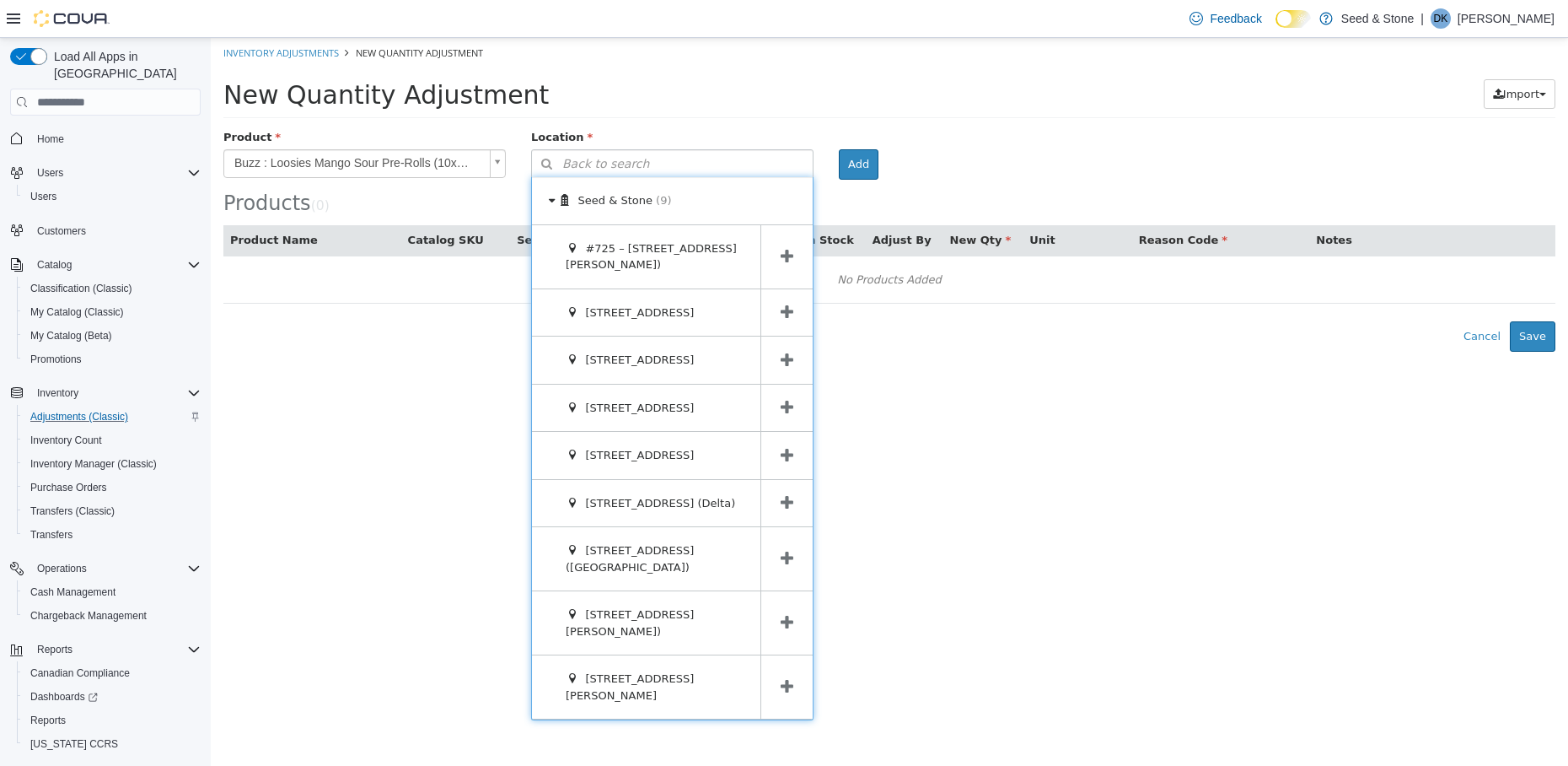
click at [785, 310] on icon at bounding box center [786, 313] width 13 height 16
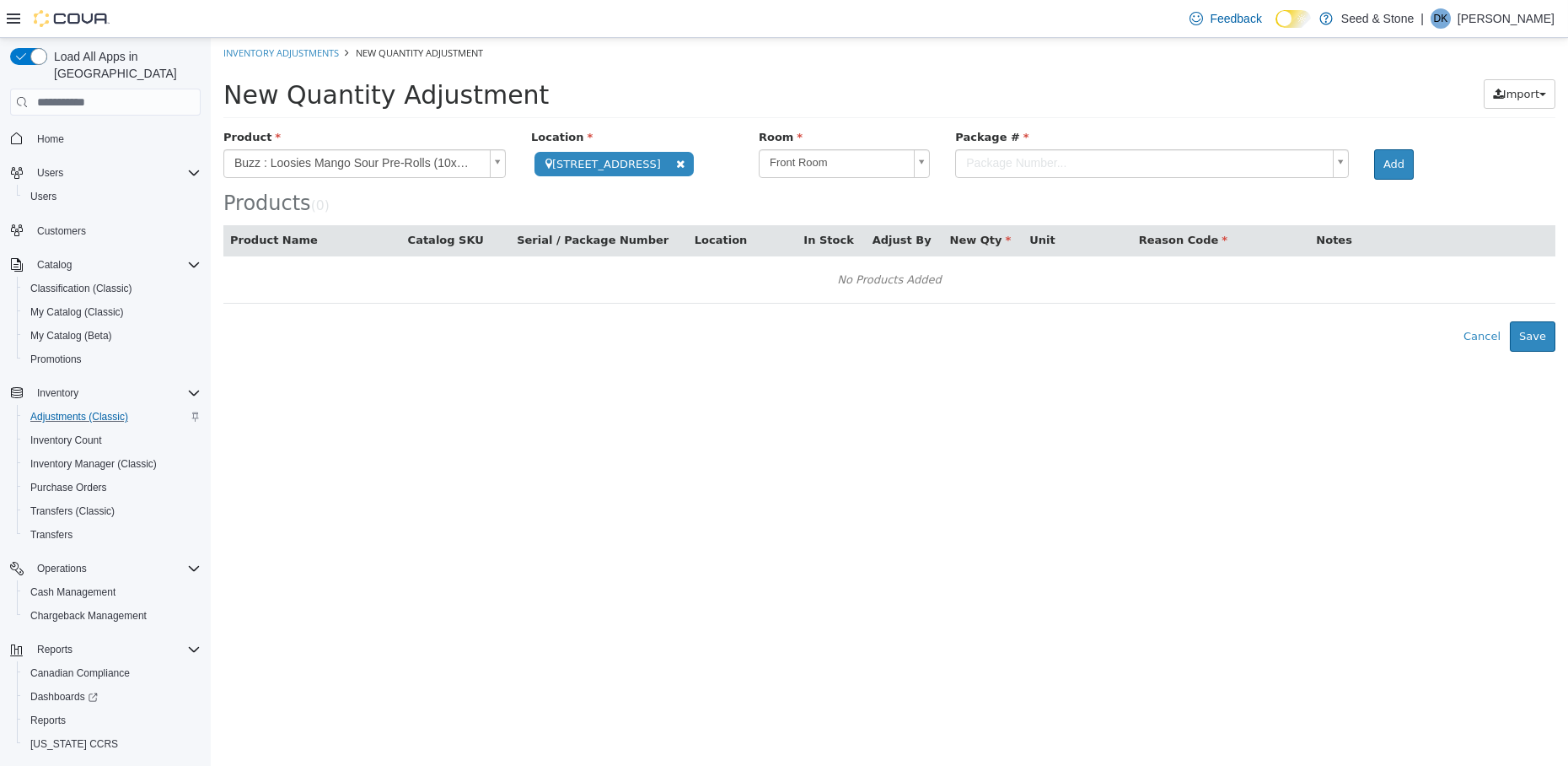
click at [671, 352] on html "**********" at bounding box center [889, 195] width 1357 height 314
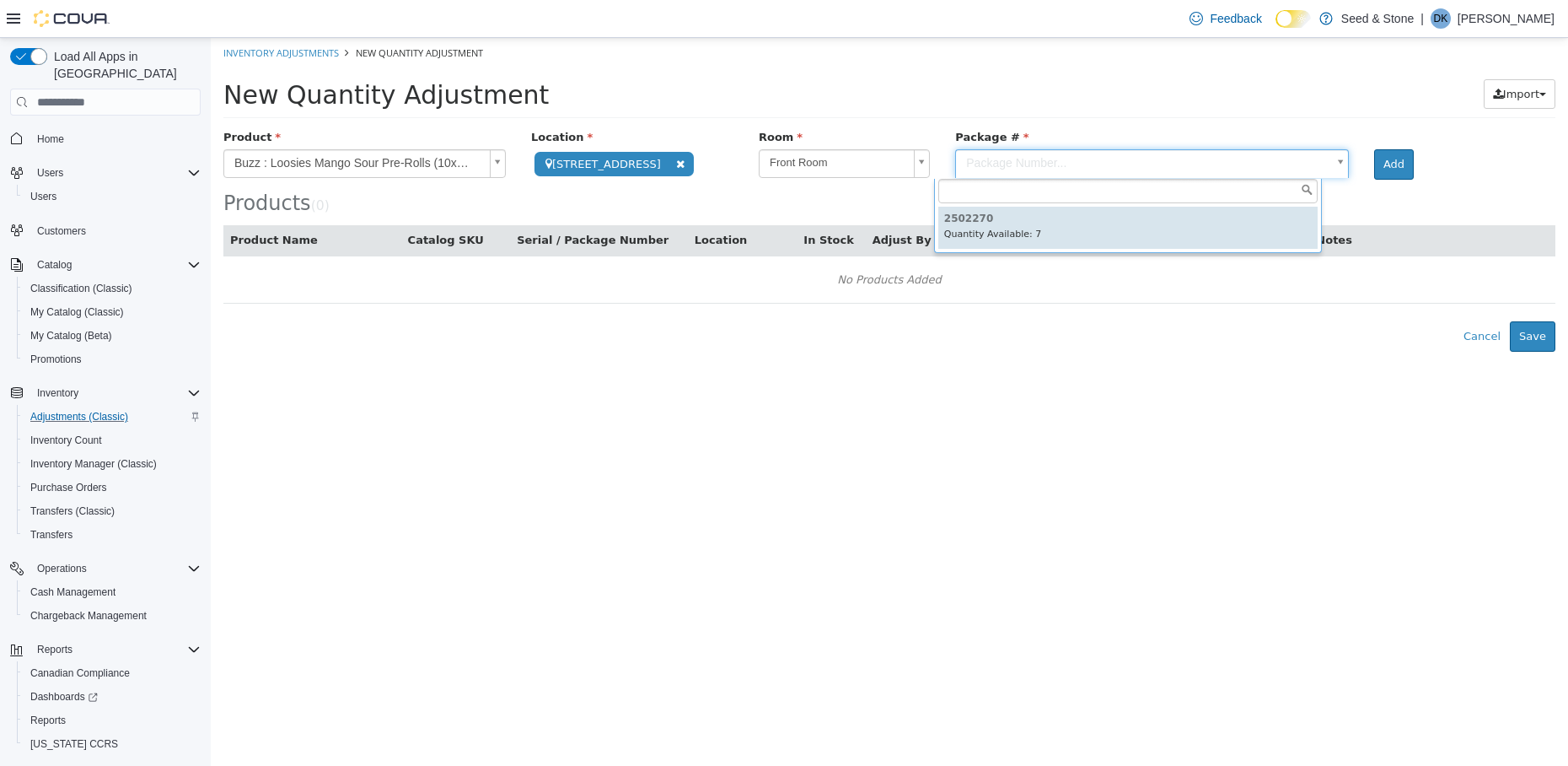
click at [1109, 160] on body "**********" at bounding box center [889, 195] width 1357 height 314
type input "*******"
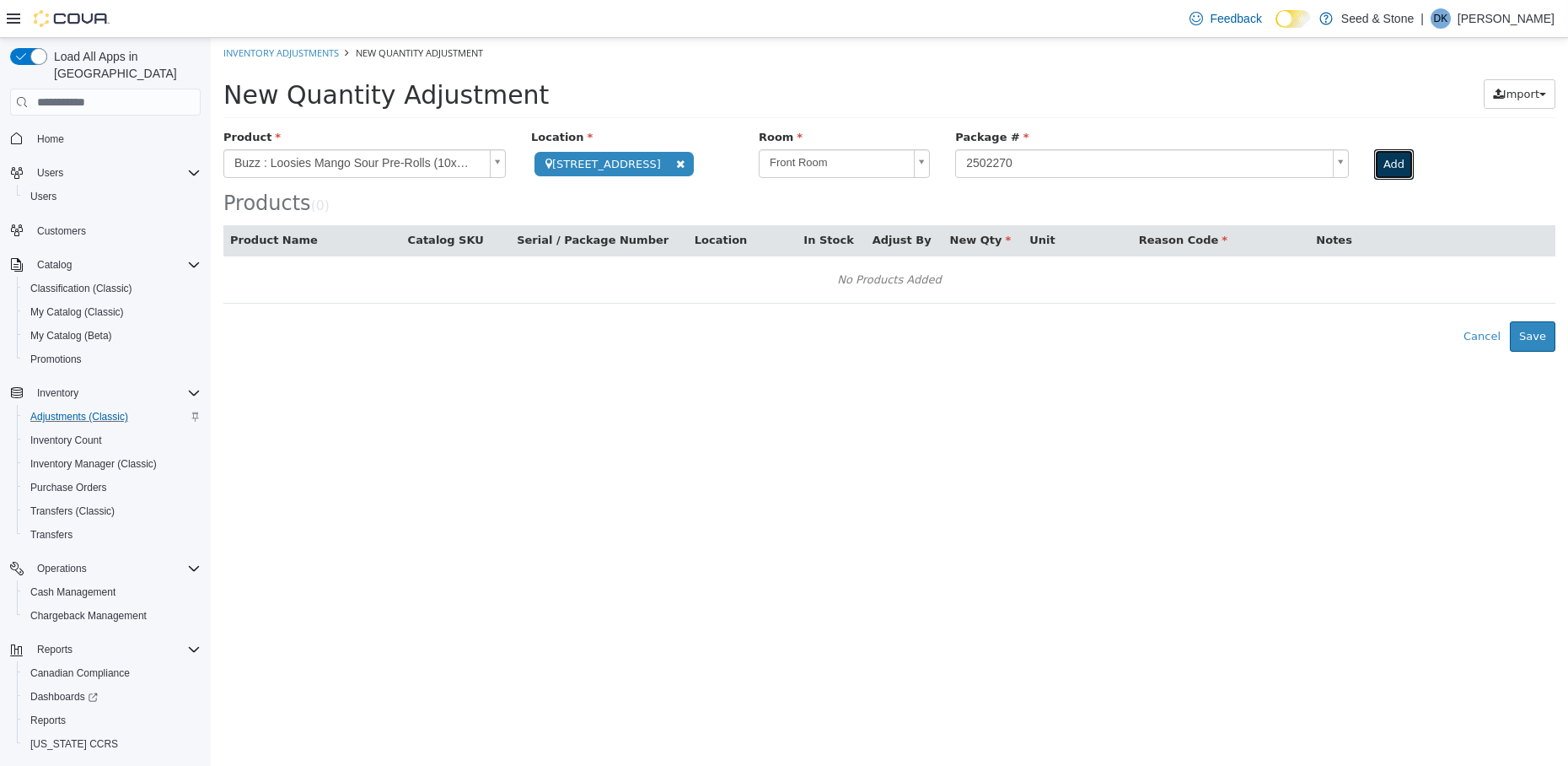
drag, startPoint x: 1389, startPoint y: 159, endPoint x: 1368, endPoint y: 169, distance: 23.3
click at [1306, 161] on button "Add" at bounding box center [1394, 164] width 40 height 30
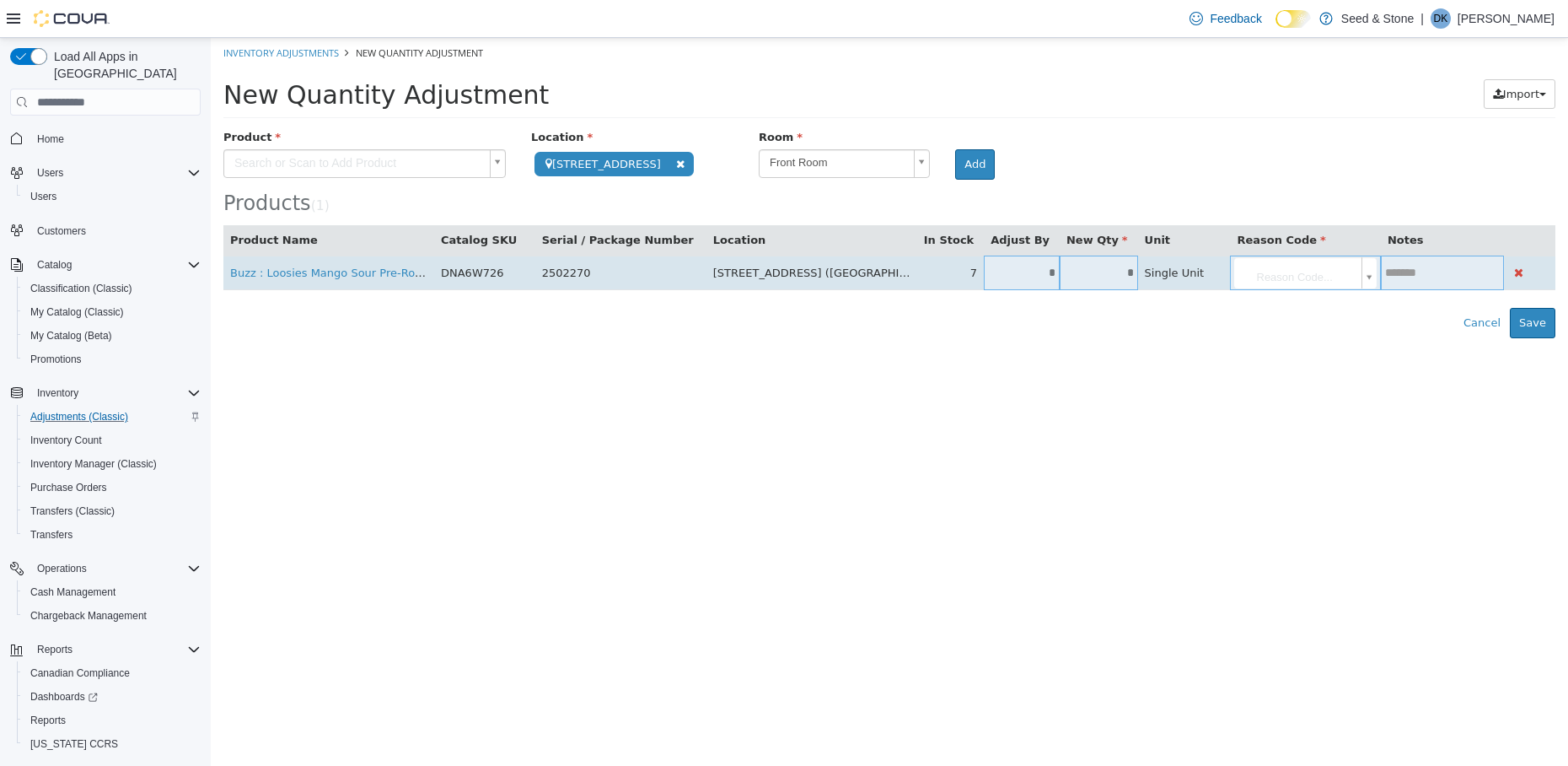
click at [998, 278] on input "*" at bounding box center [1022, 273] width 76 height 13
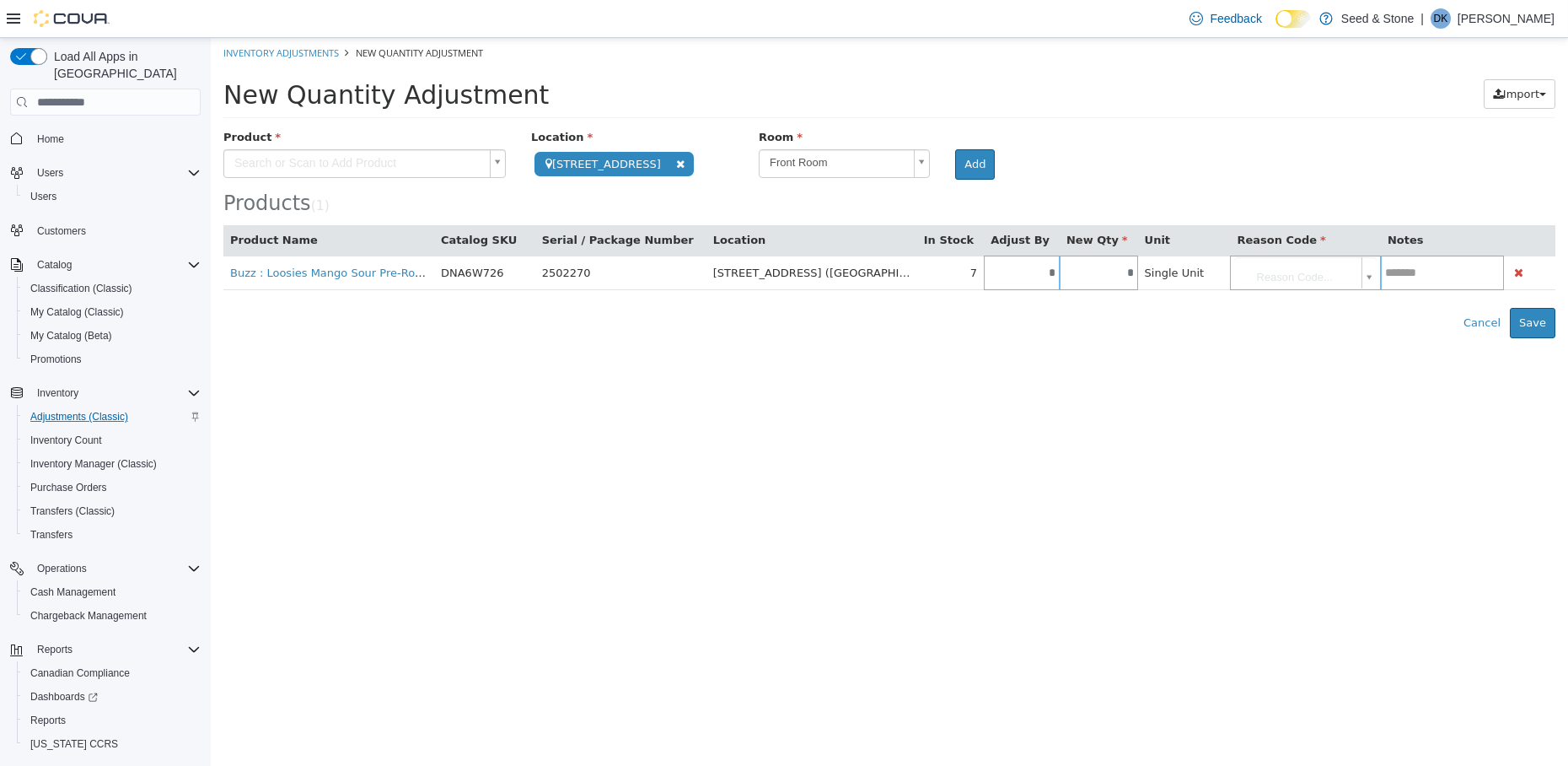
type input "*"
click at [1306, 338] on html "**********" at bounding box center [889, 188] width 1357 height 300
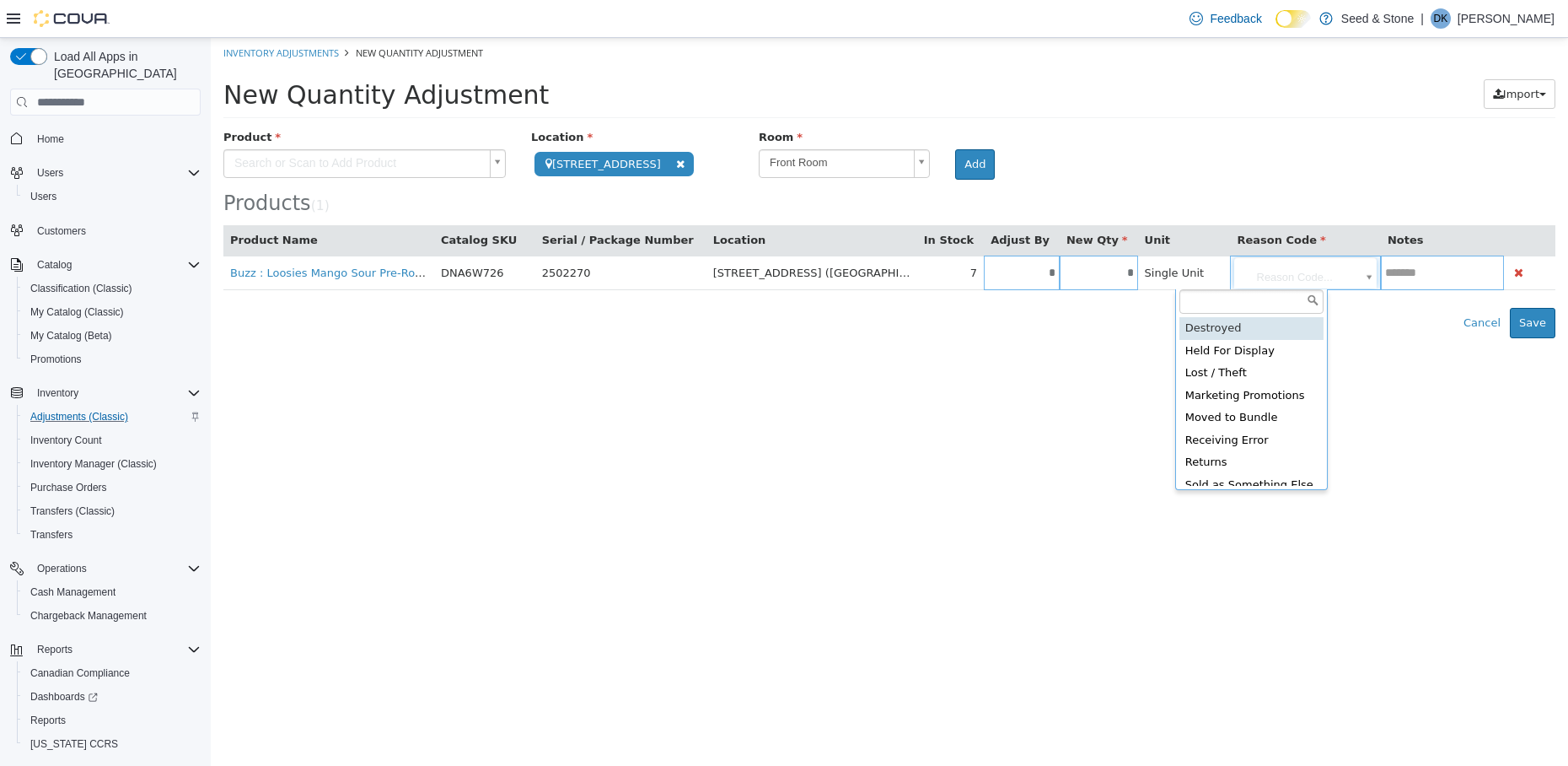
click at [1306, 280] on body "**********" at bounding box center [889, 188] width 1357 height 300
type input "**********"
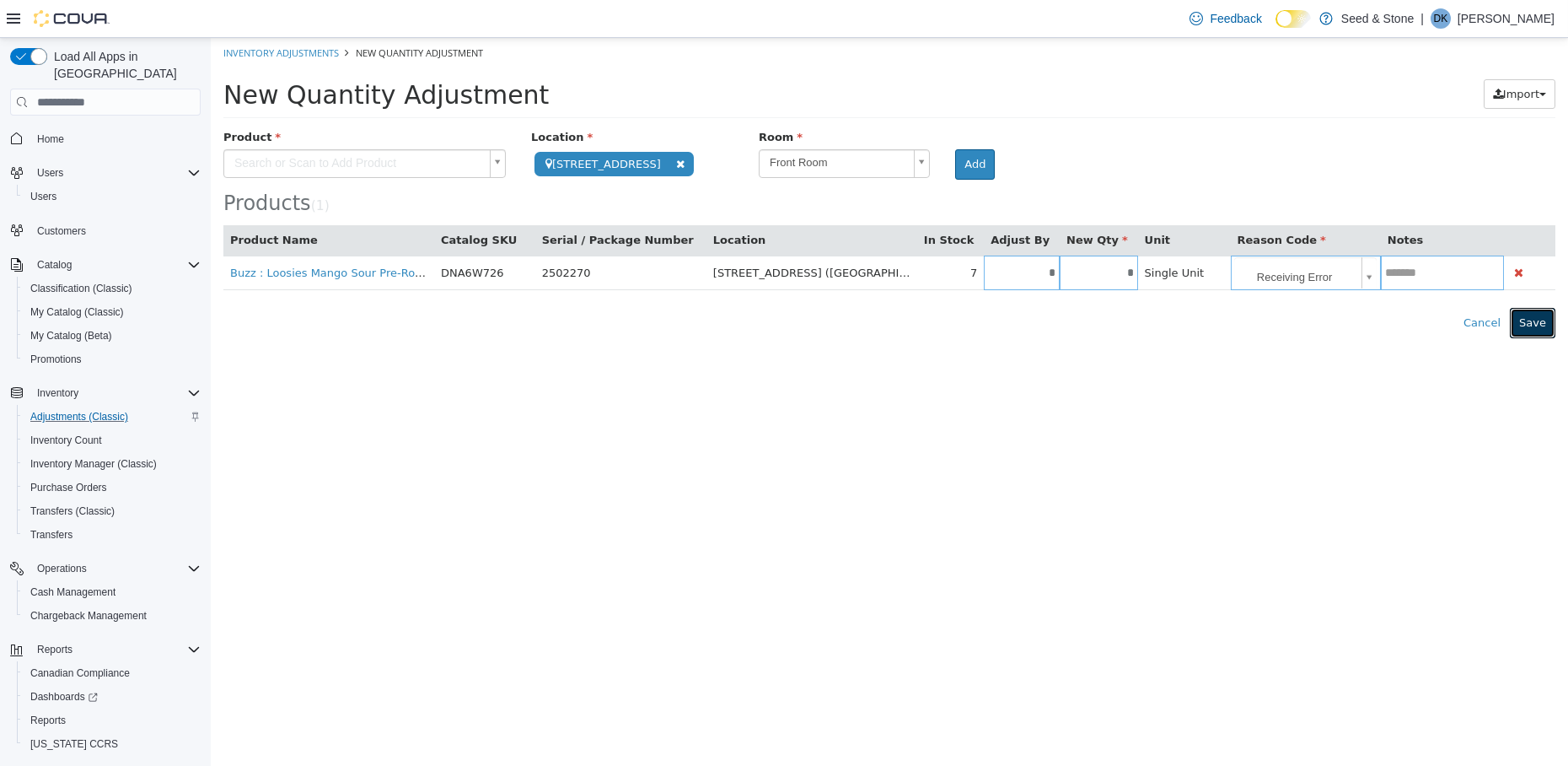
click at [1306, 321] on button "Save" at bounding box center [1533, 323] width 46 height 30
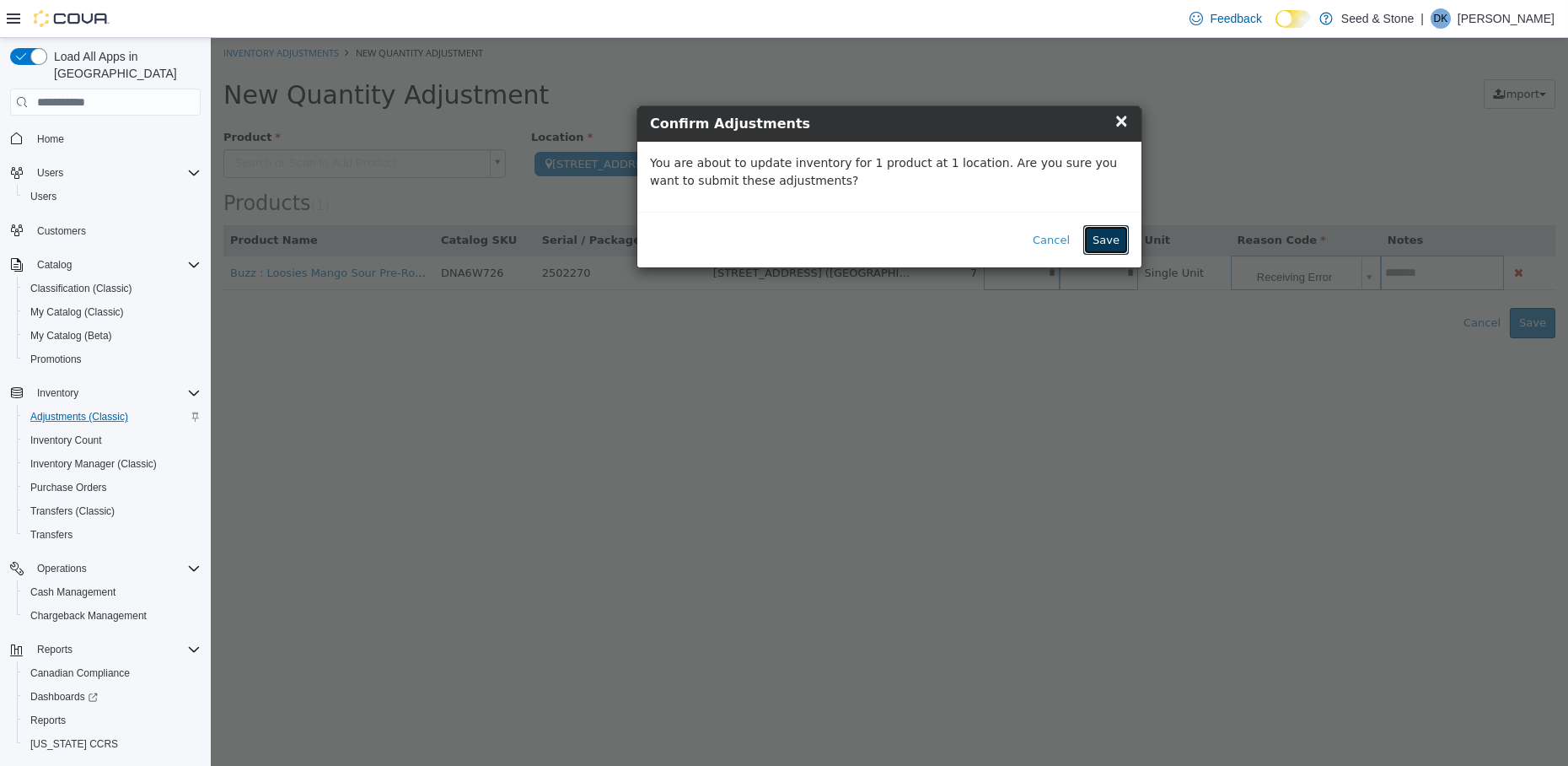
click at [1109, 229] on button "Save" at bounding box center [1106, 240] width 46 height 30
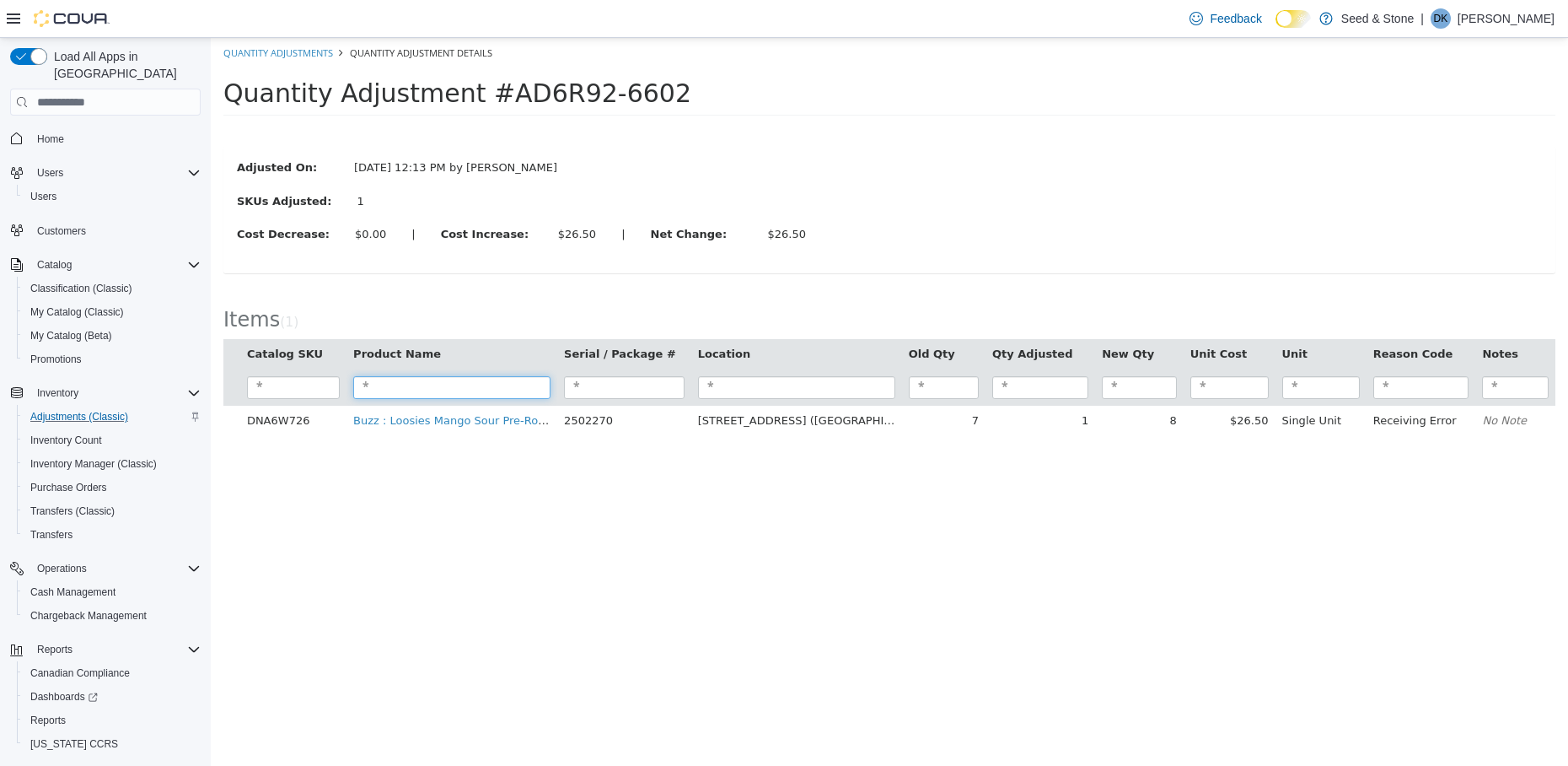
click at [424, 387] on input "search" at bounding box center [452, 387] width 197 height 23
paste input "*******"
type input "*******"
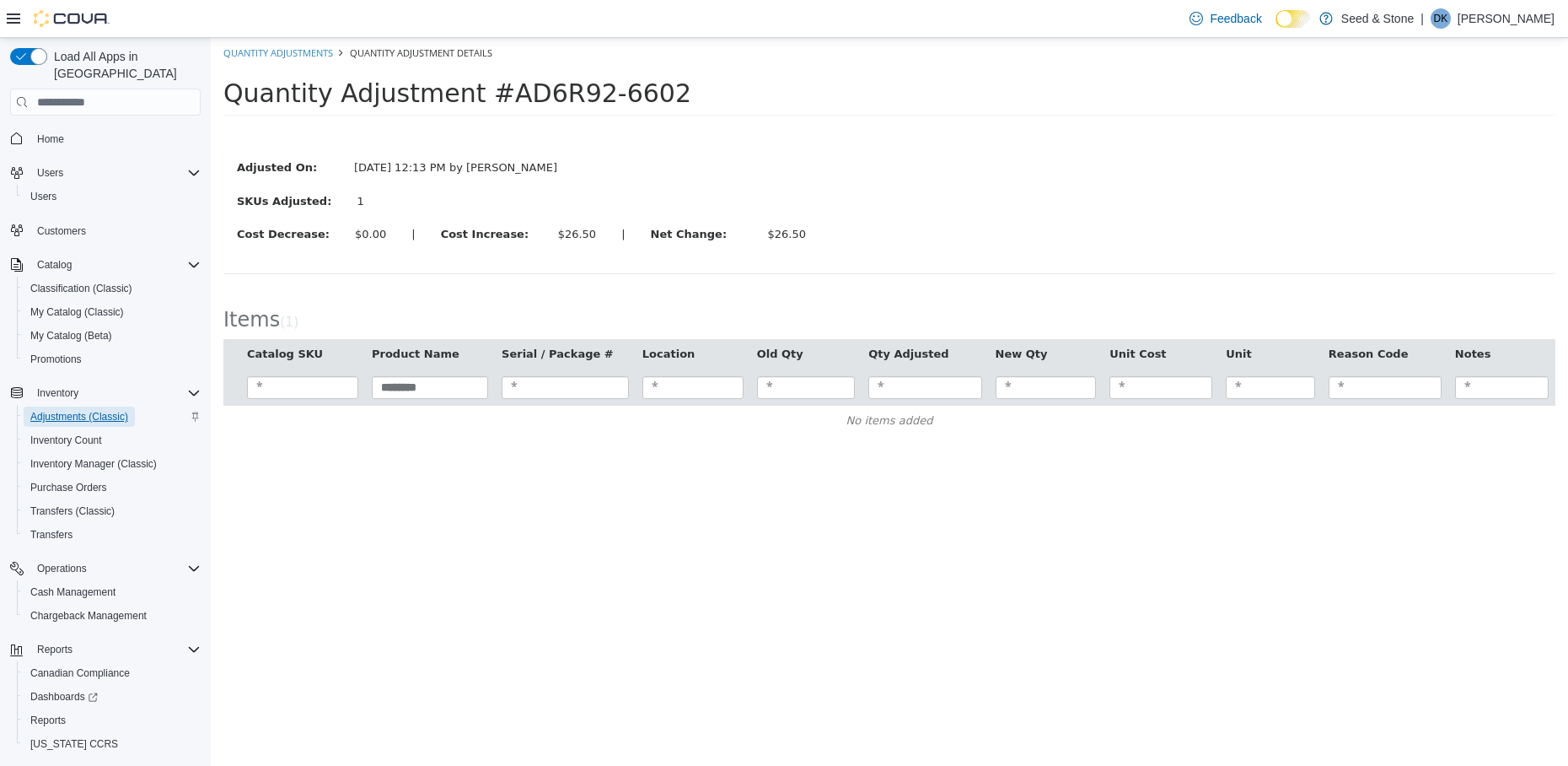
click at [94, 410] on span "Adjustments (Classic)" at bounding box center [79, 416] width 98 height 13
click at [108, 410] on span "Adjustments (Classic)" at bounding box center [79, 416] width 98 height 13
click at [480, 395] on input "*******" at bounding box center [430, 387] width 116 height 23
click at [112, 457] on span "Inventory Manager (Classic)" at bounding box center [93, 463] width 127 height 13
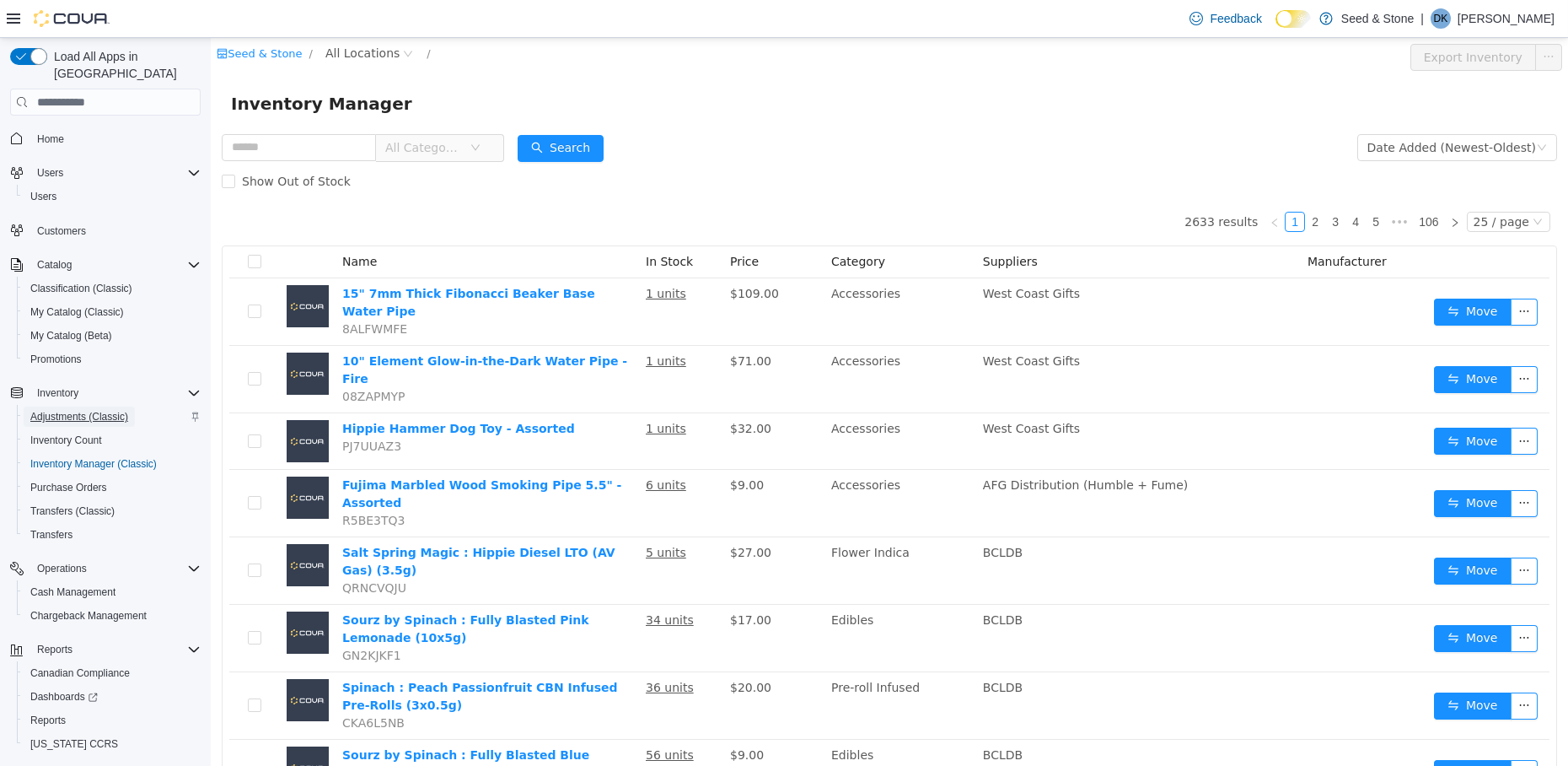
click at [112, 410] on span "Adjustments (Classic)" at bounding box center [79, 416] width 98 height 13
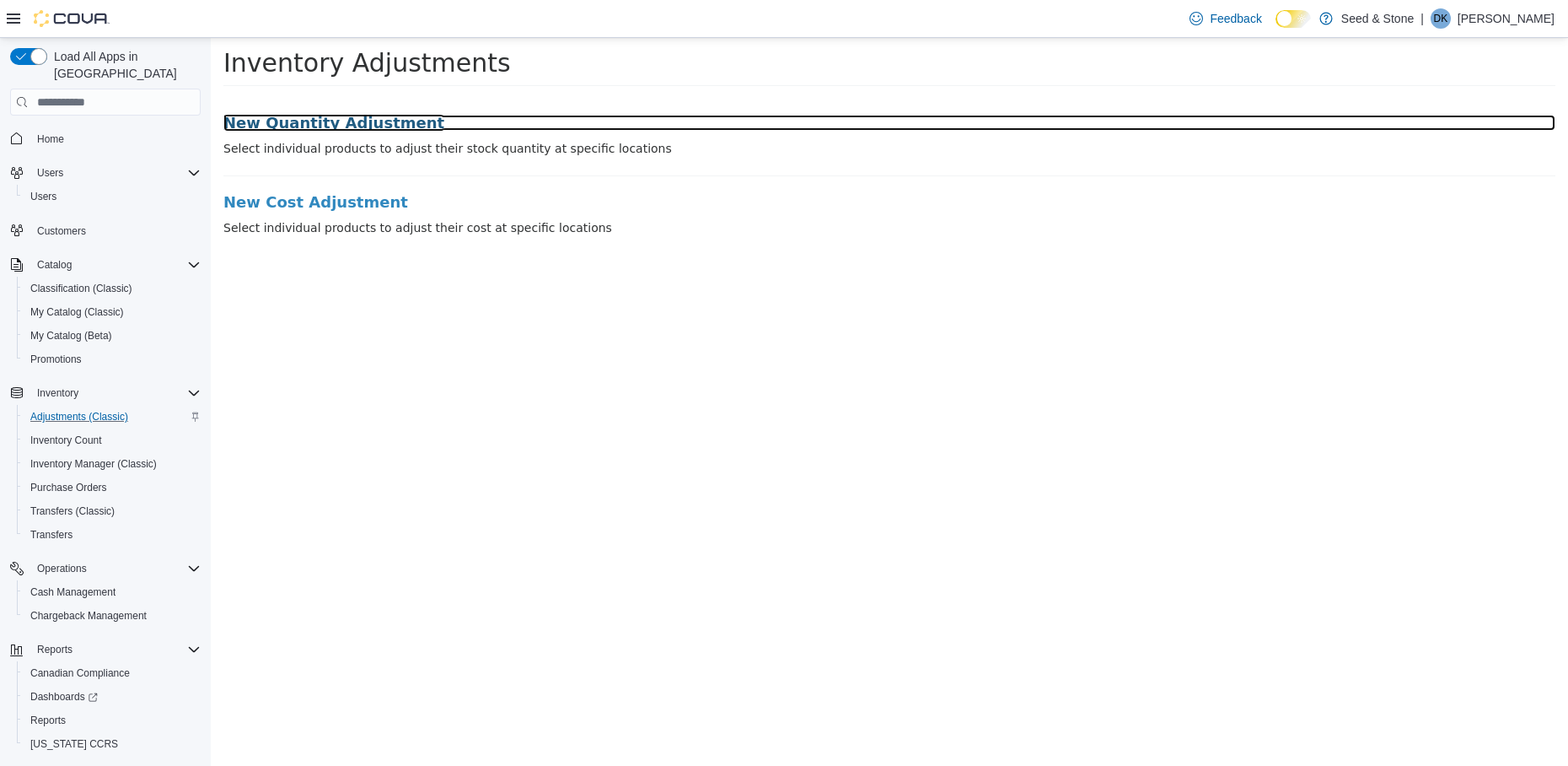
click at [308, 120] on h3 "New Quantity Adjustment" at bounding box center [889, 123] width 1332 height 17
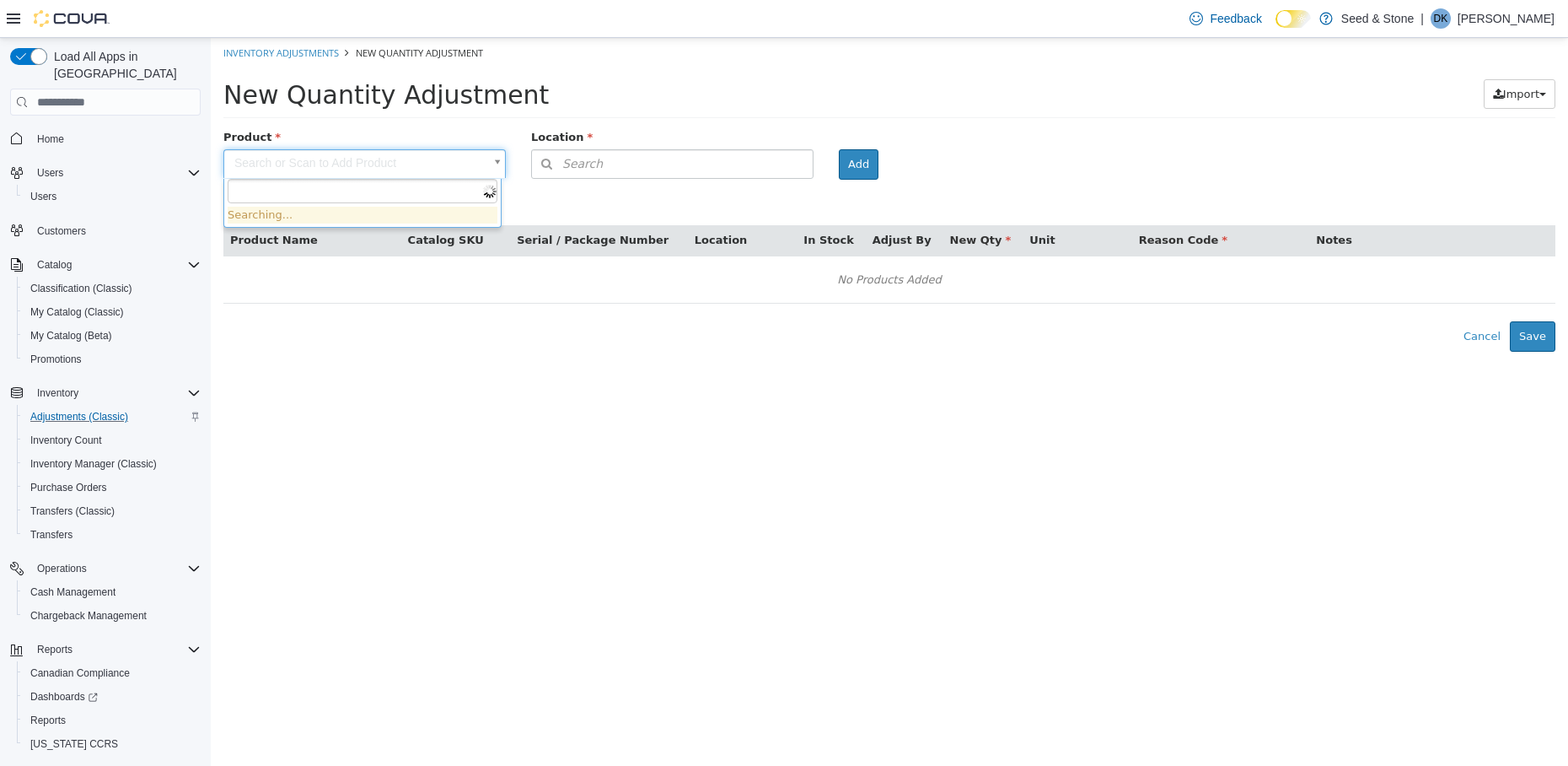
click at [430, 159] on body "× Inventory Adjustments New Quantity Adjustment New Quantity Adjustment Import …" at bounding box center [889, 195] width 1357 height 314
type input "*******"
type input "**********"
click at [758, 158] on button "Search" at bounding box center [673, 164] width 283 height 30
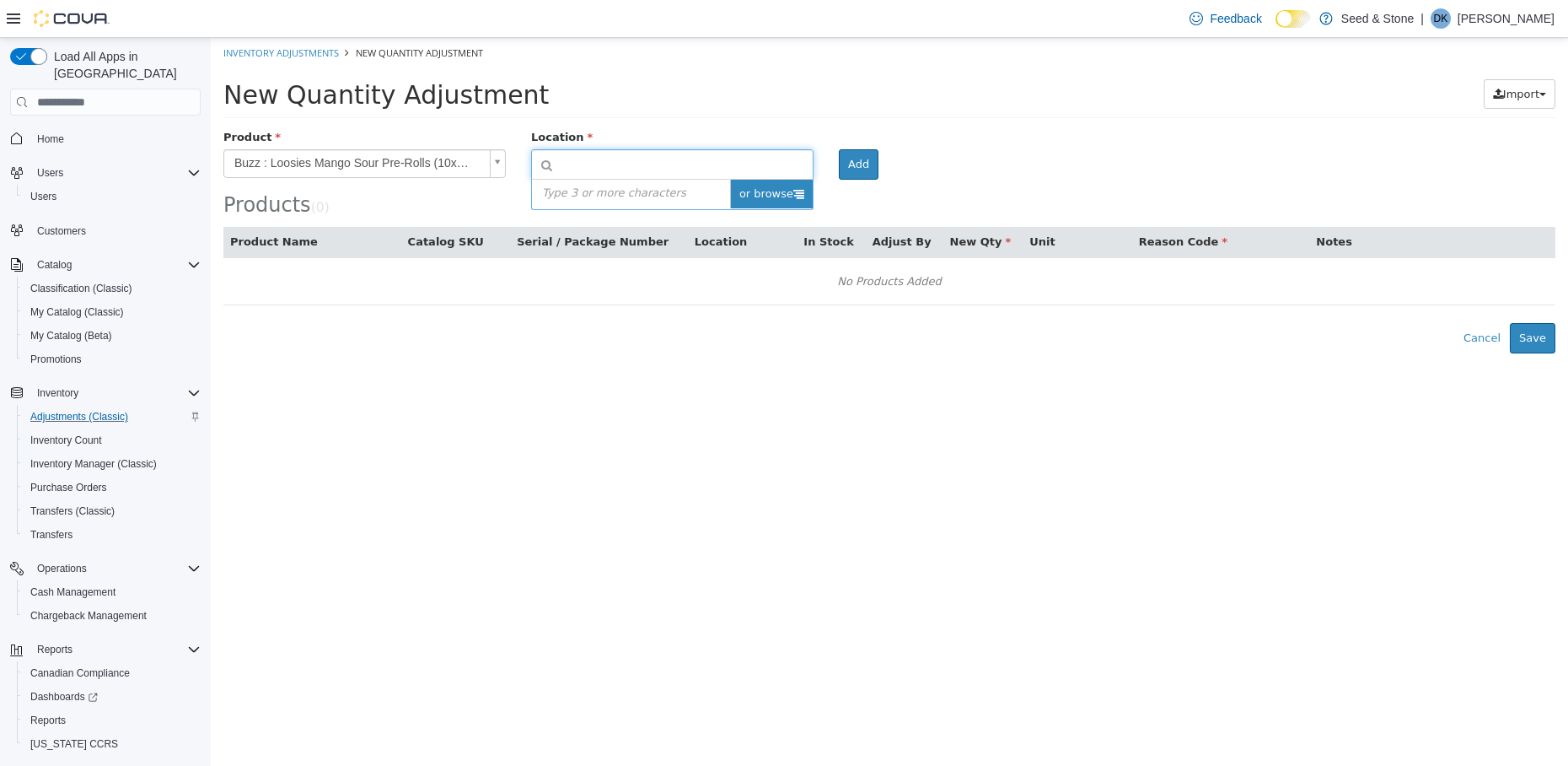
click at [797, 197] on icon at bounding box center [798, 193] width 11 height 11
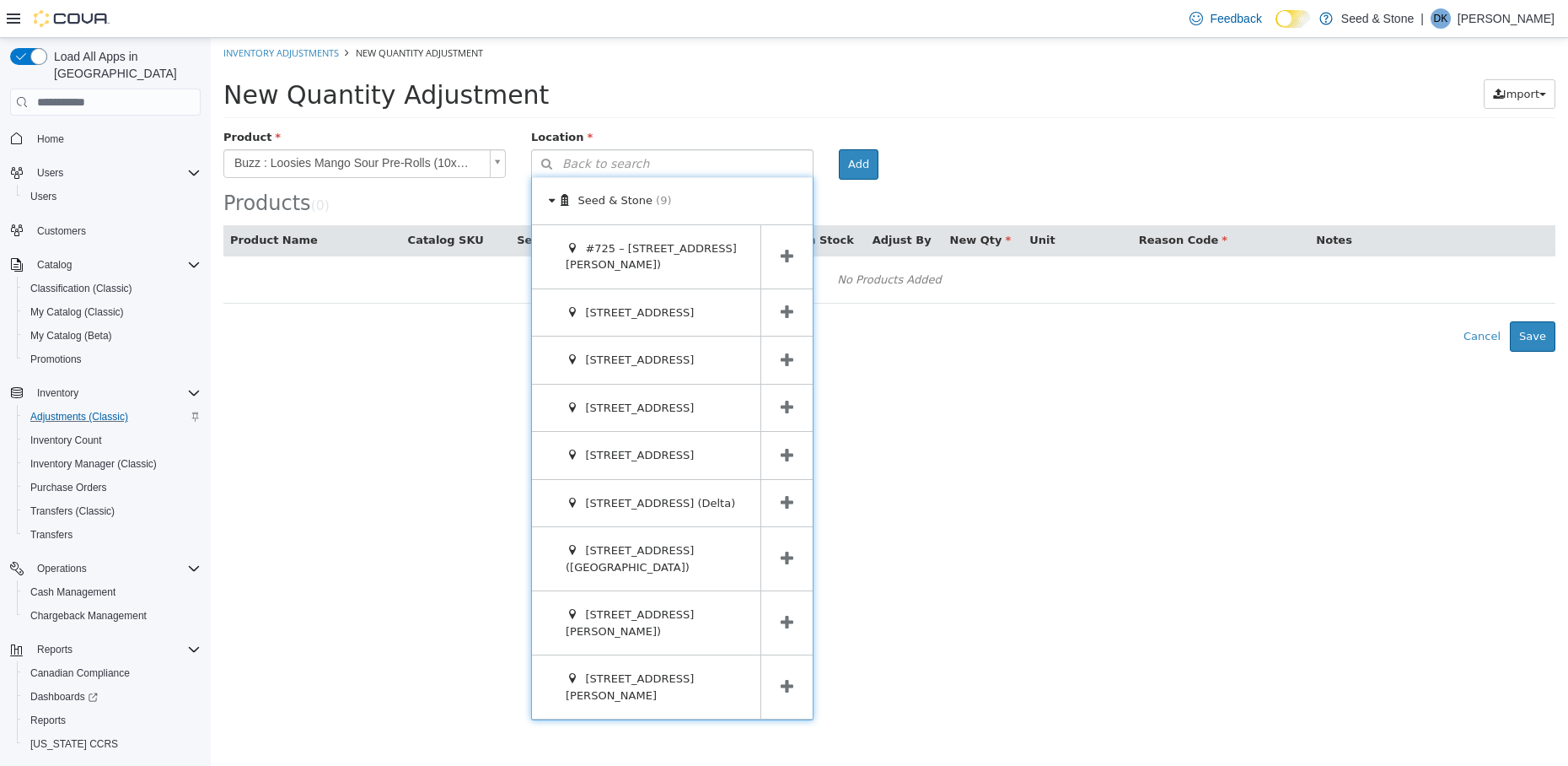
click at [789, 316] on icon at bounding box center [786, 313] width 13 height 16
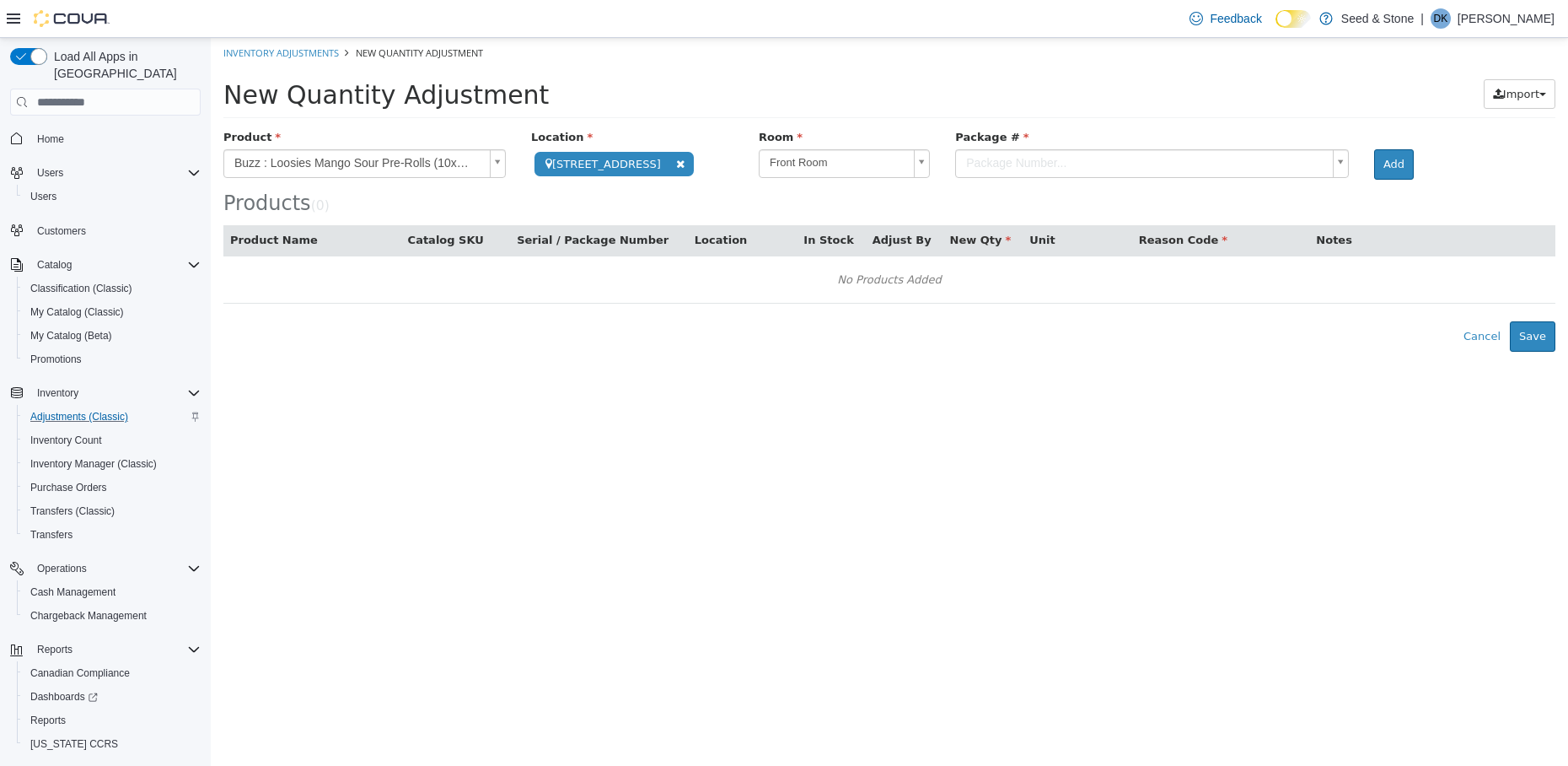
click at [905, 169] on body "**********" at bounding box center [889, 195] width 1357 height 314
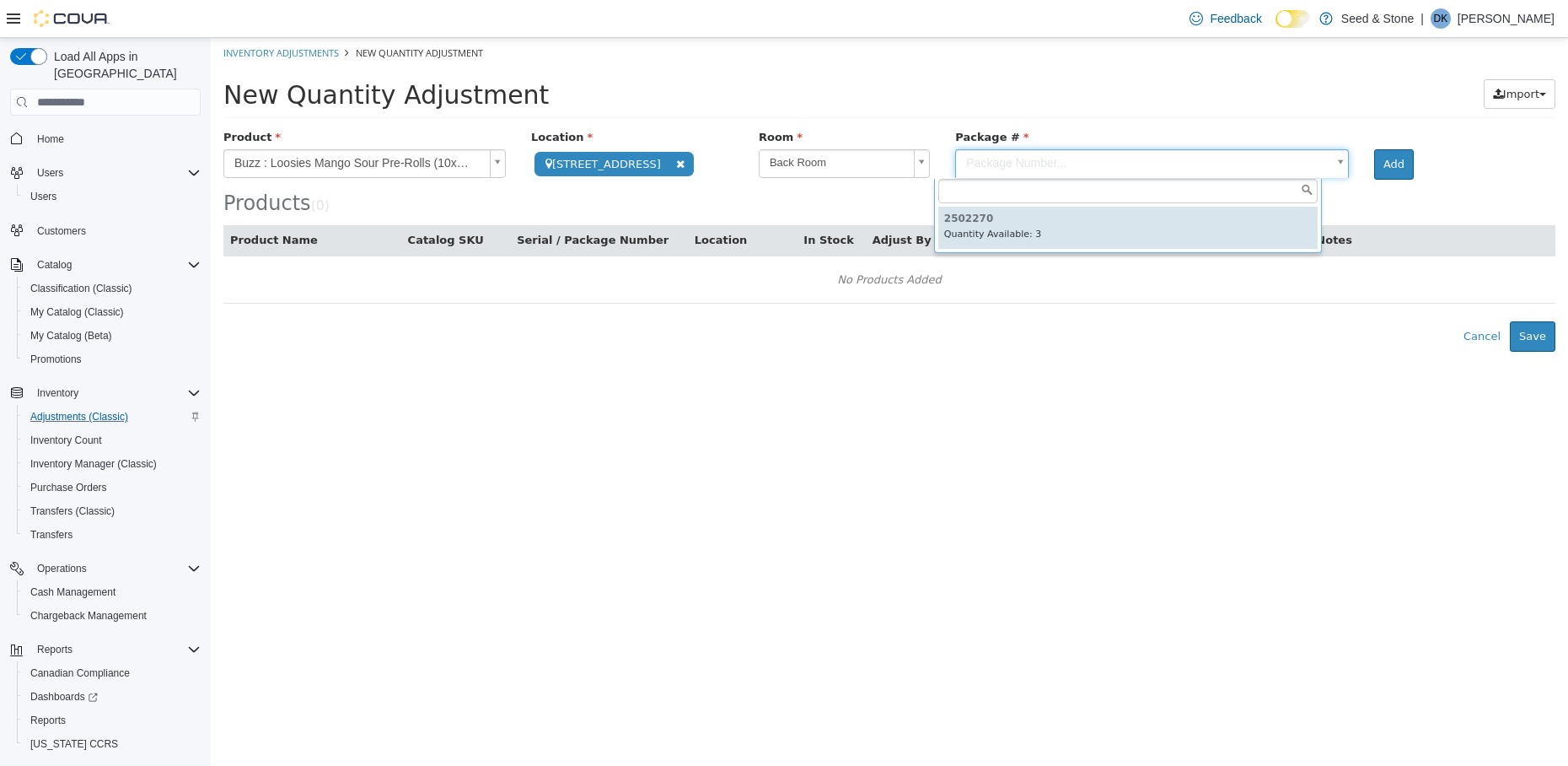
click at [1239, 164] on body "**********" at bounding box center [889, 195] width 1357 height 314
type input "*******"
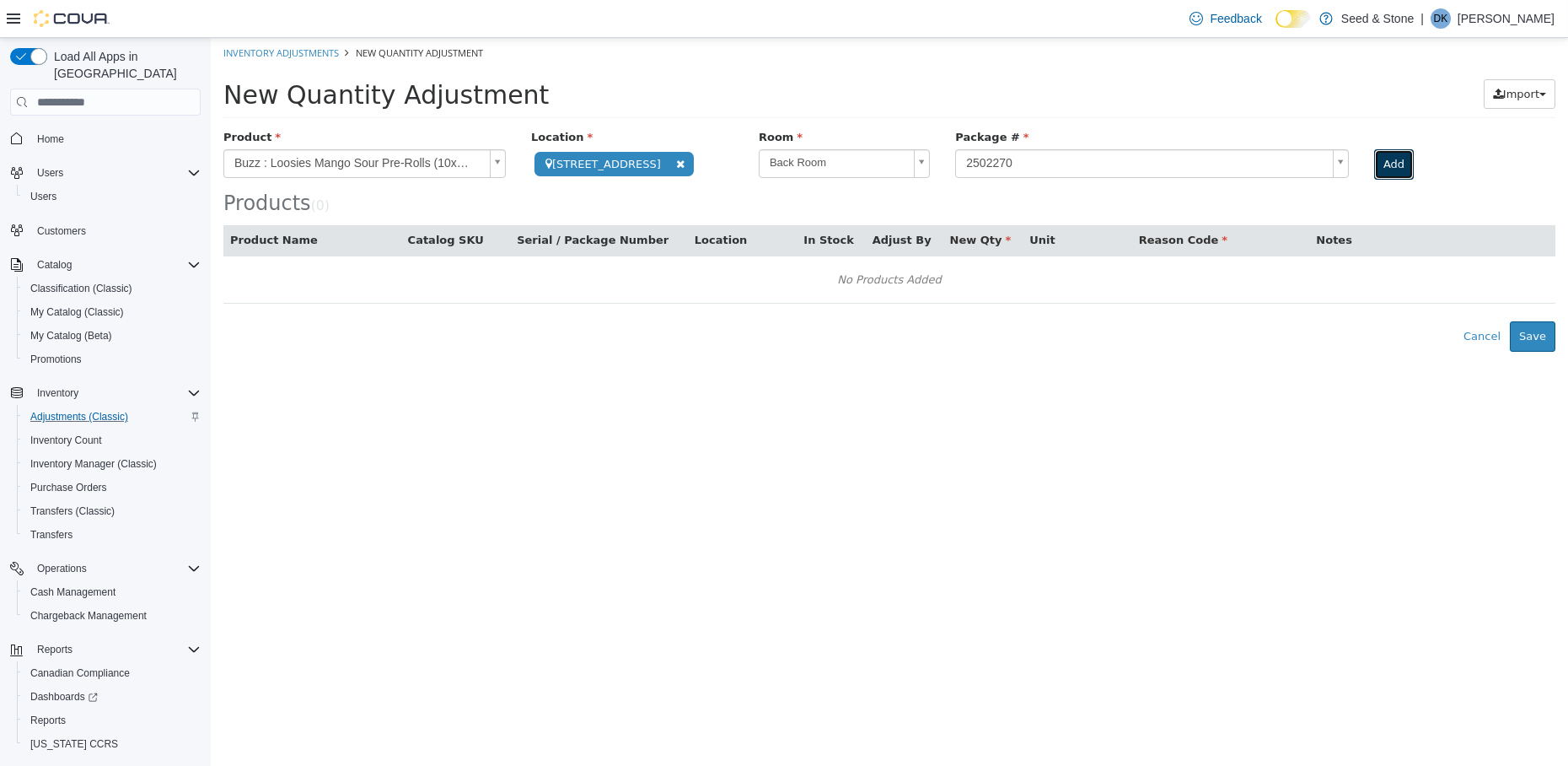
click at [1306, 163] on button "Add" at bounding box center [1394, 164] width 40 height 30
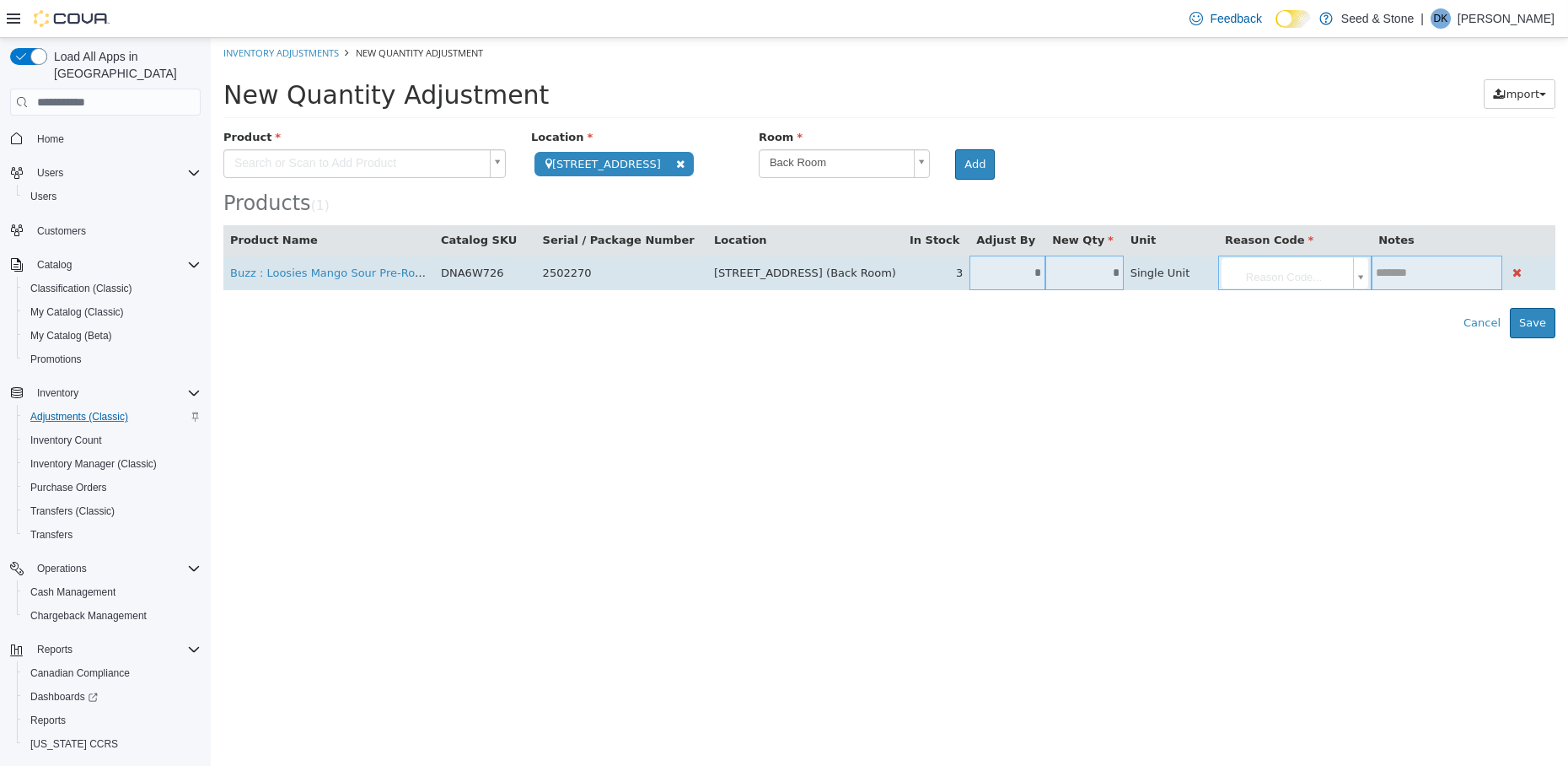
click at [990, 270] on input "*" at bounding box center [1007, 273] width 76 height 13
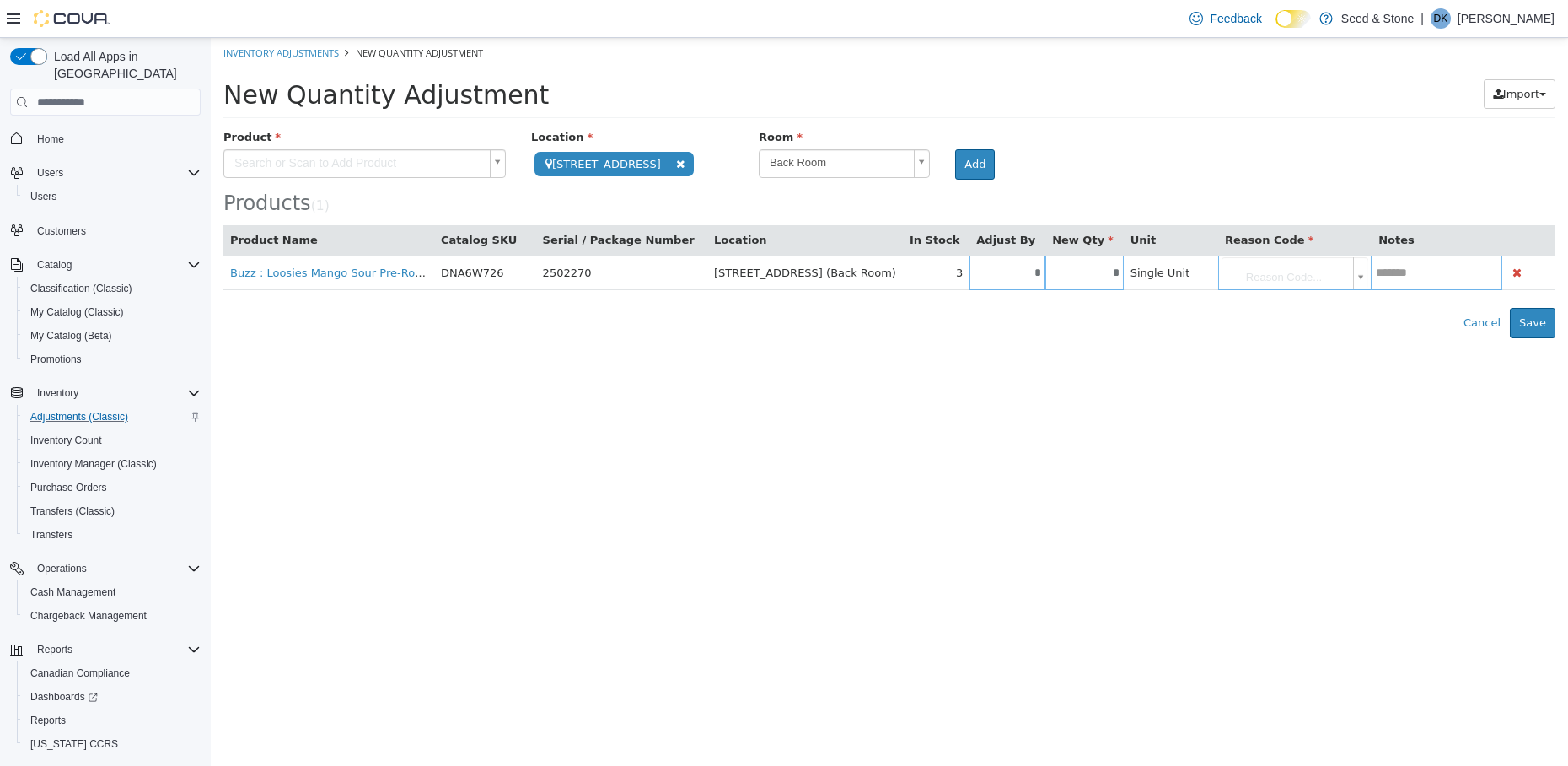
type input "*"
click at [1135, 338] on html "**********" at bounding box center [889, 188] width 1357 height 300
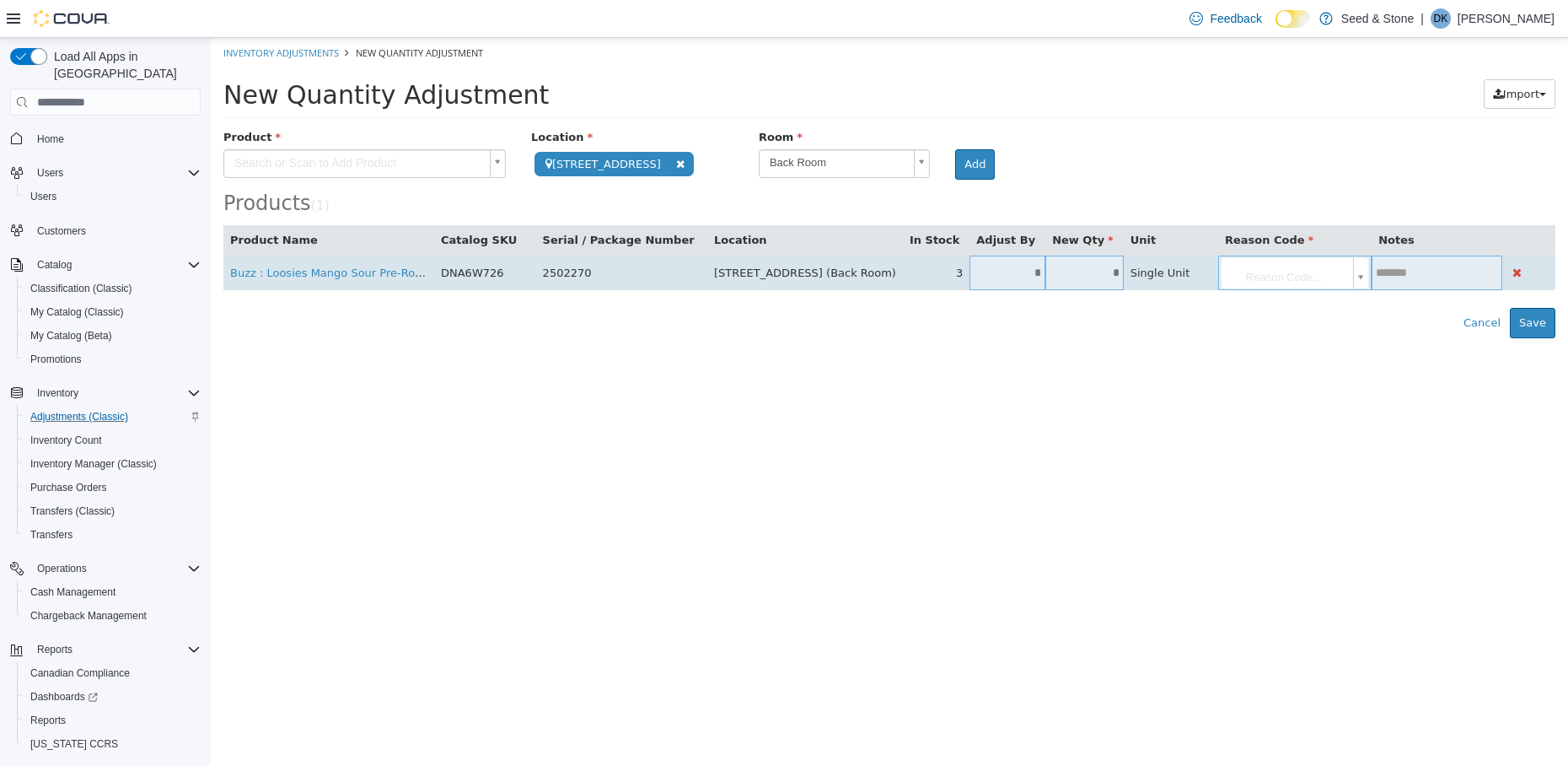
click at [1306, 281] on body "**********" at bounding box center [889, 188] width 1357 height 300
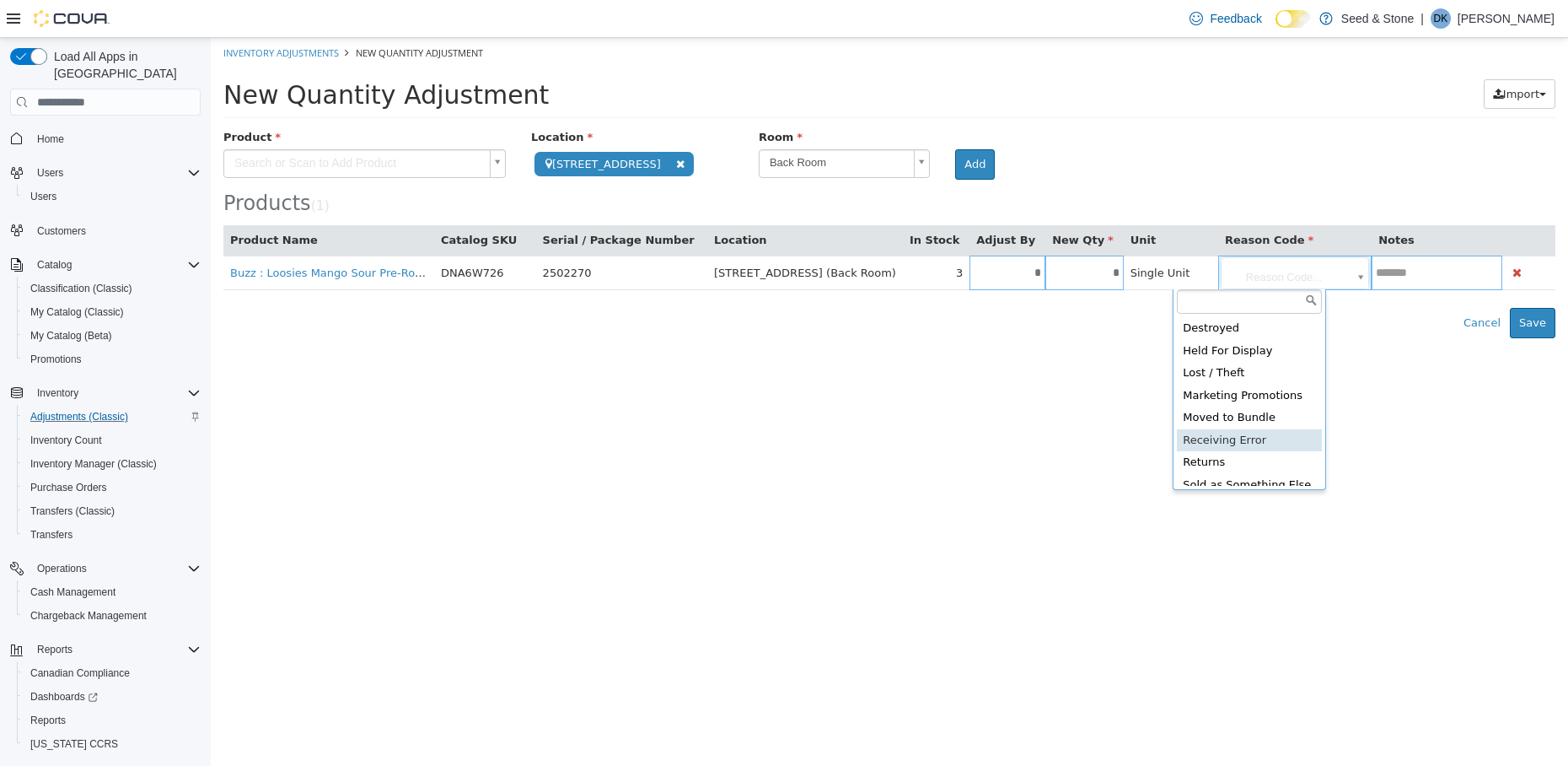
type input "**********"
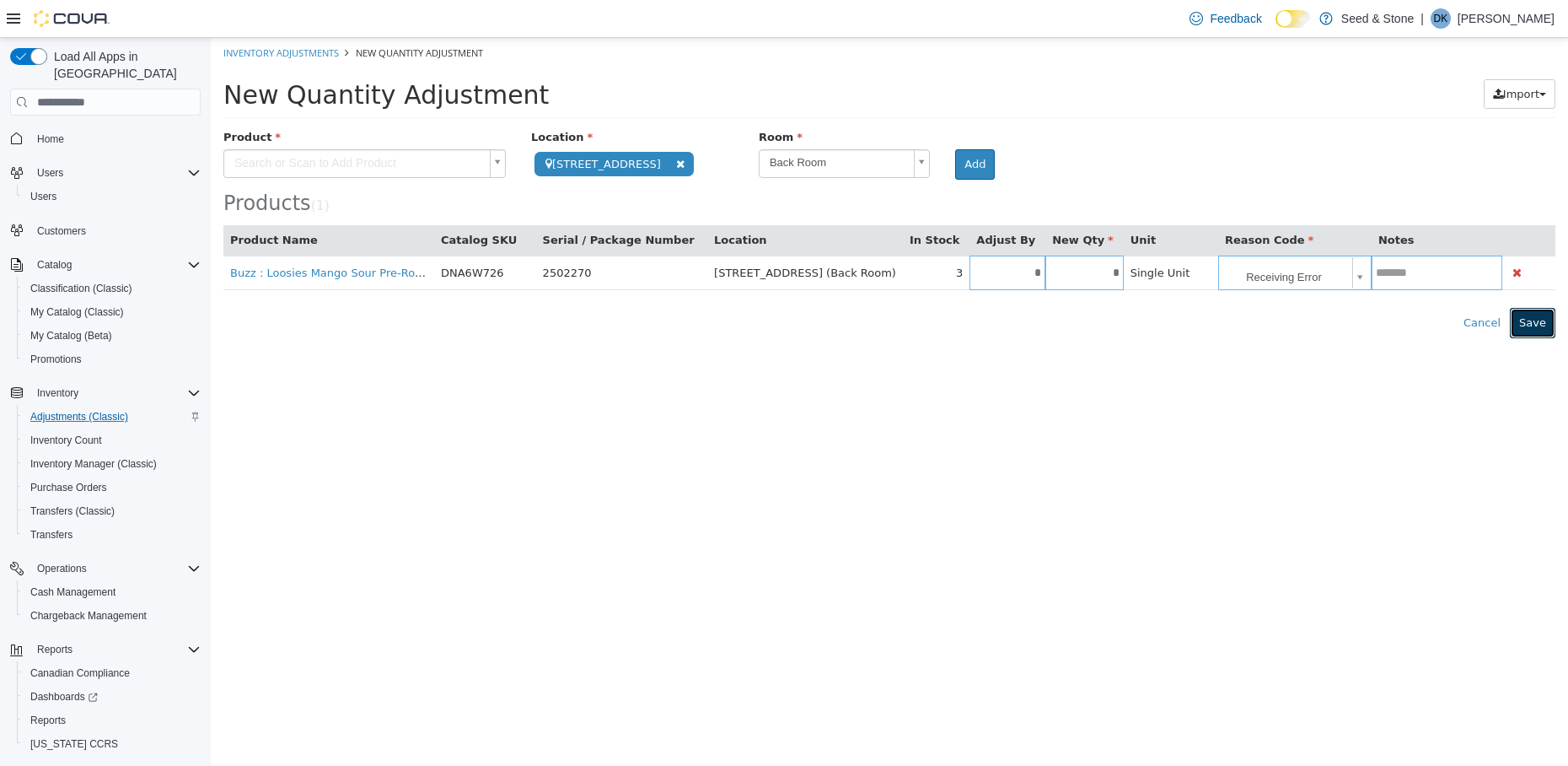
click at [1306, 327] on button "Save" at bounding box center [1533, 323] width 46 height 30
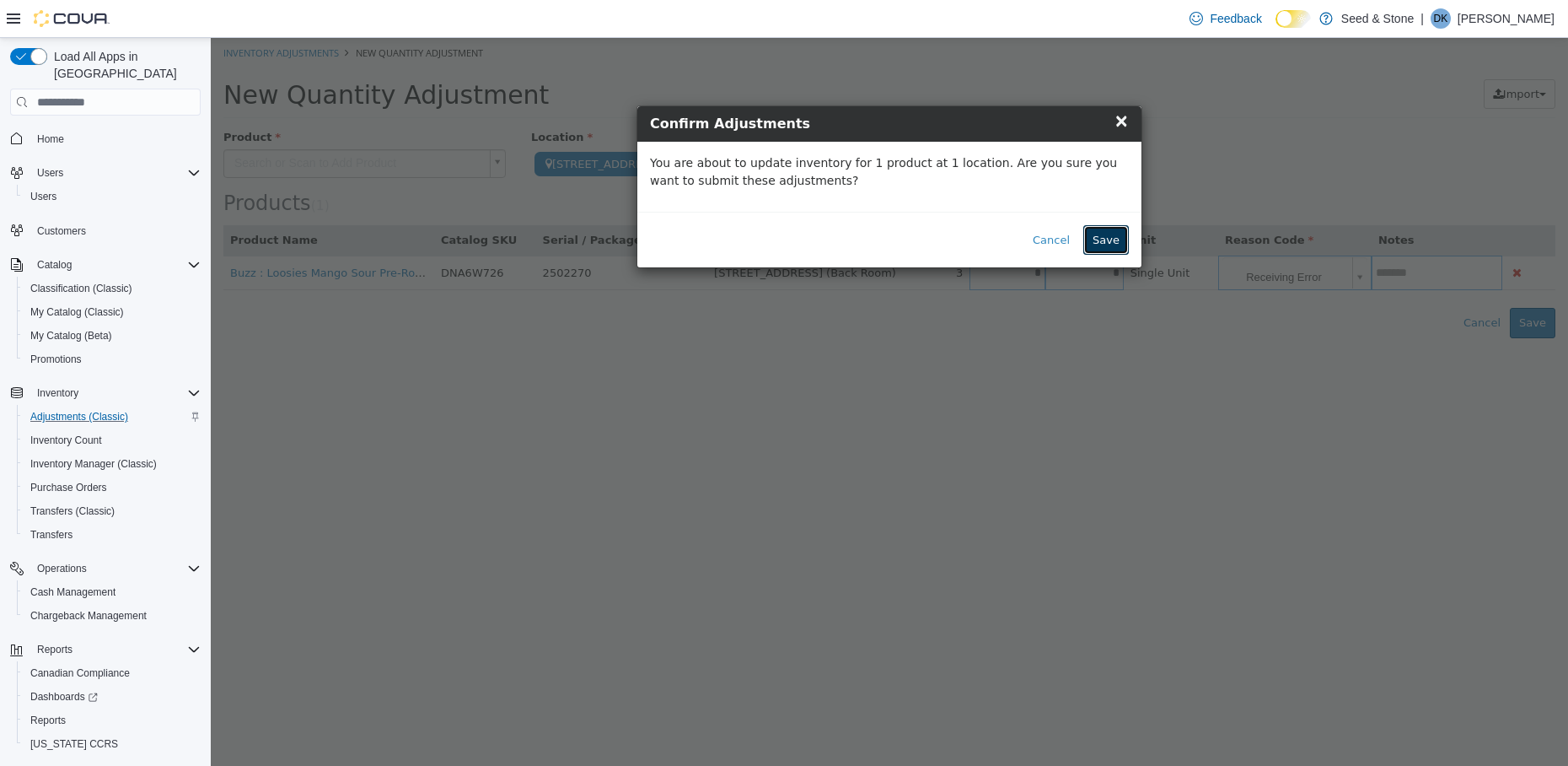
click at [1110, 227] on button "Save" at bounding box center [1106, 240] width 46 height 30
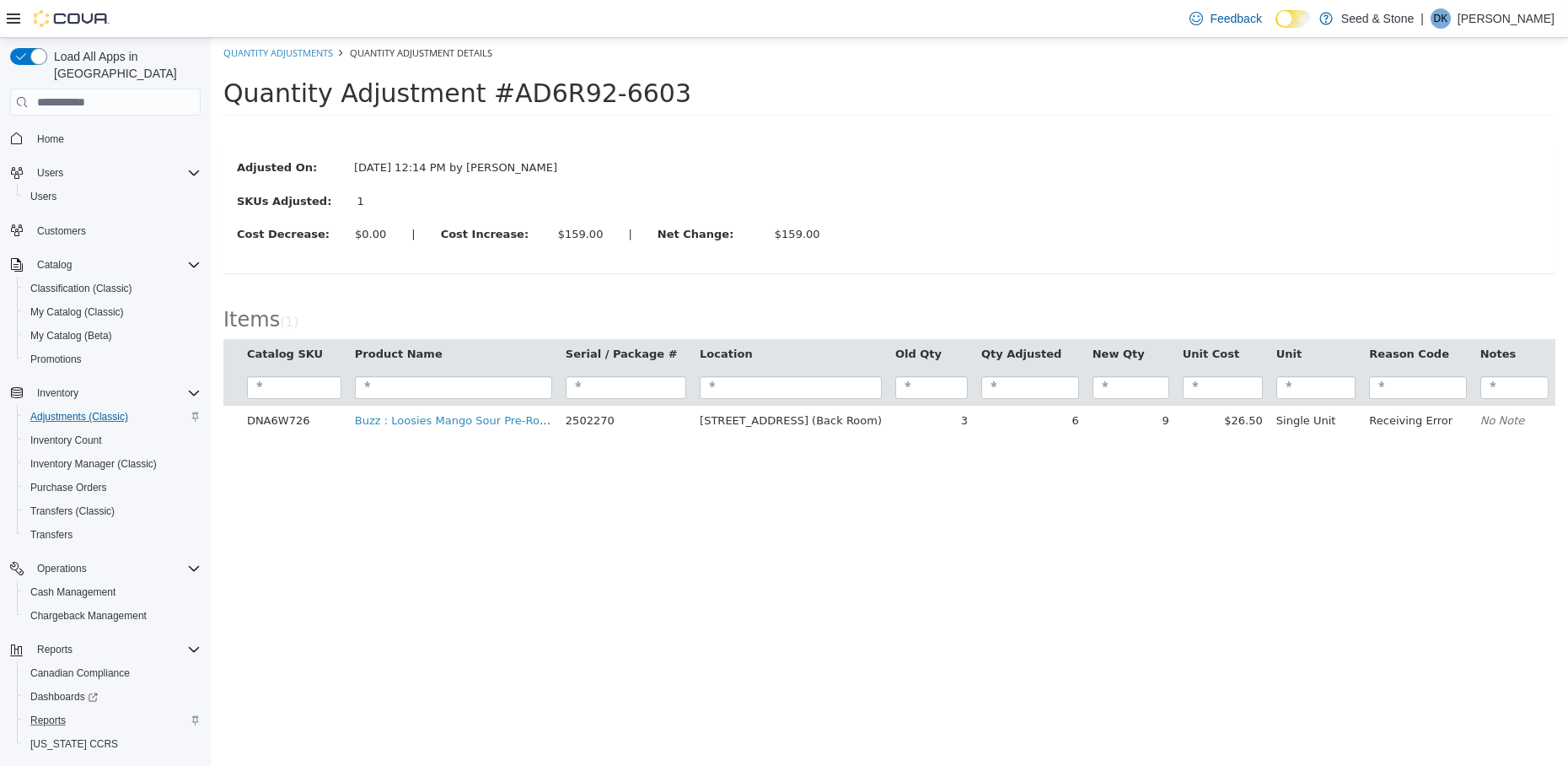
scroll to position [31, 0]
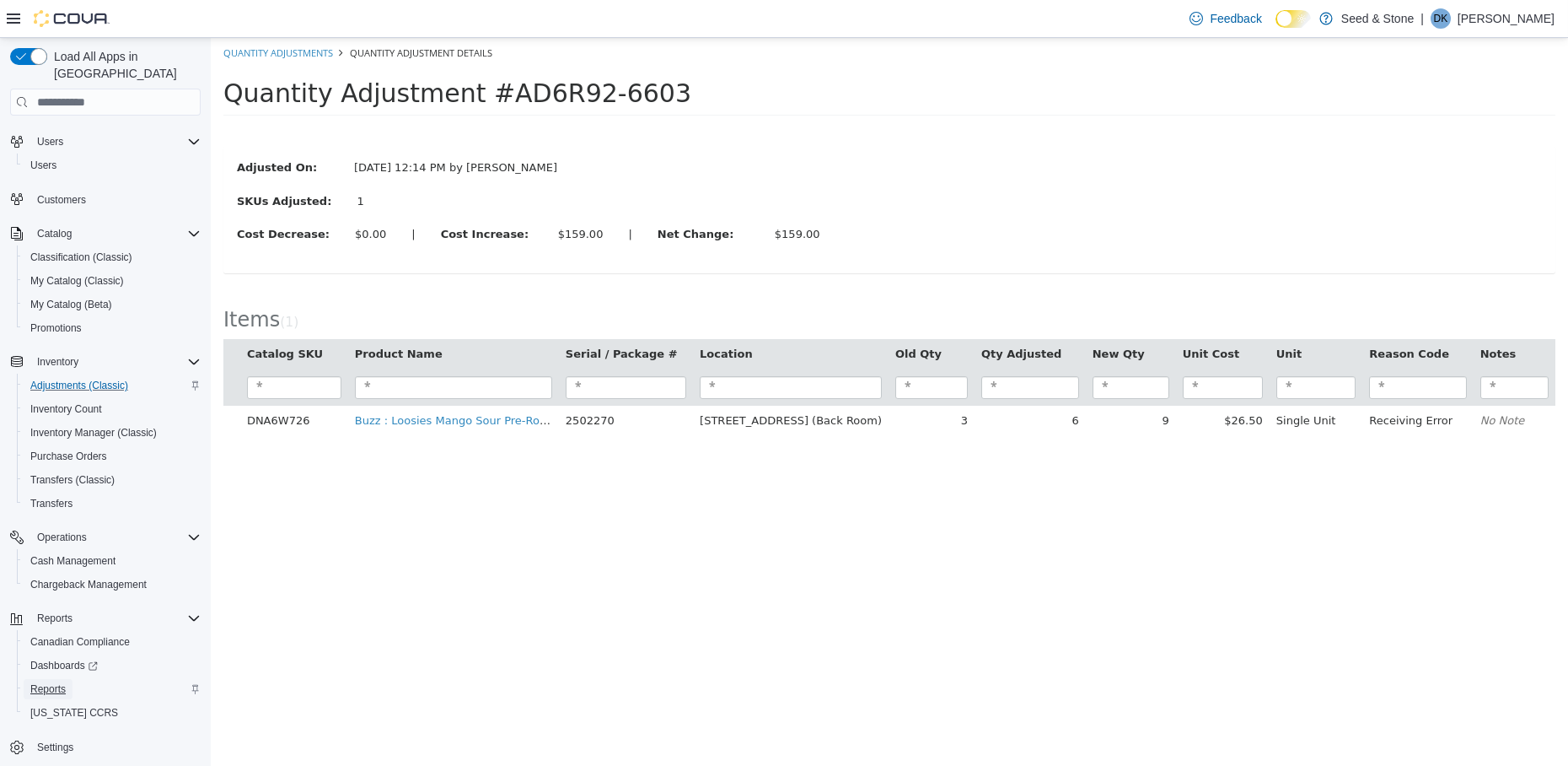
click at [62, 637] on span "Reports" at bounding box center [47, 689] width 35 height 13
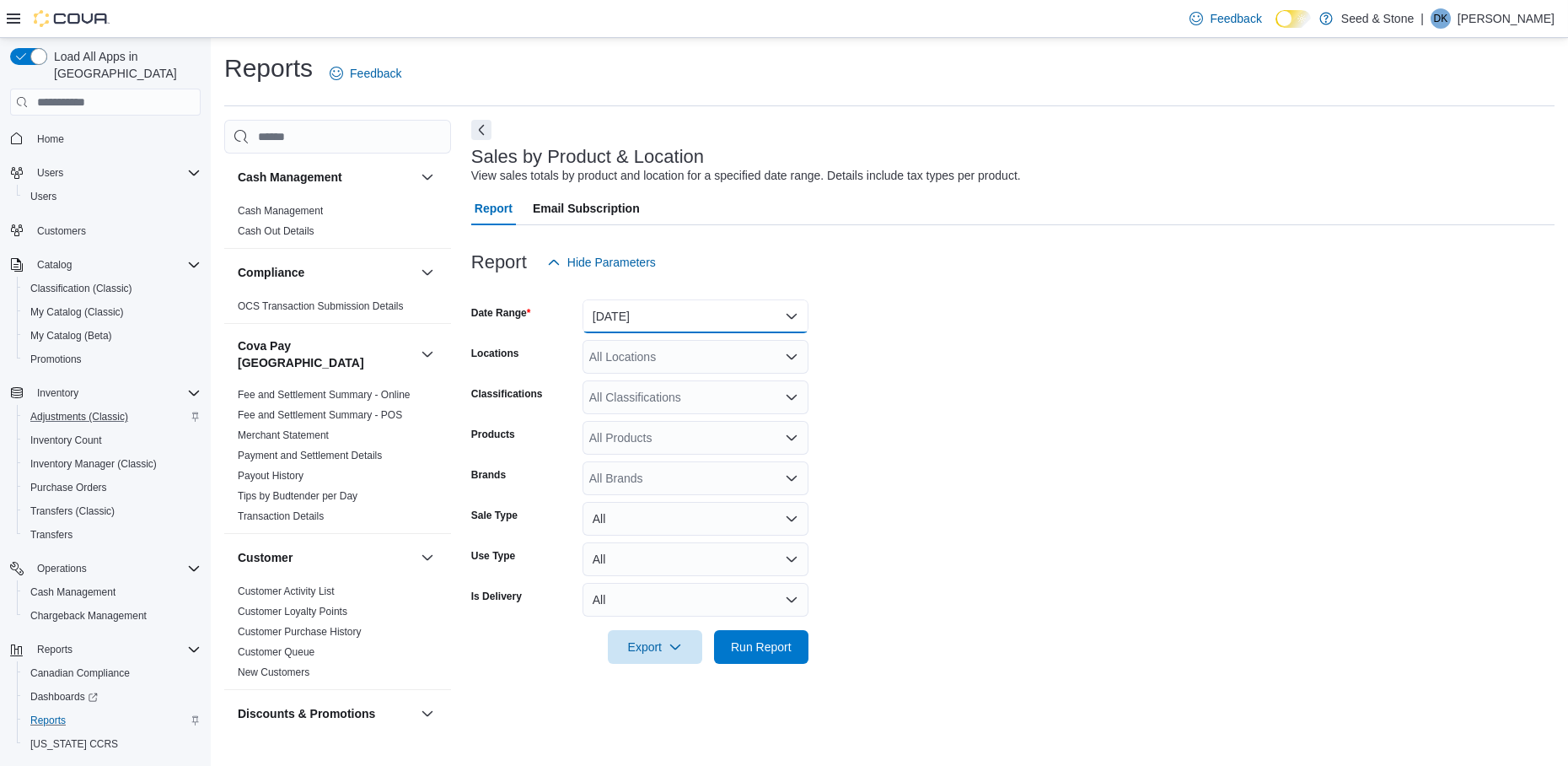
click at [713, 304] on button "Yesterday" at bounding box center [696, 317] width 226 height 34
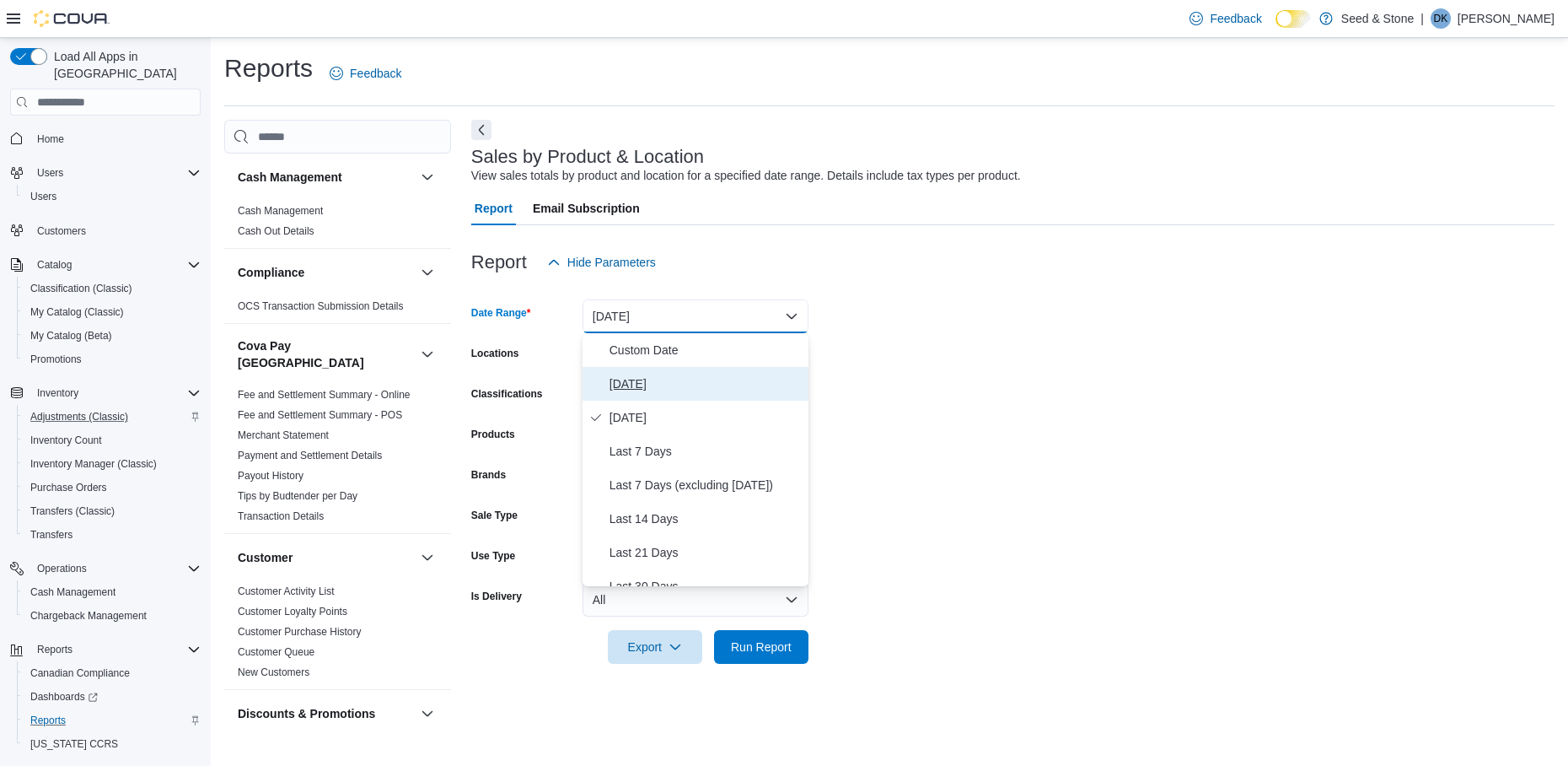
click at [676, 376] on span "Today" at bounding box center [706, 384] width 192 height 20
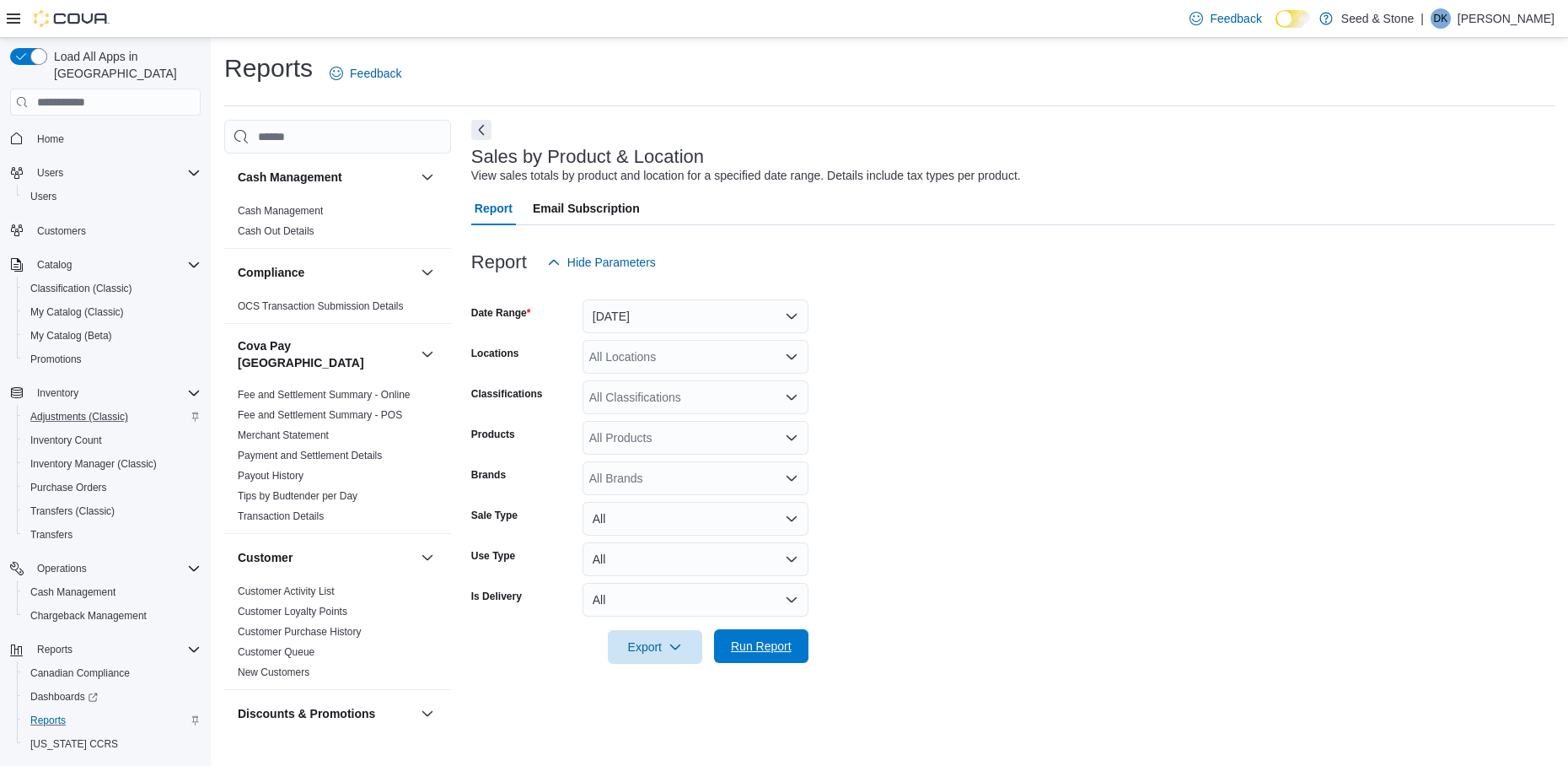
click at [787, 637] on span "Run Report" at bounding box center [762, 646] width 61 height 17
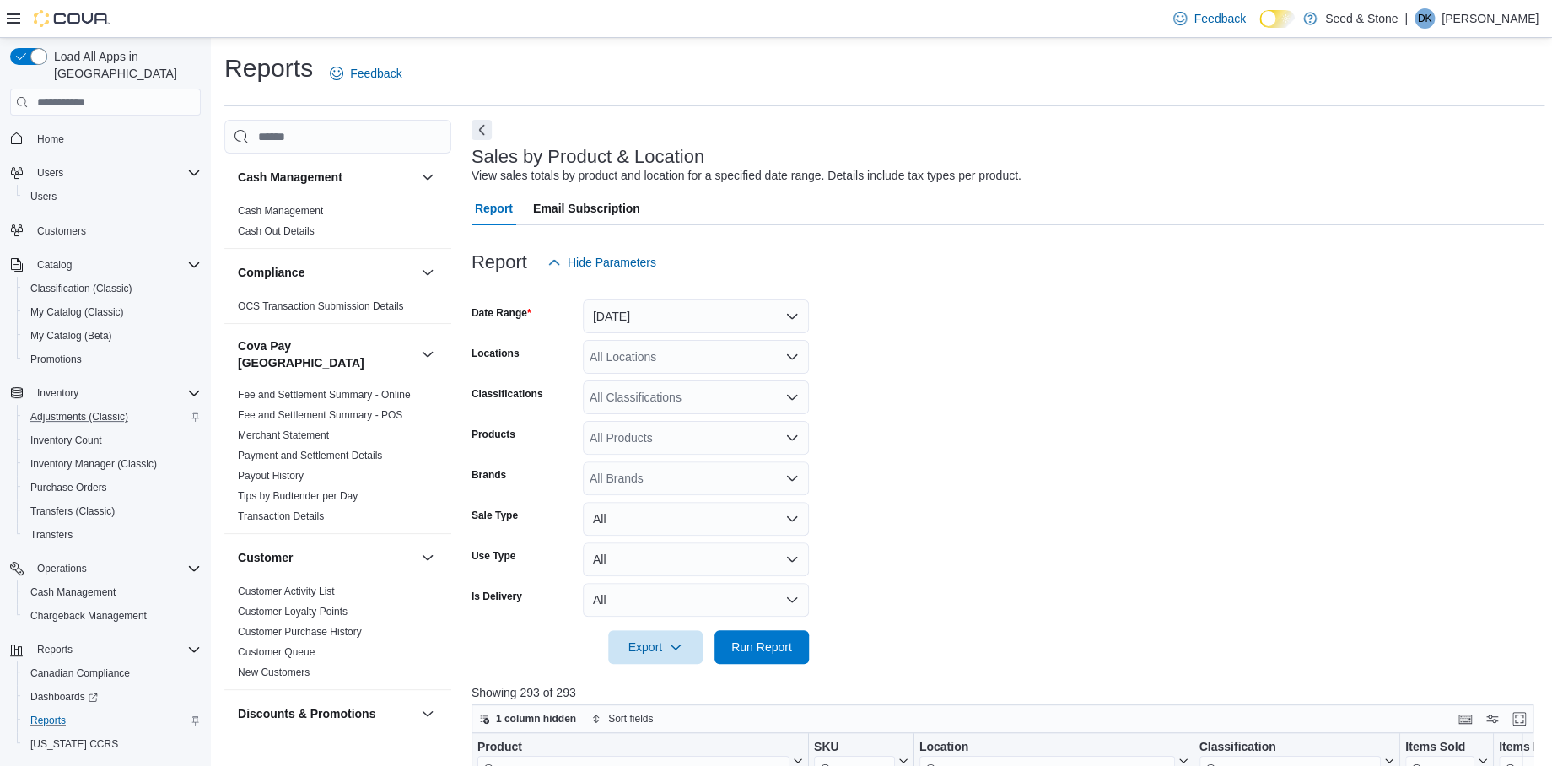
click at [788, 359] on icon "Open list of options" at bounding box center [792, 356] width 13 height 13
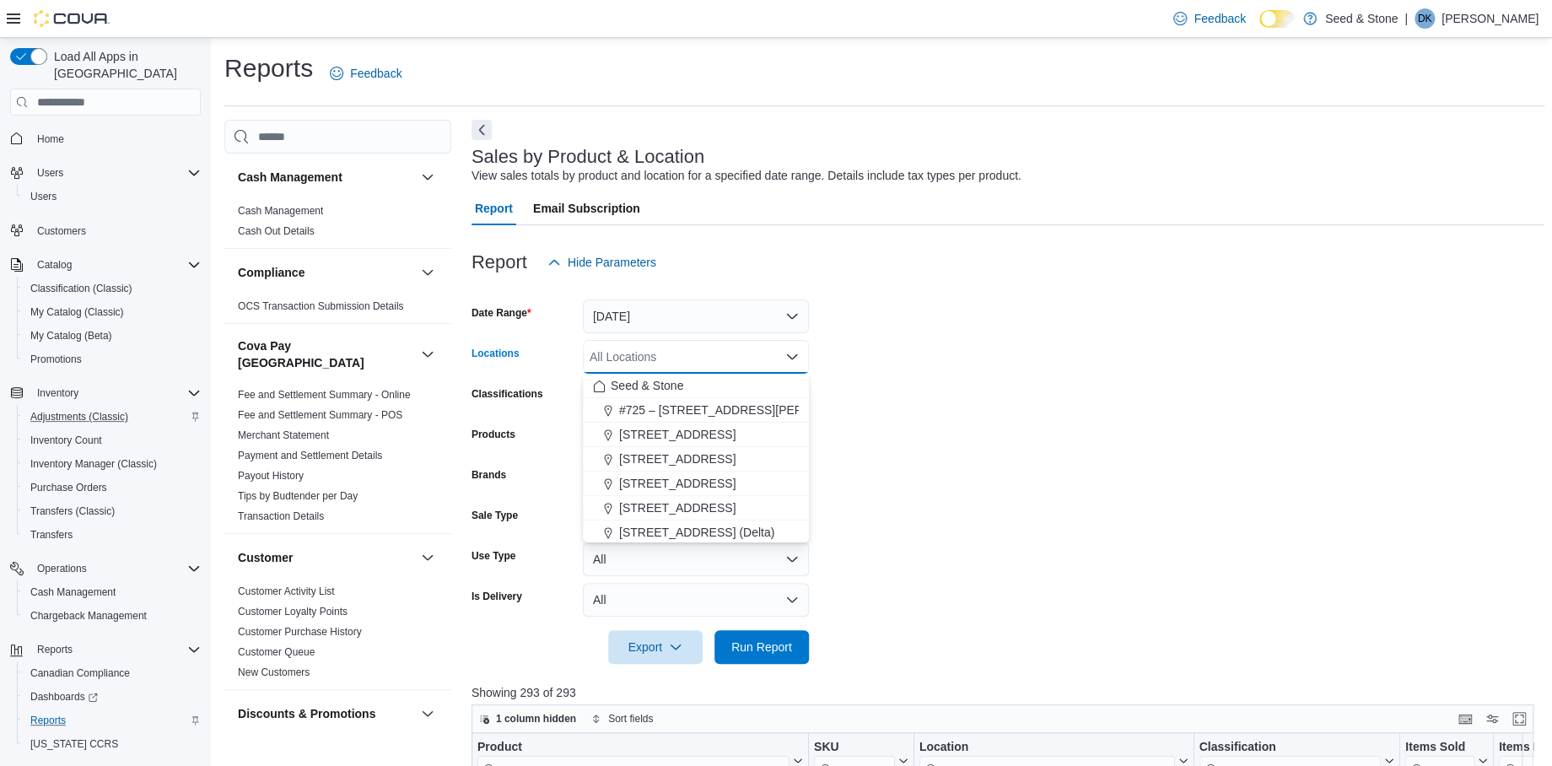
click at [1139, 346] on form "Date Range Today Locations All Locations Combo box. Selected. Combo box input. …" at bounding box center [1008, 471] width 1073 height 385
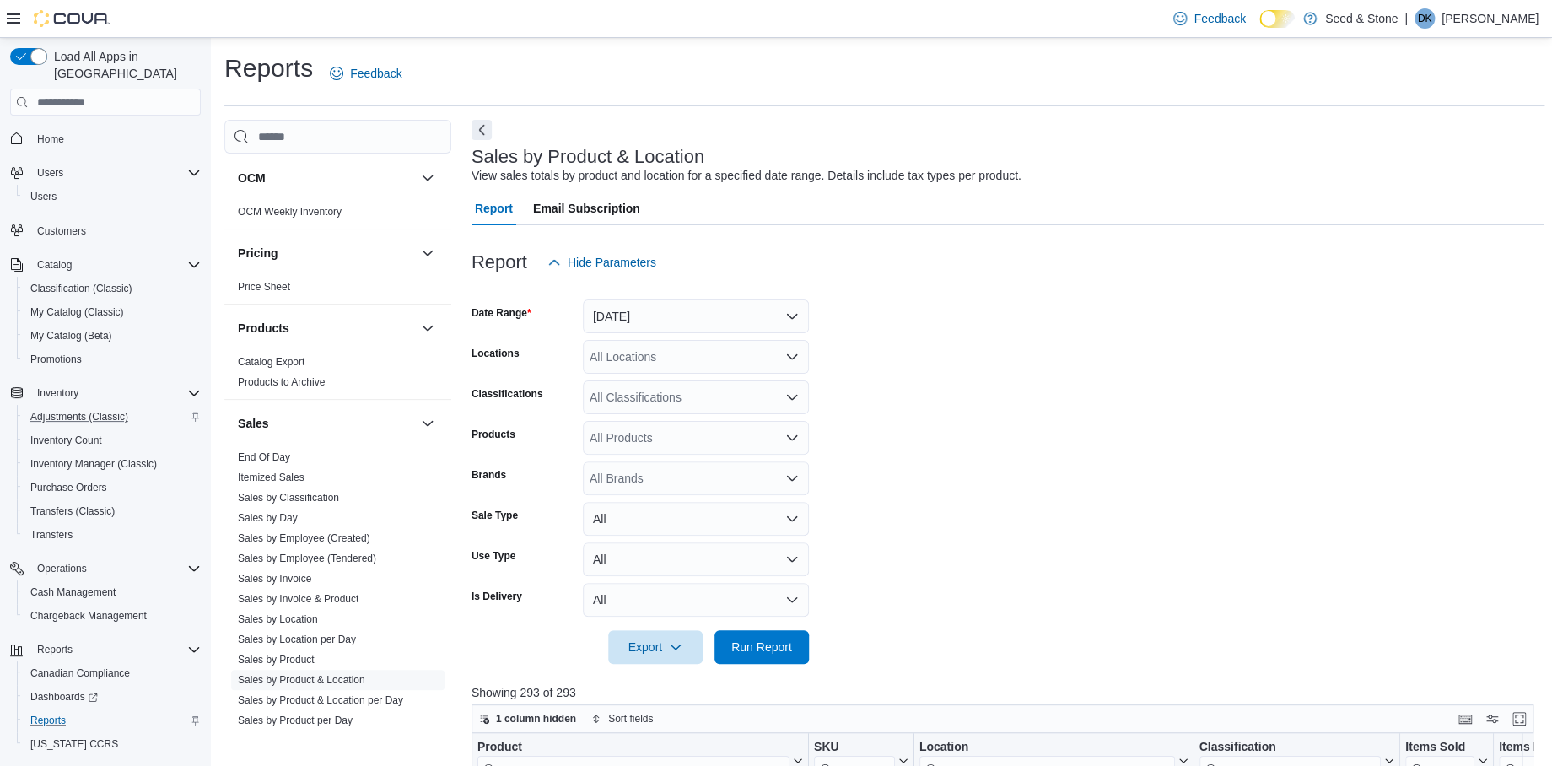
scroll to position [1248, 0]
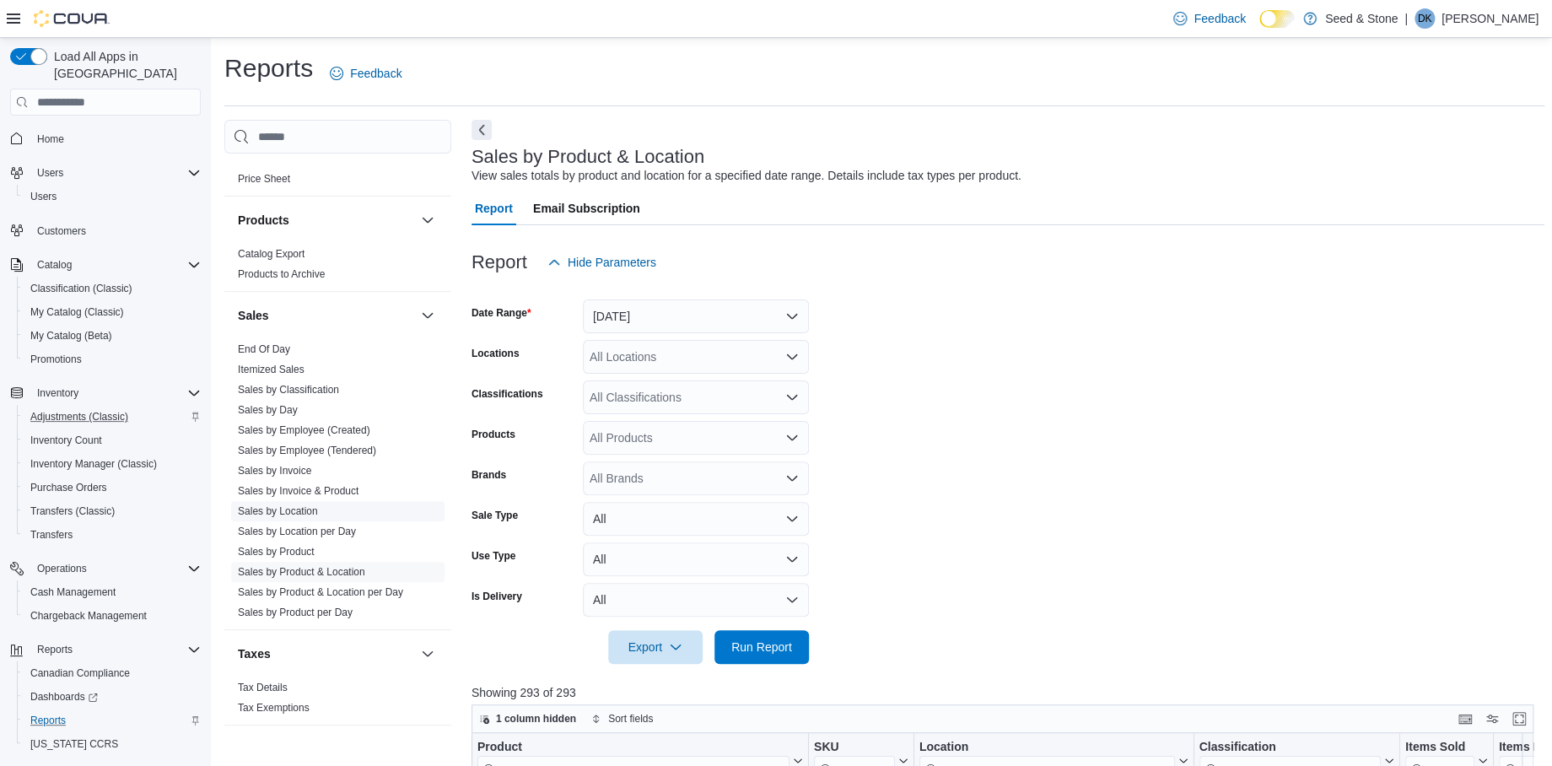
click at [294, 505] on link "Sales by Location" at bounding box center [278, 511] width 80 height 12
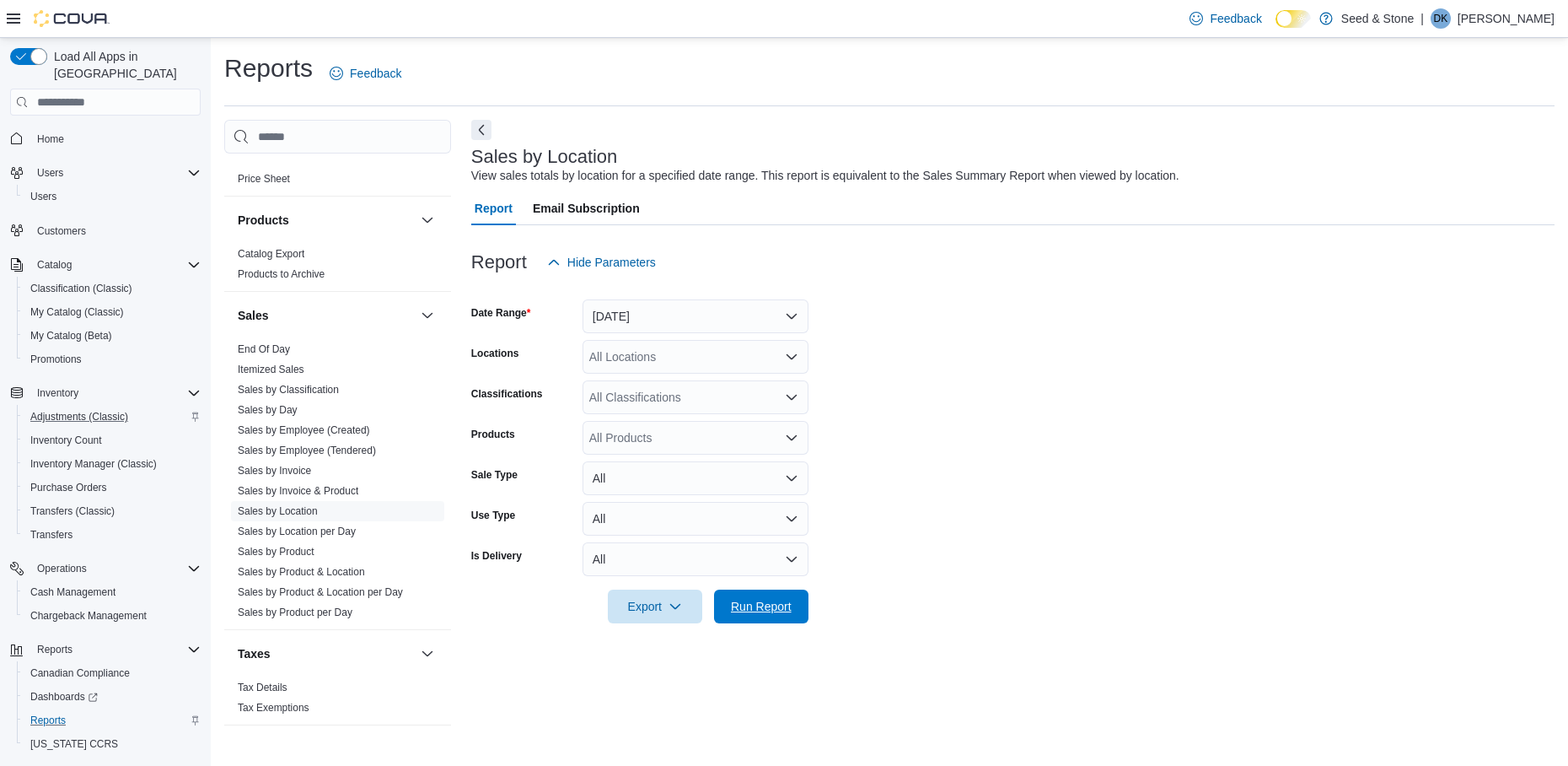
drag, startPoint x: 771, startPoint y: 601, endPoint x: 1389, endPoint y: 411, distance: 646.5
click at [1306, 418] on form "Date Range Yesterday Locations All Locations Classifications All Classification…" at bounding box center [1013, 451] width 1083 height 344
click at [784, 320] on button "Yesterday" at bounding box center [696, 317] width 226 height 34
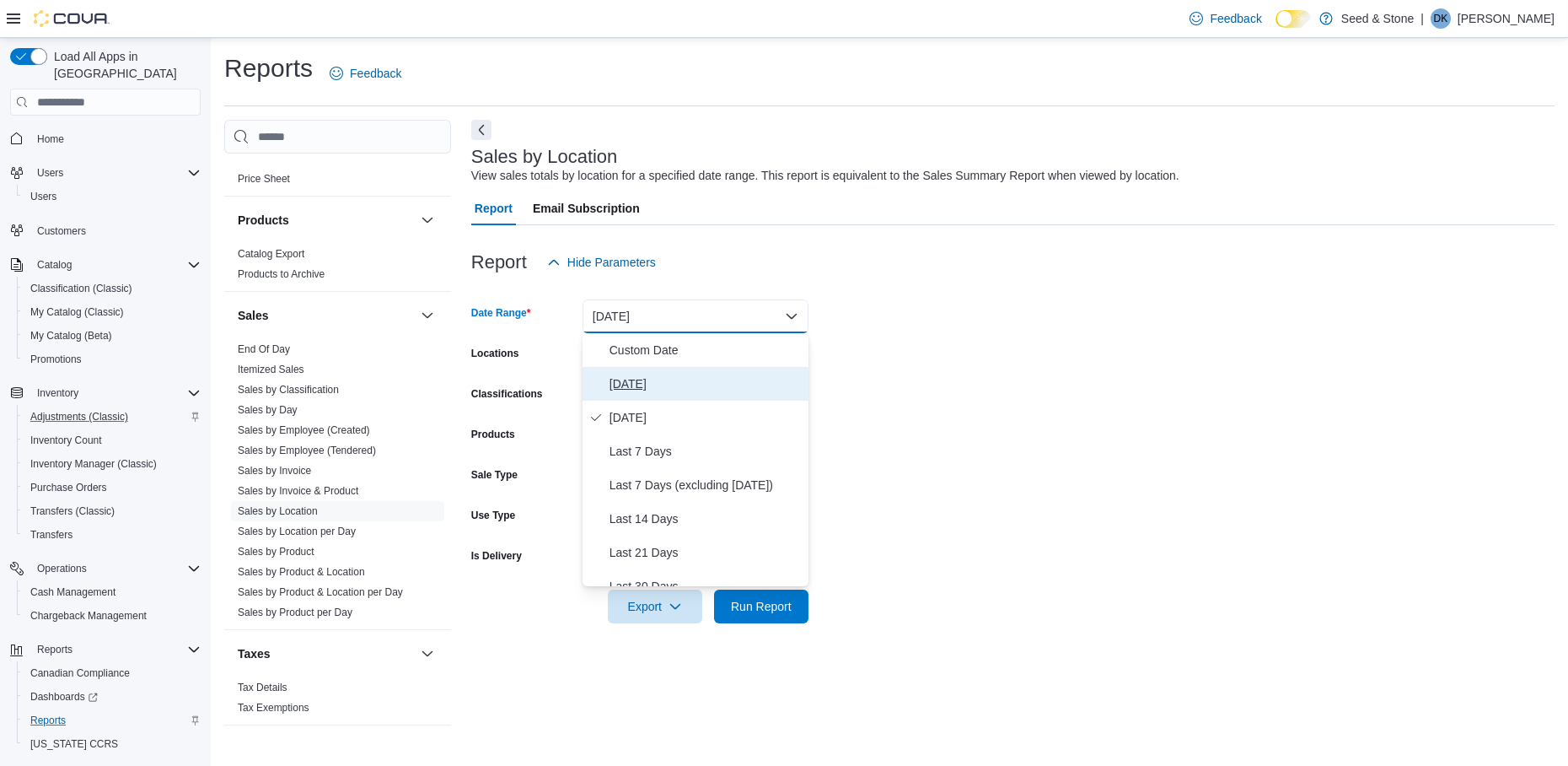
click at [704, 379] on span "Today" at bounding box center [706, 384] width 192 height 20
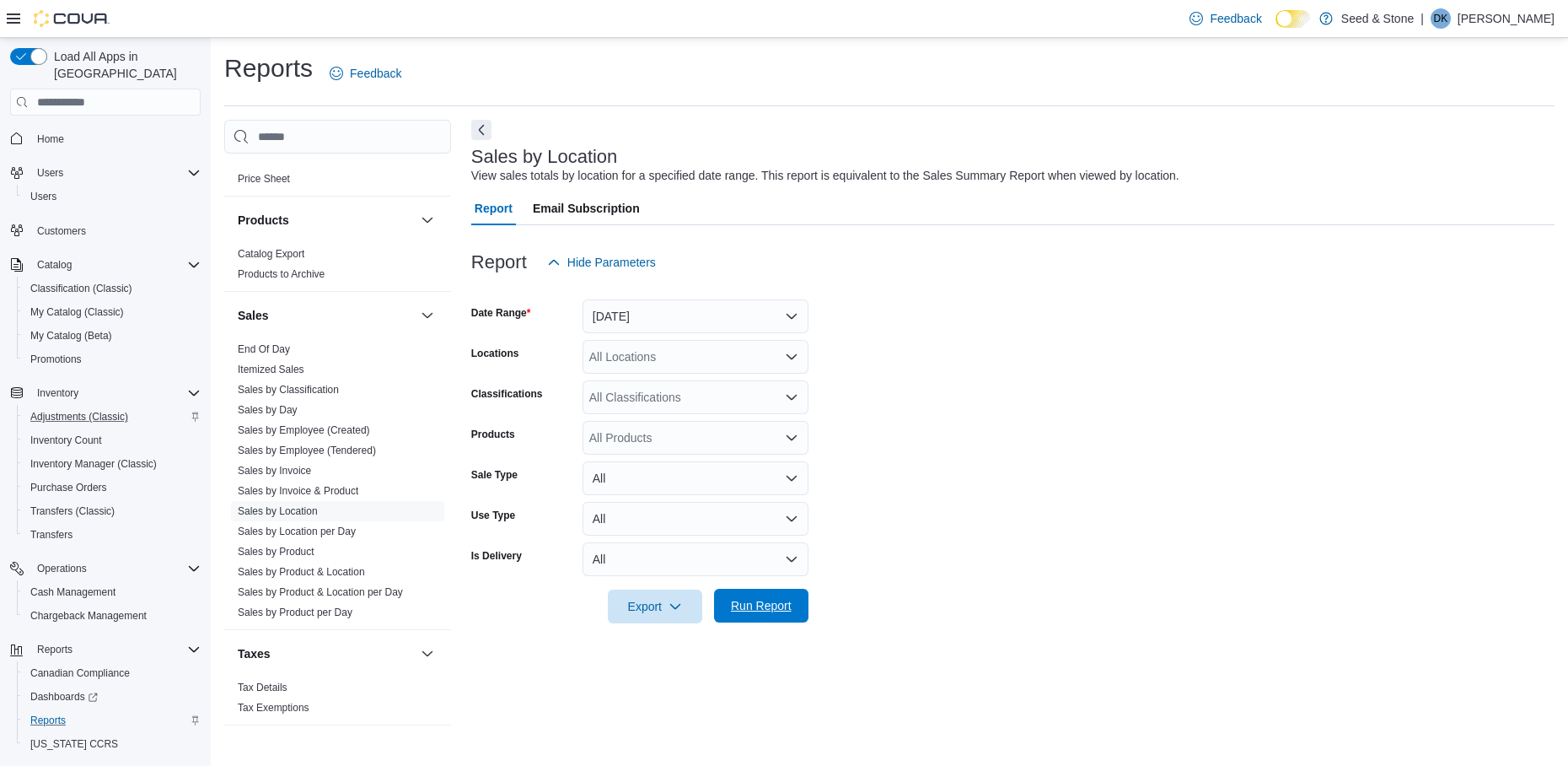
click at [773, 602] on span "Run Report" at bounding box center [762, 605] width 61 height 17
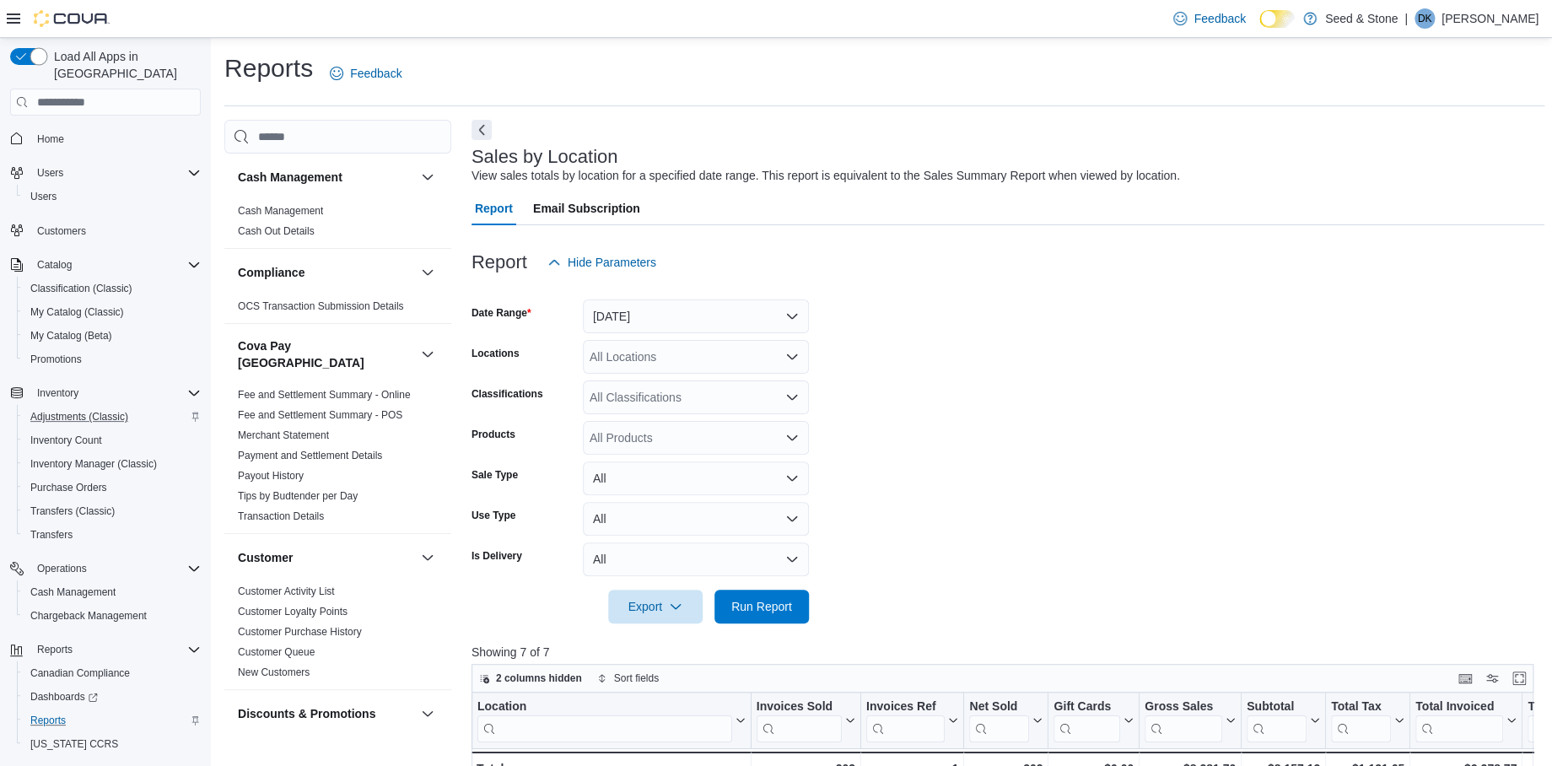
click at [151, 54] on span "Load All Apps in [GEOGRAPHIC_DATA]" at bounding box center [124, 65] width 154 height 34
click at [33, 52] on button "button" at bounding box center [28, 56] width 37 height 17
click at [73, 127] on span "Home" at bounding box center [115, 137] width 170 height 21
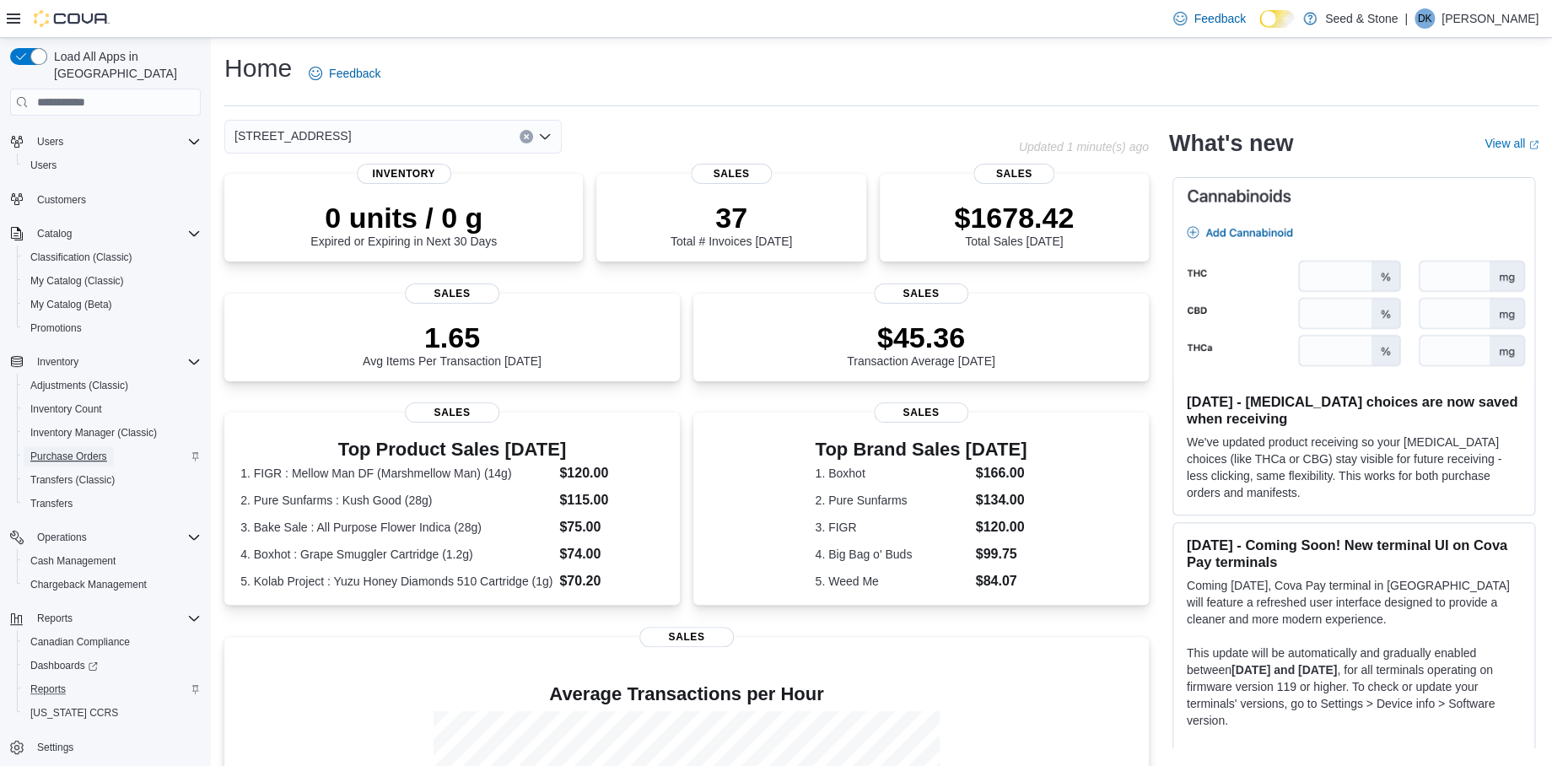
click at [98, 450] on span "Purchase Orders" at bounding box center [68, 456] width 77 height 13
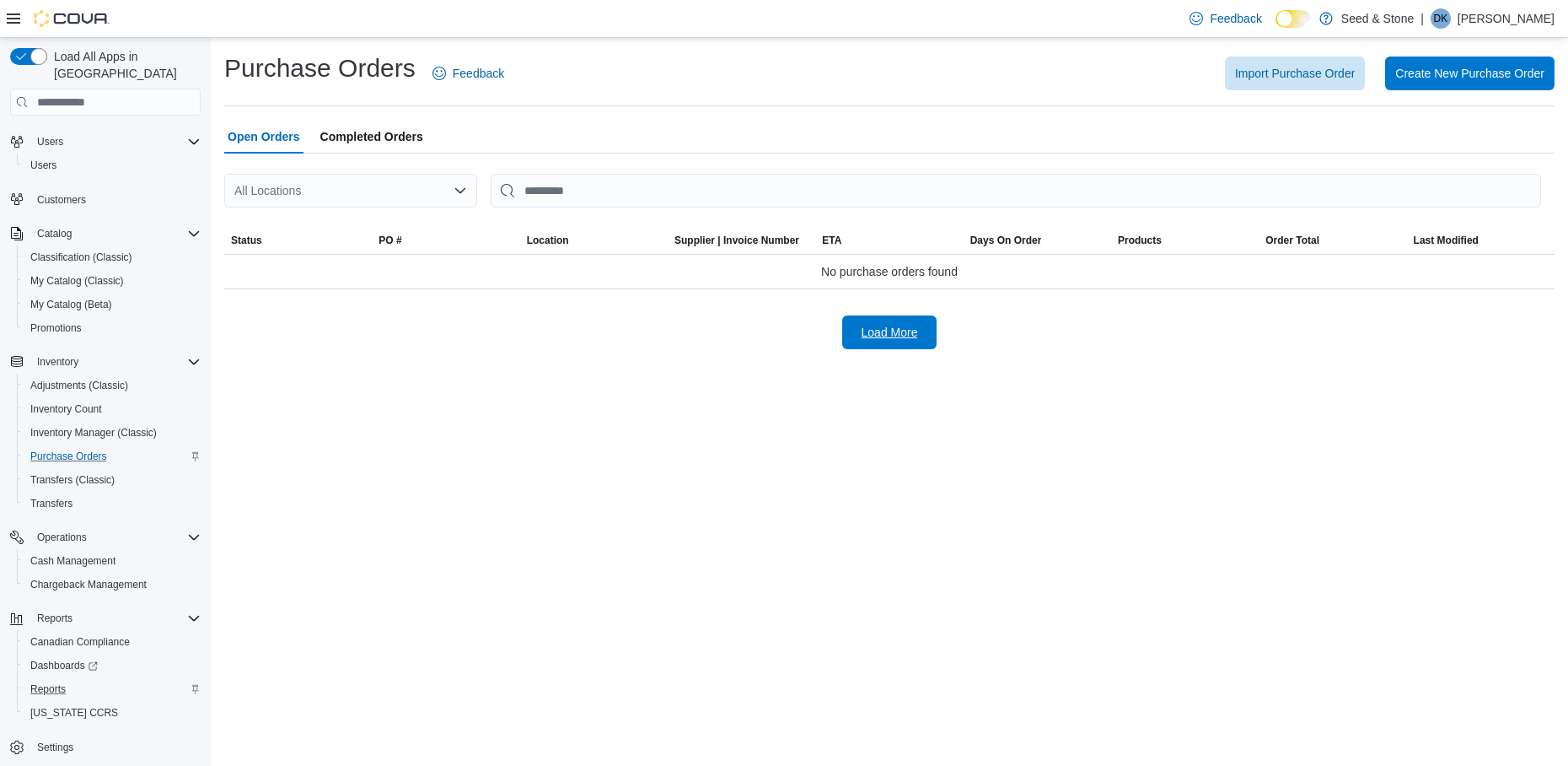
click at [905, 328] on span "Load More" at bounding box center [889, 332] width 57 height 17
